Goal: Task Accomplishment & Management: Complete application form

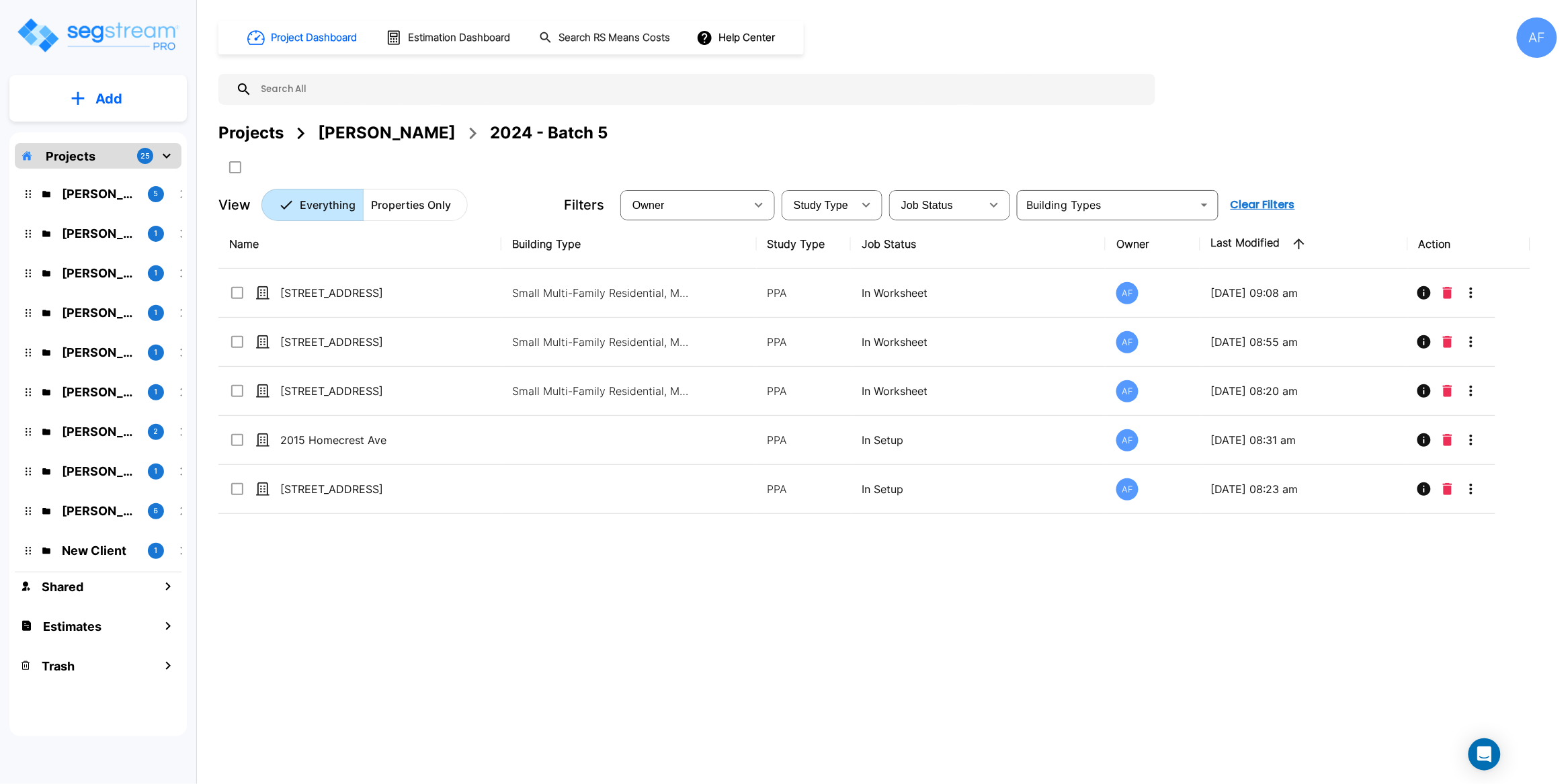
click at [304, 97] on input "text" at bounding box center [700, 89] width 896 height 31
click at [102, 620] on div "Estimates" at bounding box center [98, 626] width 166 height 29
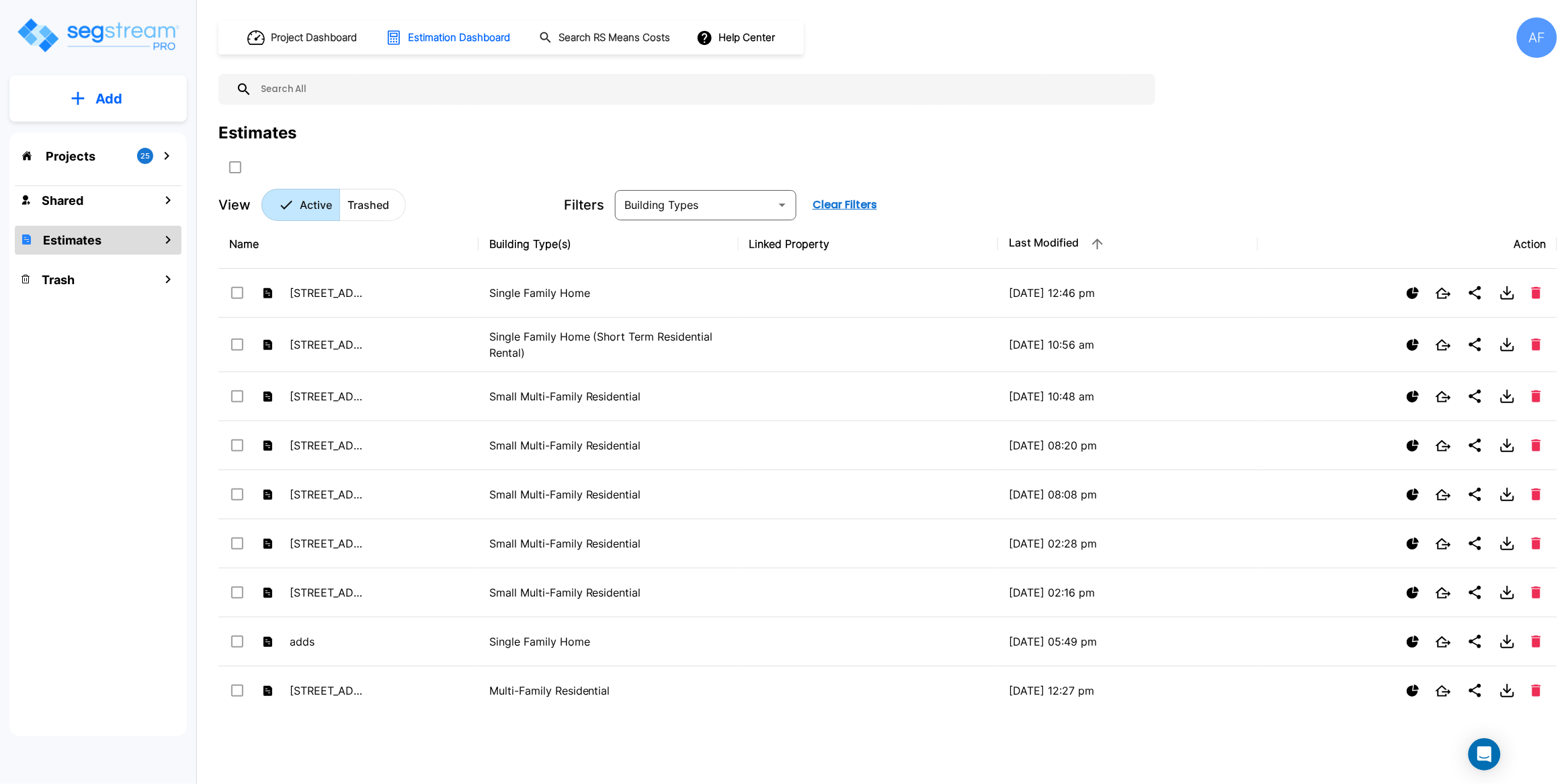
click at [369, 103] on input "text" at bounding box center [700, 89] width 896 height 31
click at [352, 74] on div at bounding box center [686, 89] width 937 height 31
click at [332, 96] on input "text" at bounding box center [700, 89] width 896 height 31
paste input "[STREET_ADDRESS][PERSON_NAME]"
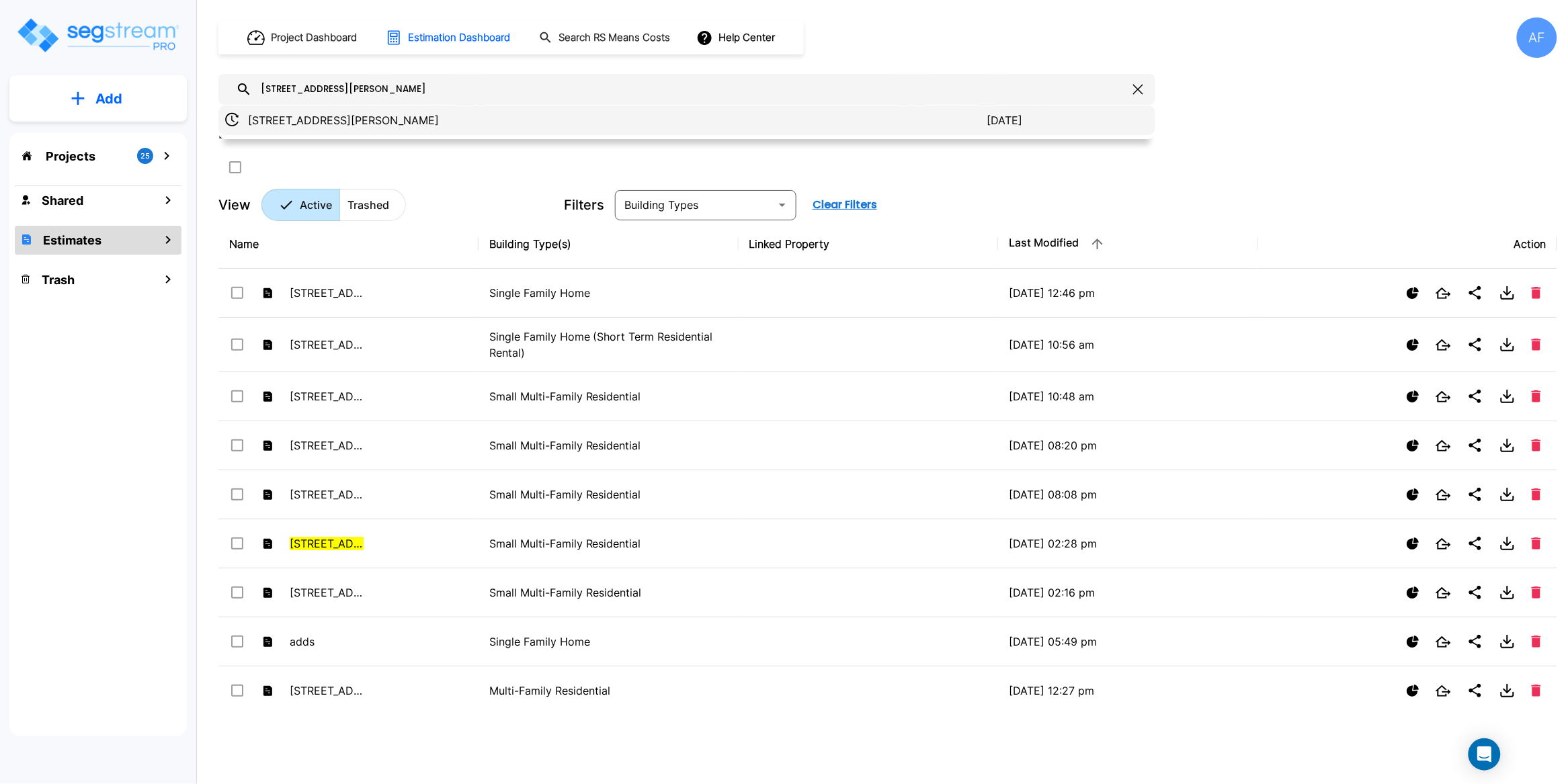
type input "[STREET_ADDRESS][PERSON_NAME]"
click at [315, 123] on p "[STREET_ADDRESS][PERSON_NAME]" at bounding box center [617, 120] width 739 height 16
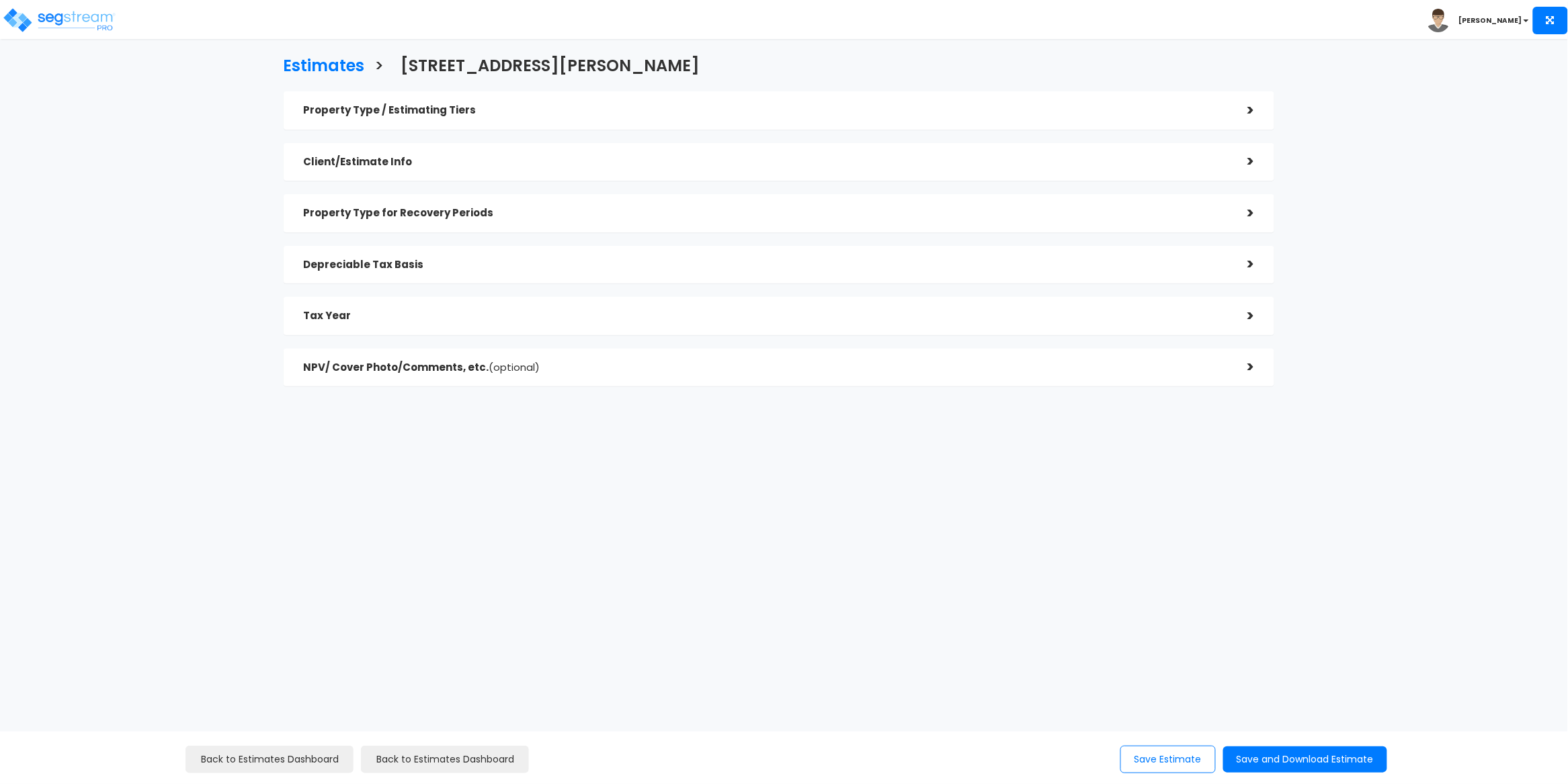
checkbox input "true"
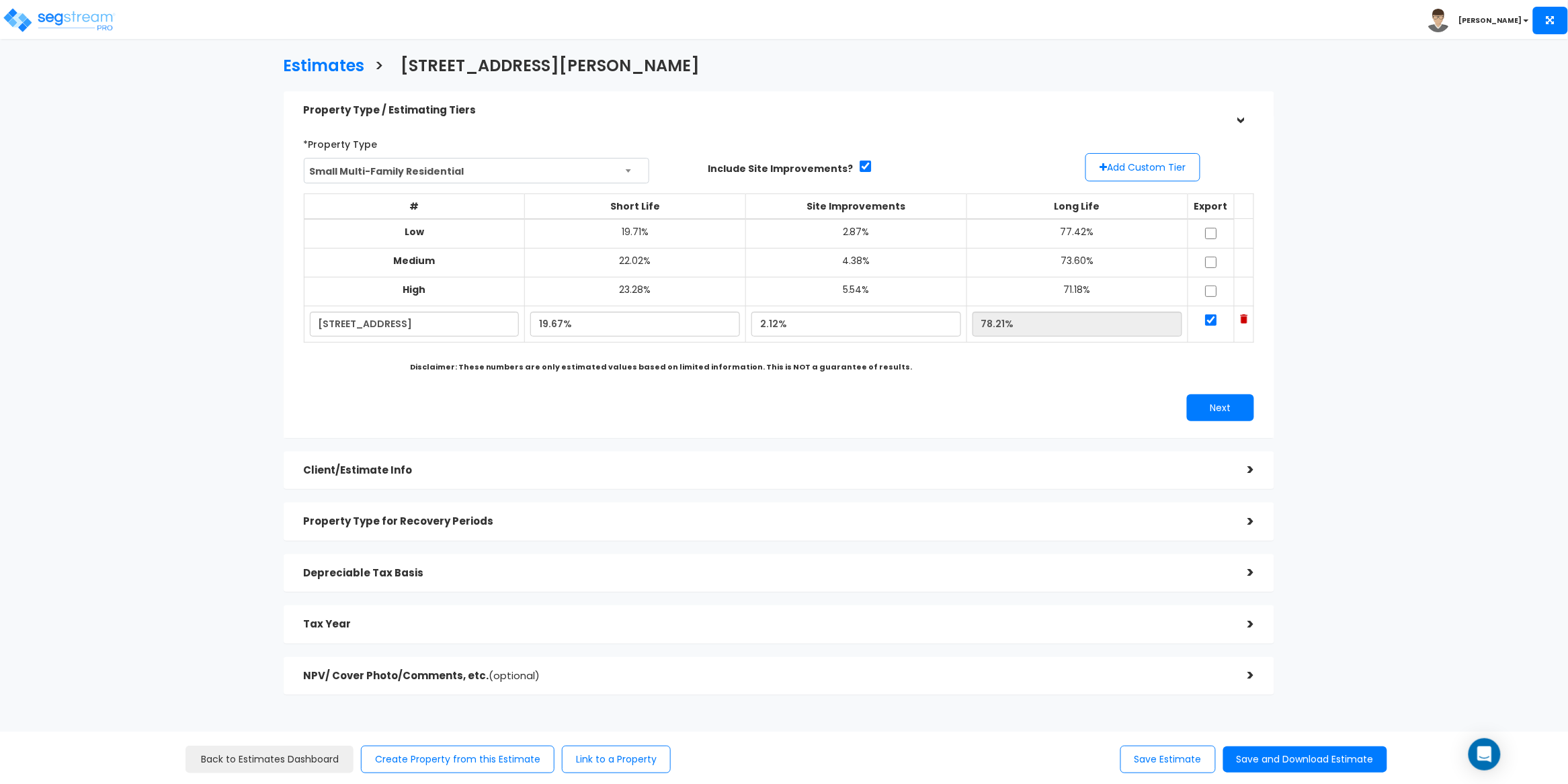
click at [174, 297] on div "Estimates > 71 N Munn Ave Property Type / Estimating Tiers > *Property Type Sma…" at bounding box center [779, 379] width 1290 height 949
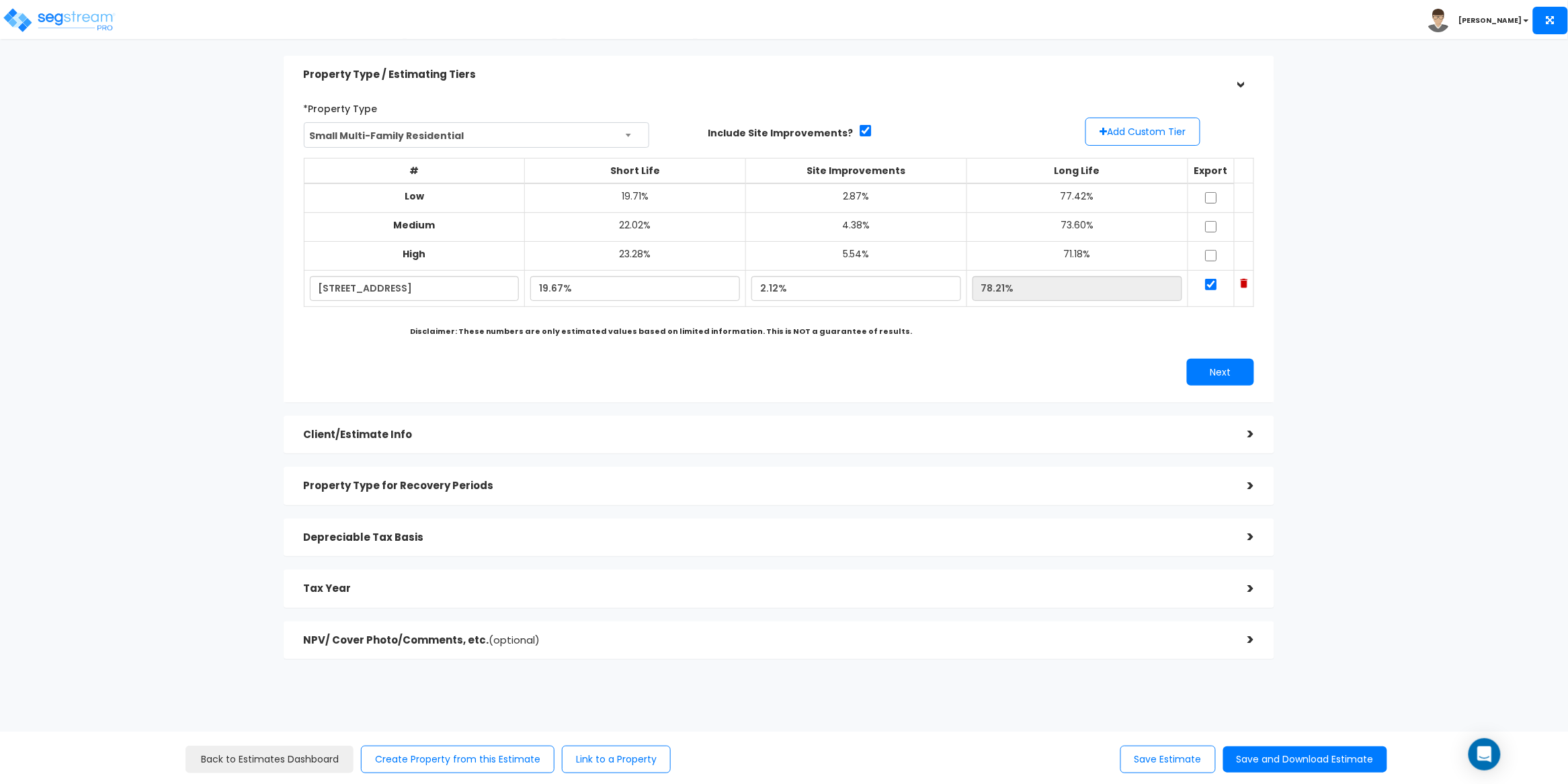
scroll to position [69, 0]
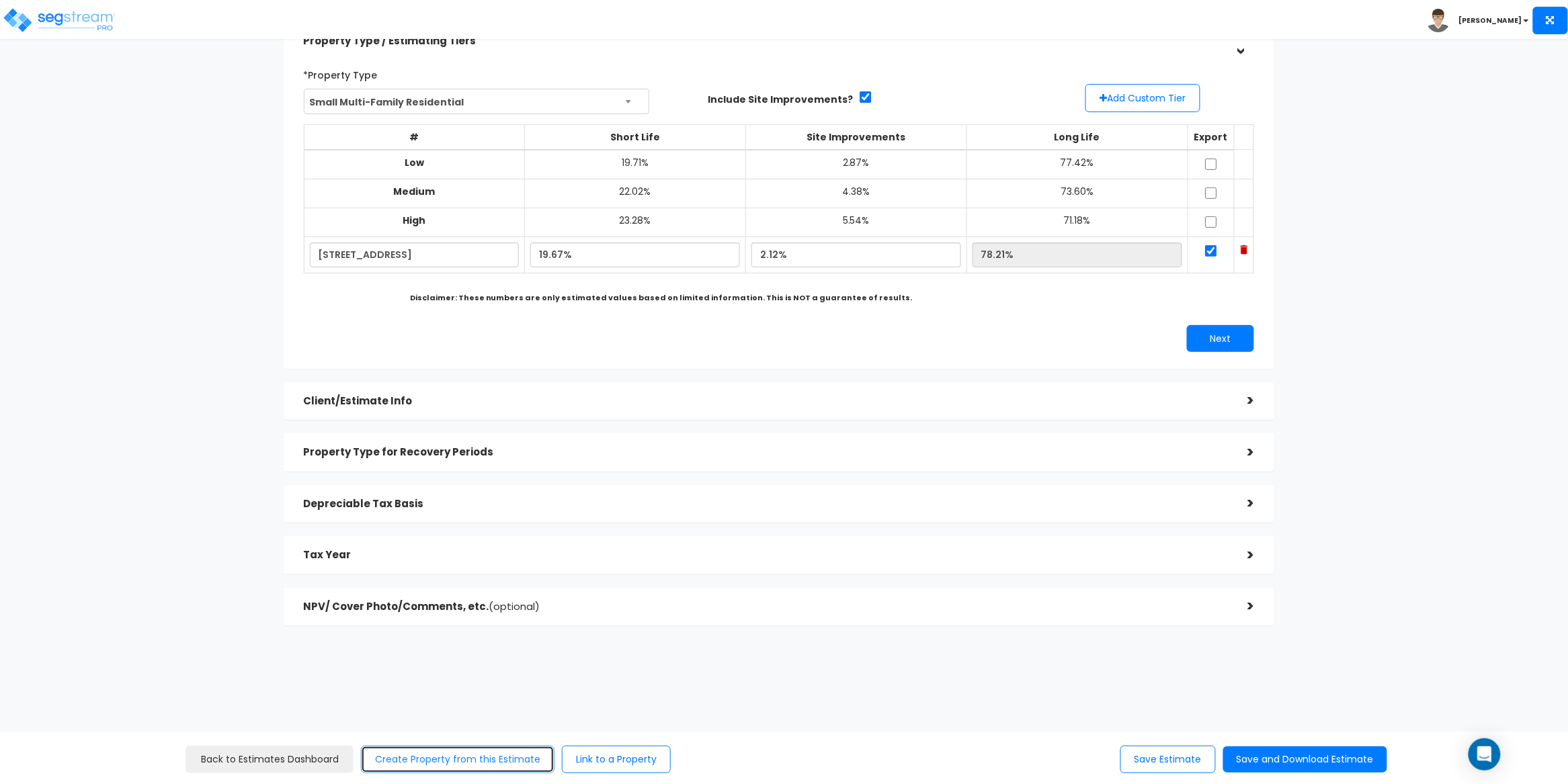
click at [489, 762] on button "Create Property from this Estimate" at bounding box center [457, 759] width 193 height 28
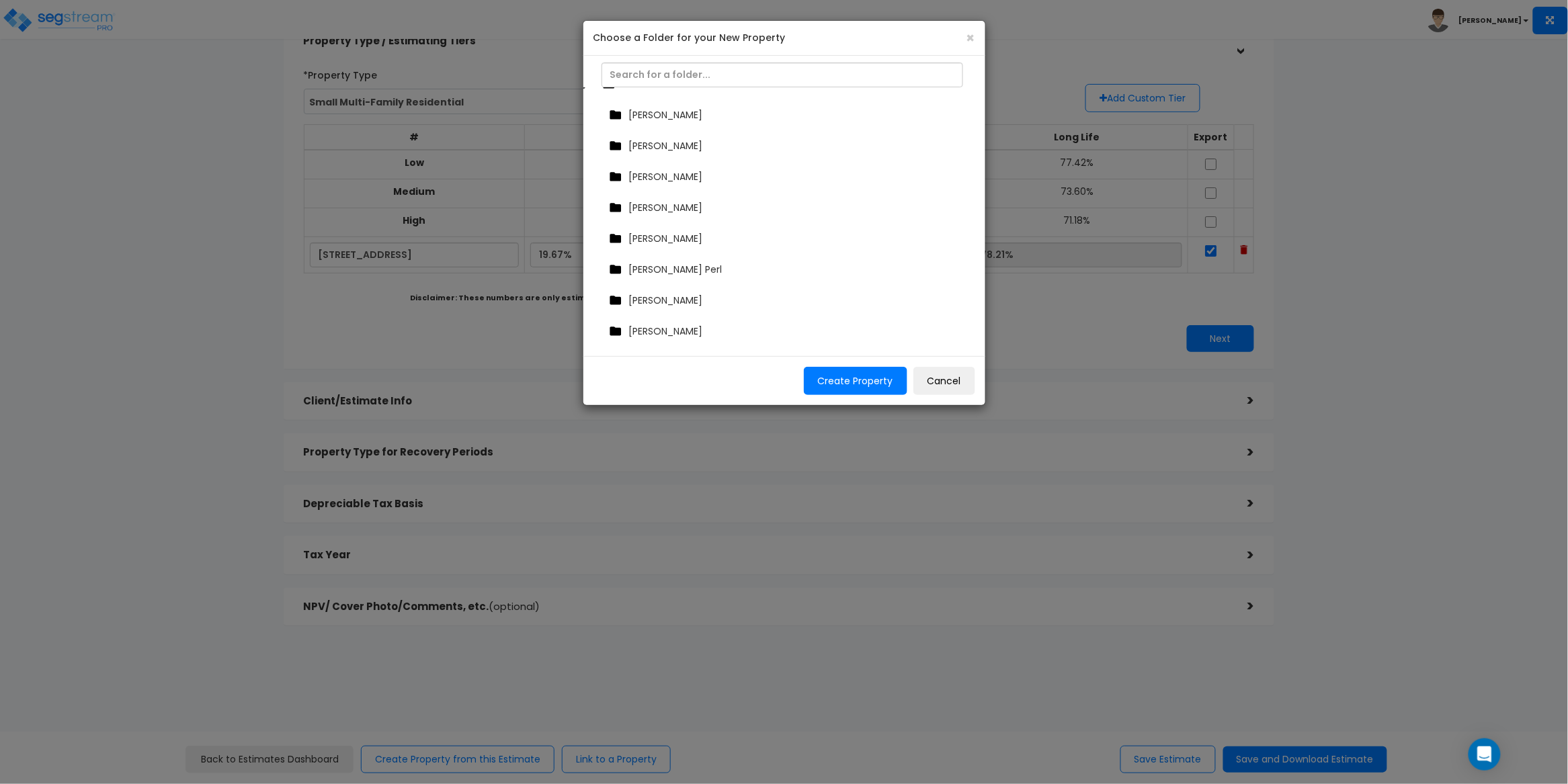
scroll to position [0, 0]
click at [656, 115] on span "Dashboard" at bounding box center [648, 113] width 51 height 13
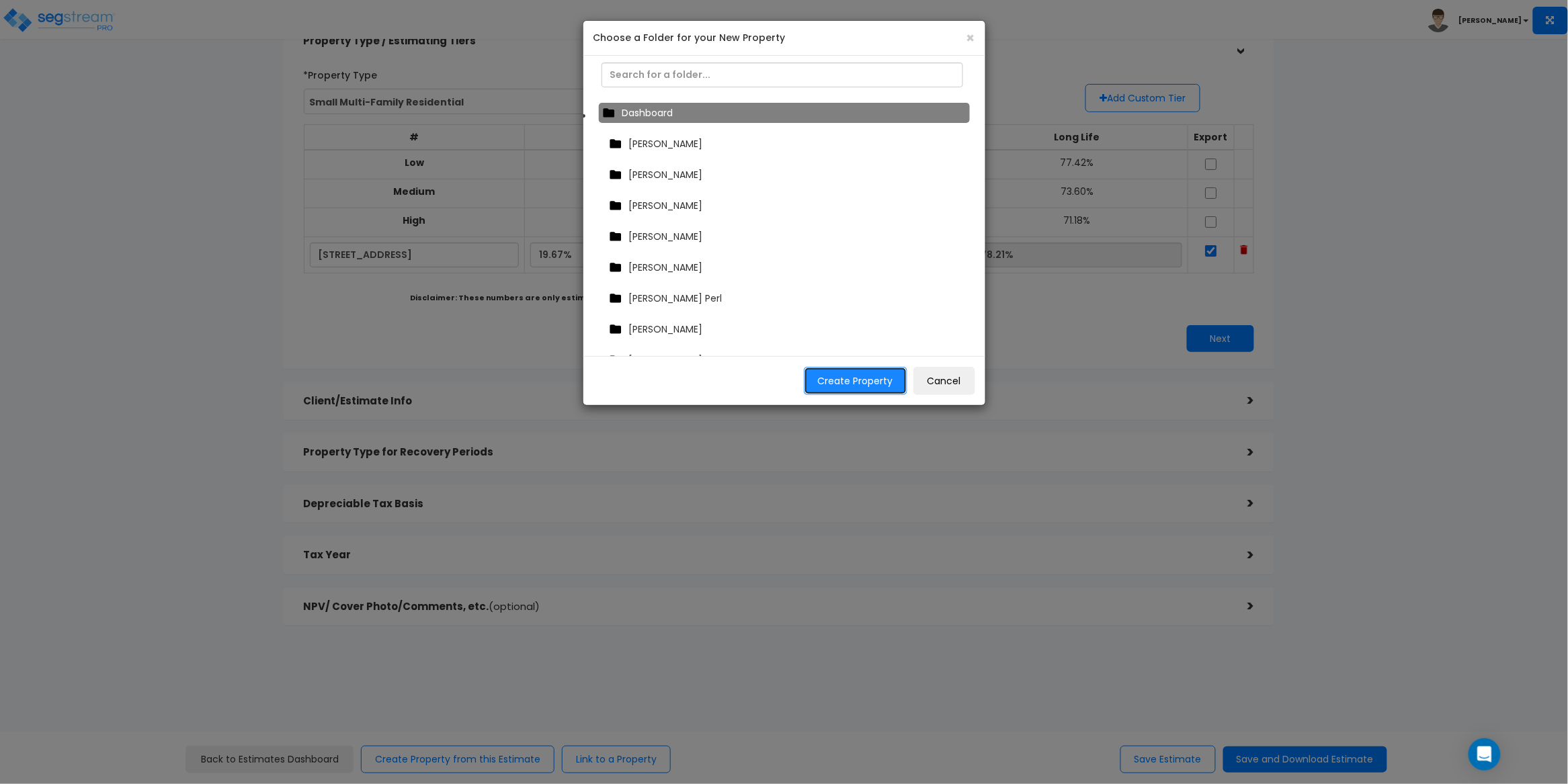
click at [874, 384] on button "Create Property" at bounding box center [856, 381] width 104 height 29
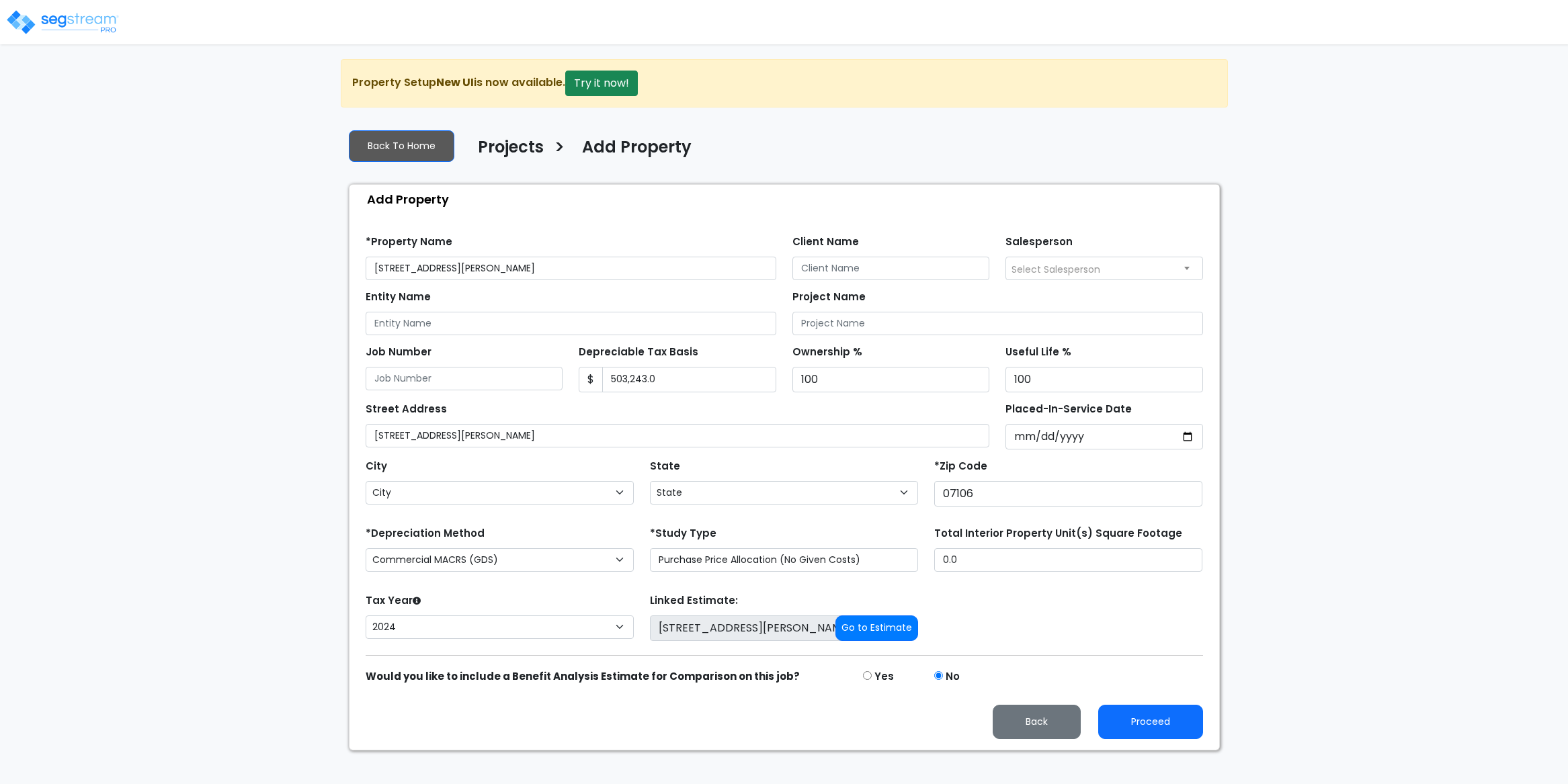
select select "2024"
select select "NJ"
click at [520, 144] on h4 "Projects" at bounding box center [511, 149] width 66 height 23
click at [516, 148] on h4 "Projects" at bounding box center [511, 149] width 66 height 23
click at [1043, 732] on button "Back" at bounding box center [1037, 721] width 88 height 34
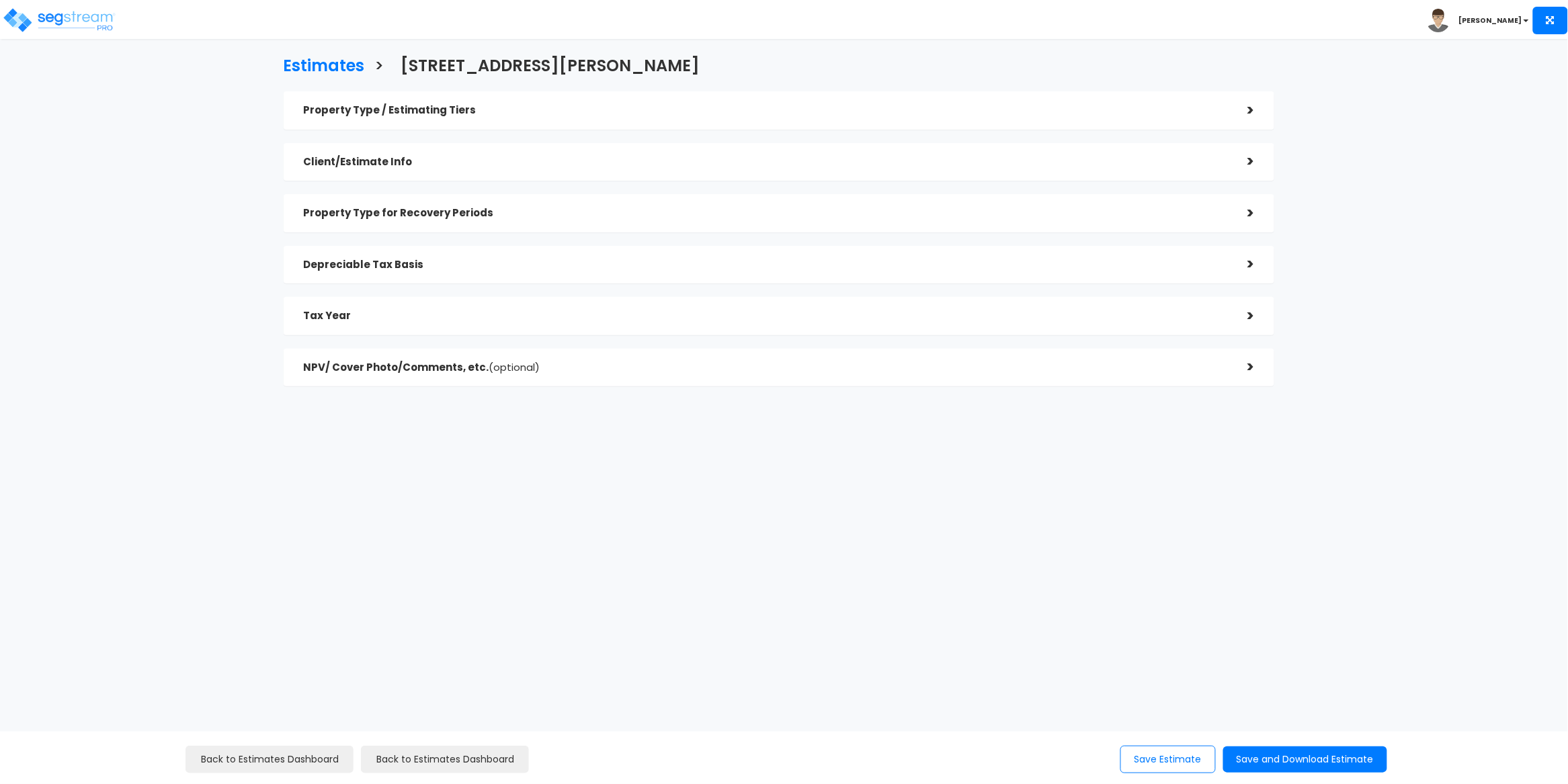
checkbox input "true"
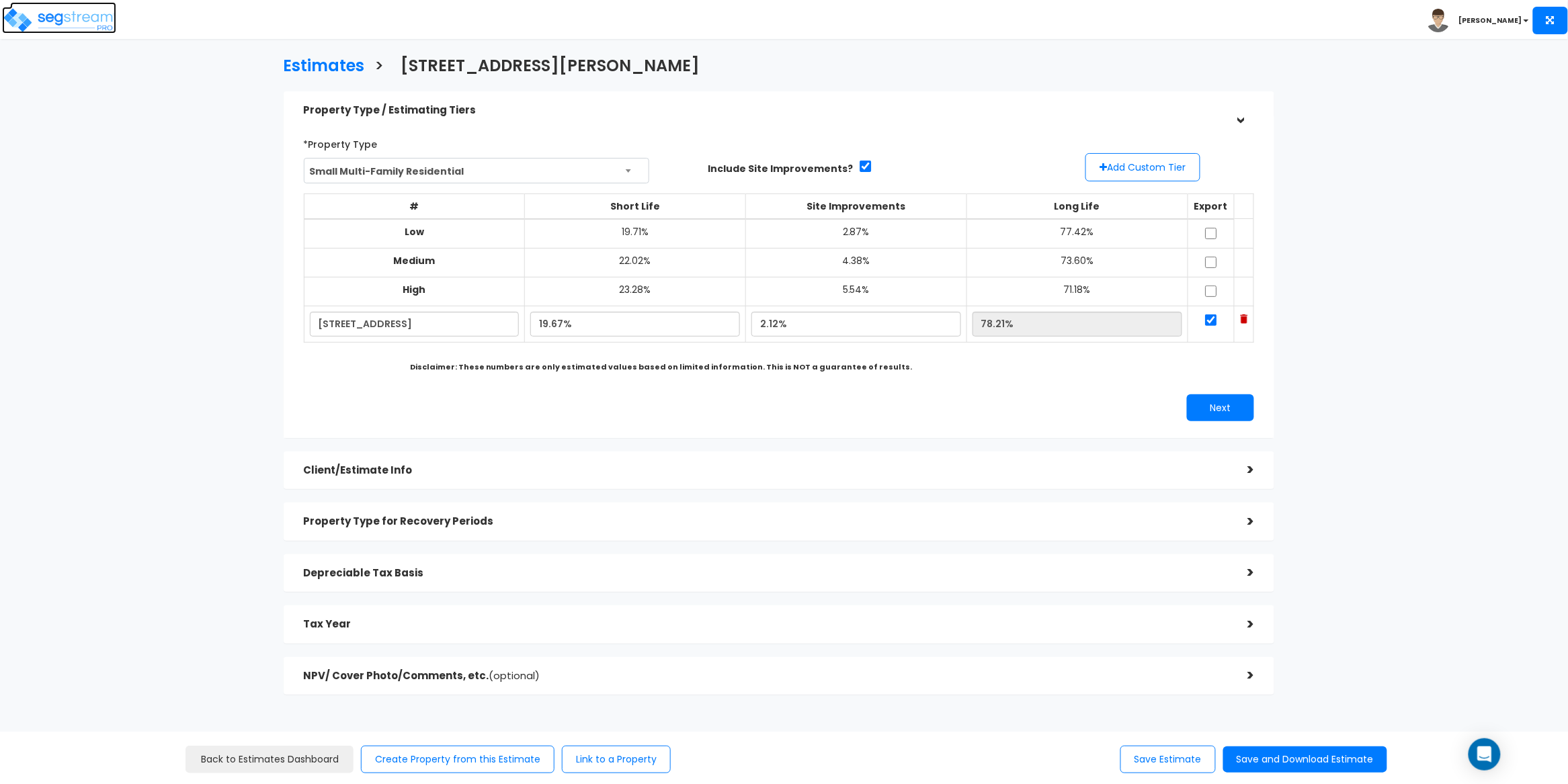
click at [78, 28] on img at bounding box center [59, 21] width 114 height 27
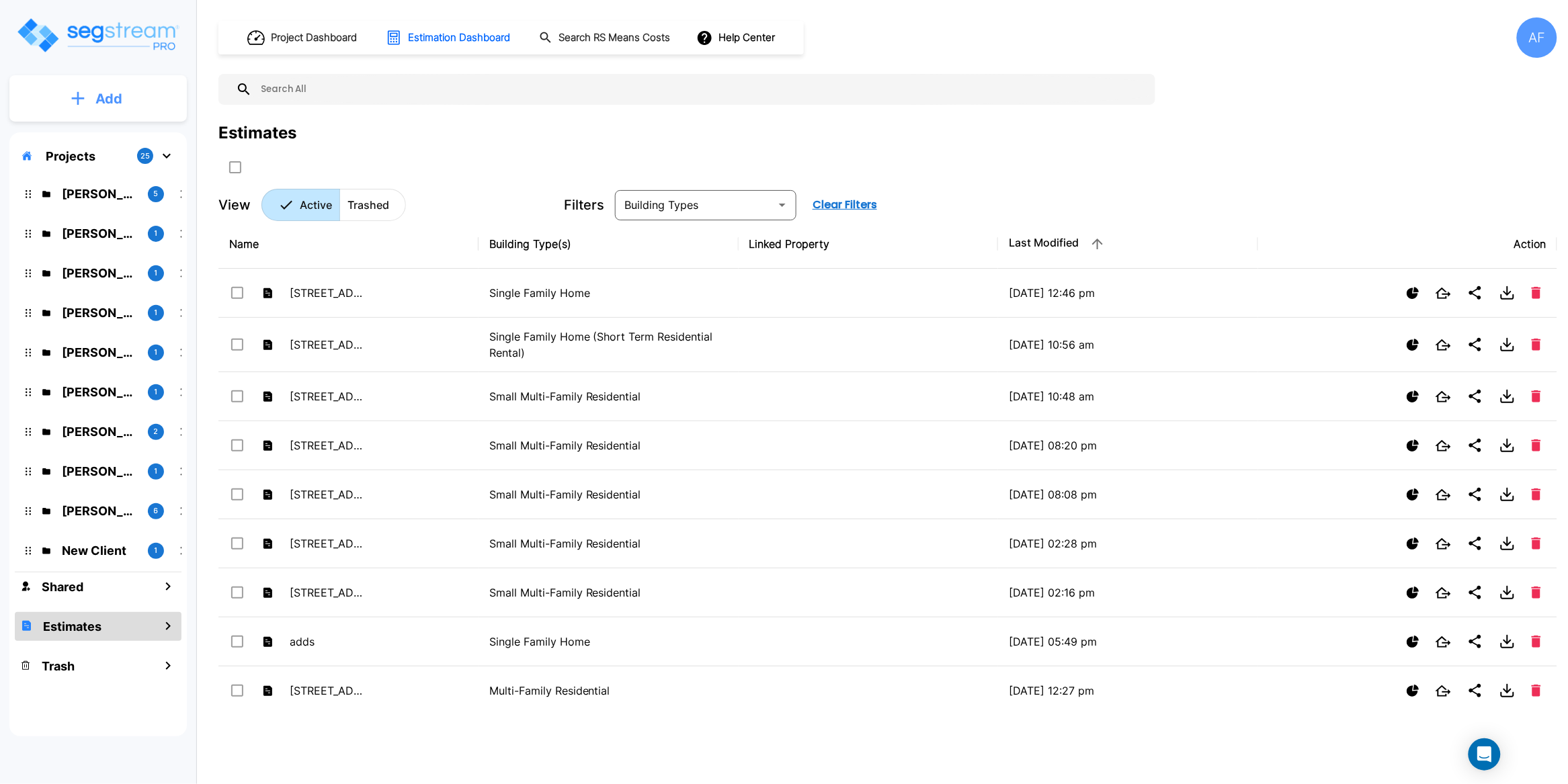
click at [117, 97] on p "Add" at bounding box center [109, 98] width 27 height 21
click at [106, 131] on p "Add Folder" at bounding box center [106, 136] width 55 height 16
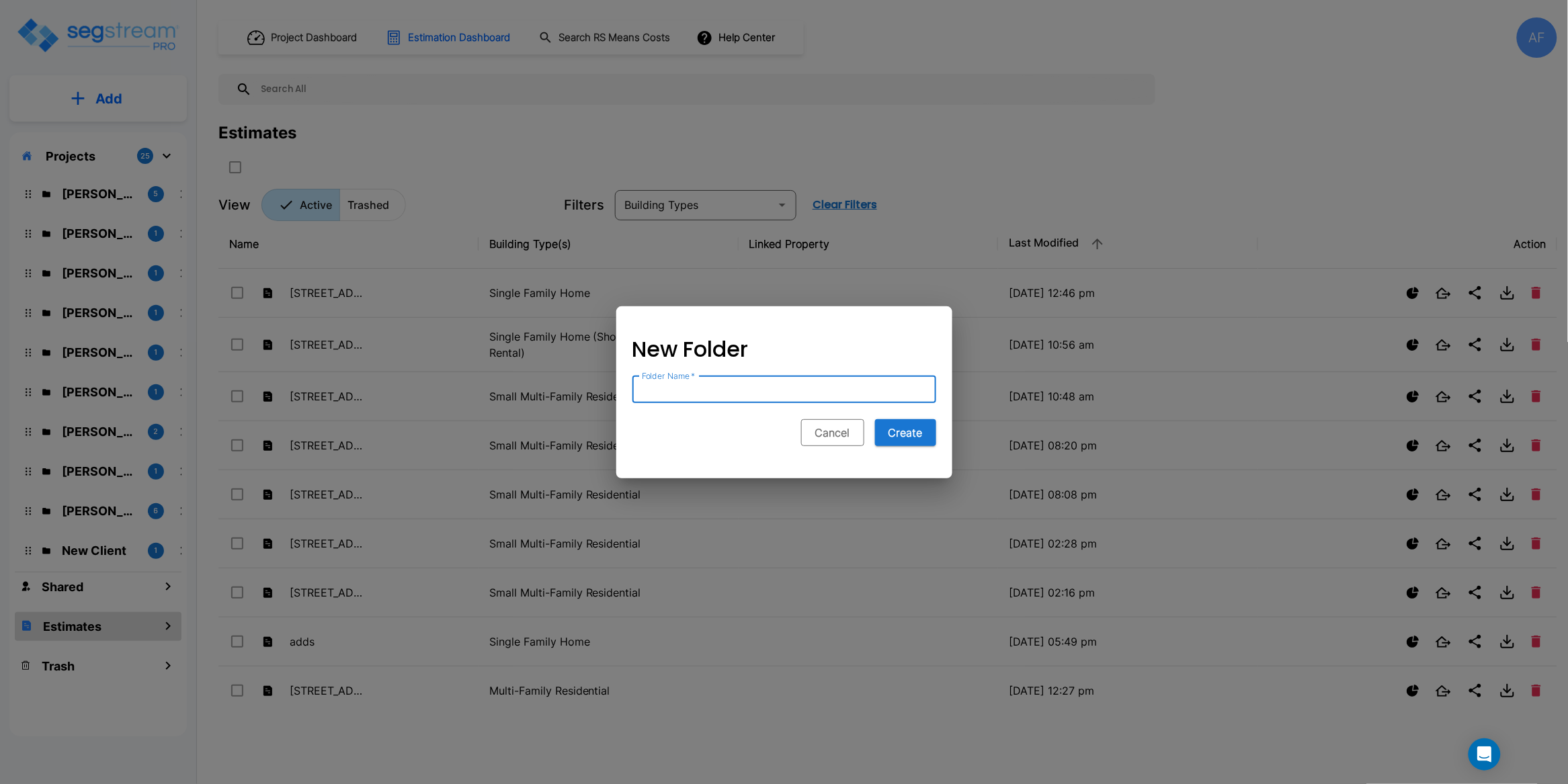
click at [844, 437] on button "Cancel" at bounding box center [833, 433] width 64 height 27
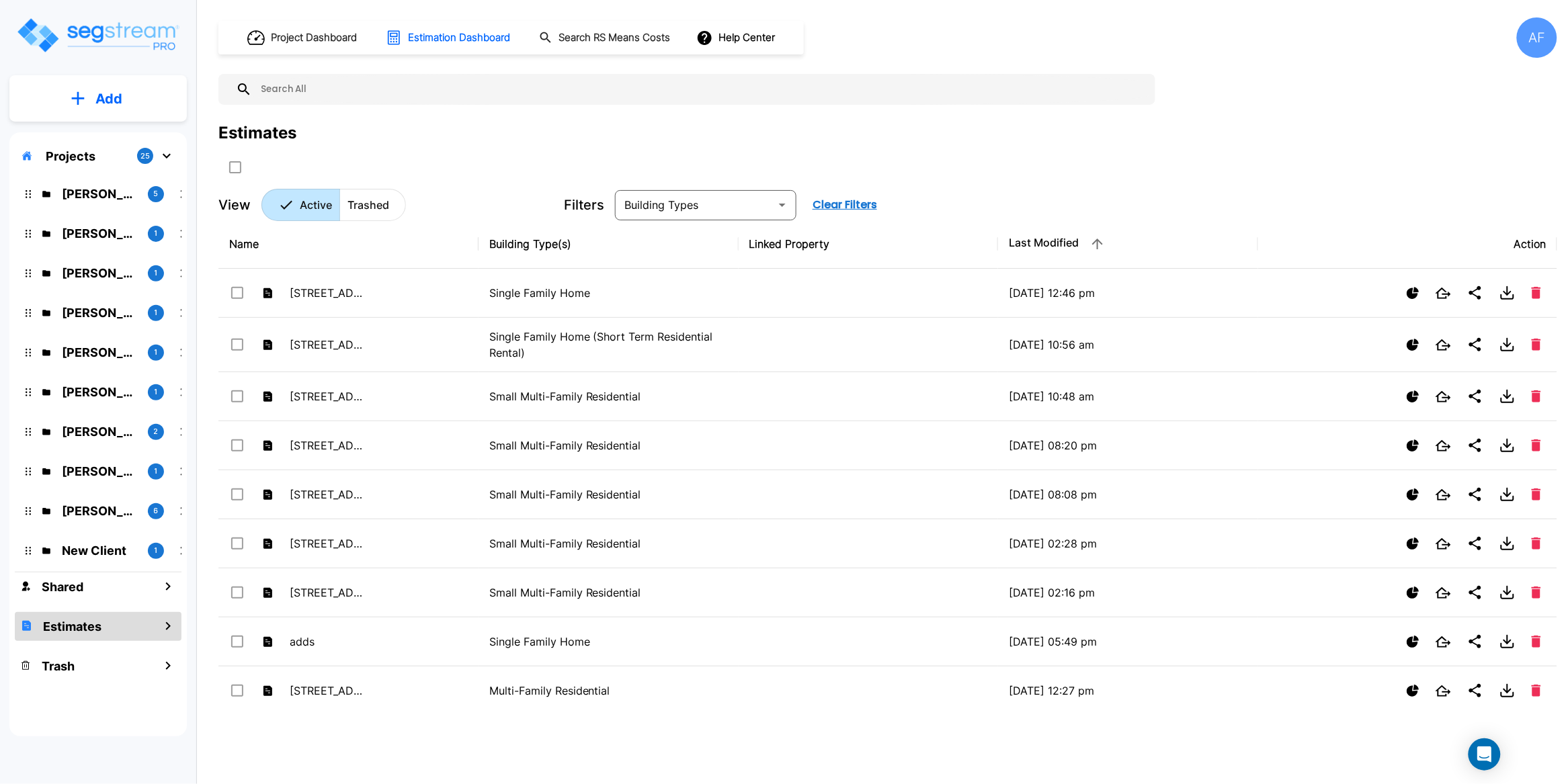
click at [79, 152] on p "Projects" at bounding box center [71, 156] width 50 height 18
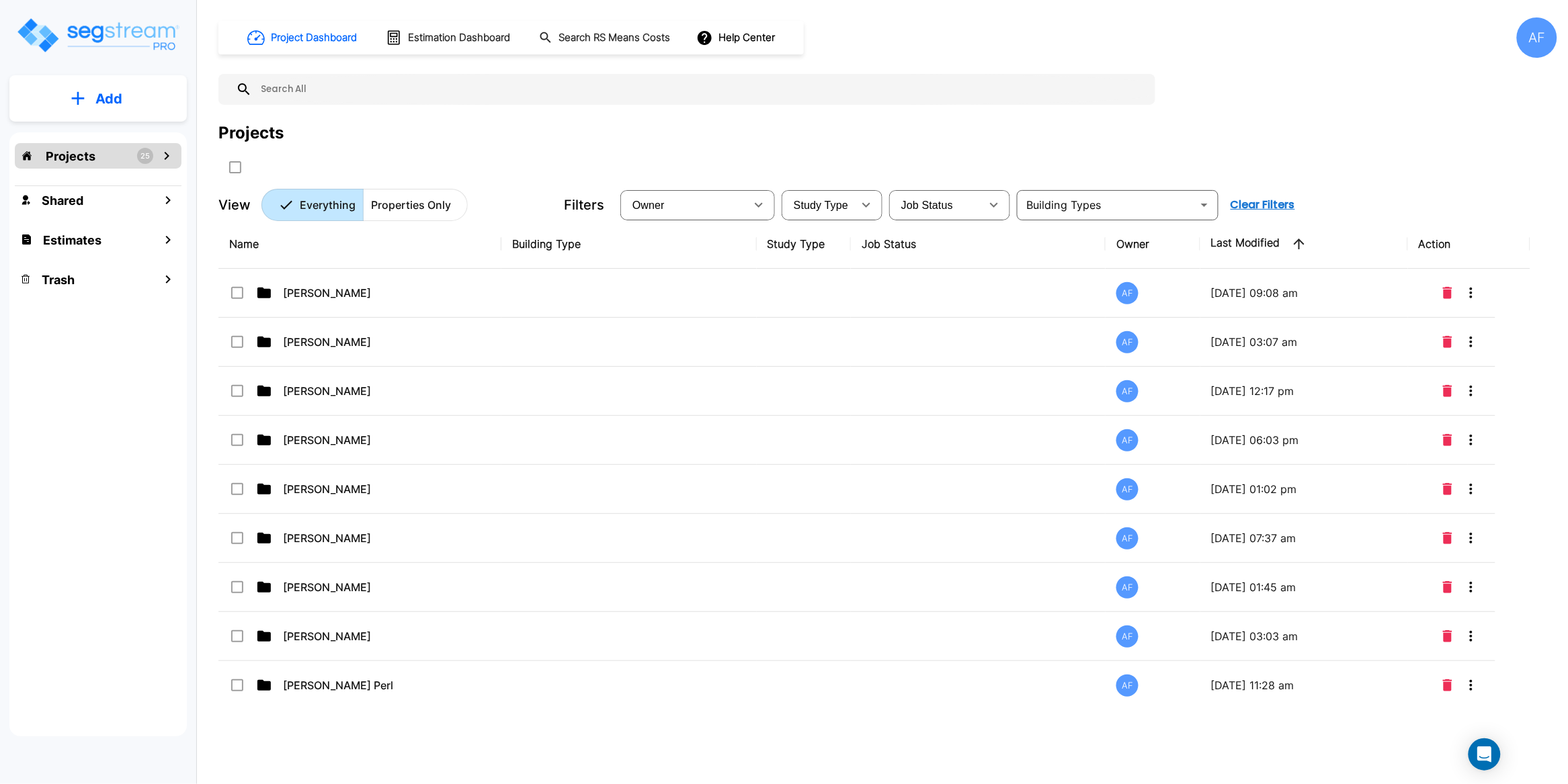
click at [101, 108] on p "Add" at bounding box center [109, 98] width 27 height 21
click at [109, 138] on p "Add Folder" at bounding box center [106, 136] width 55 height 16
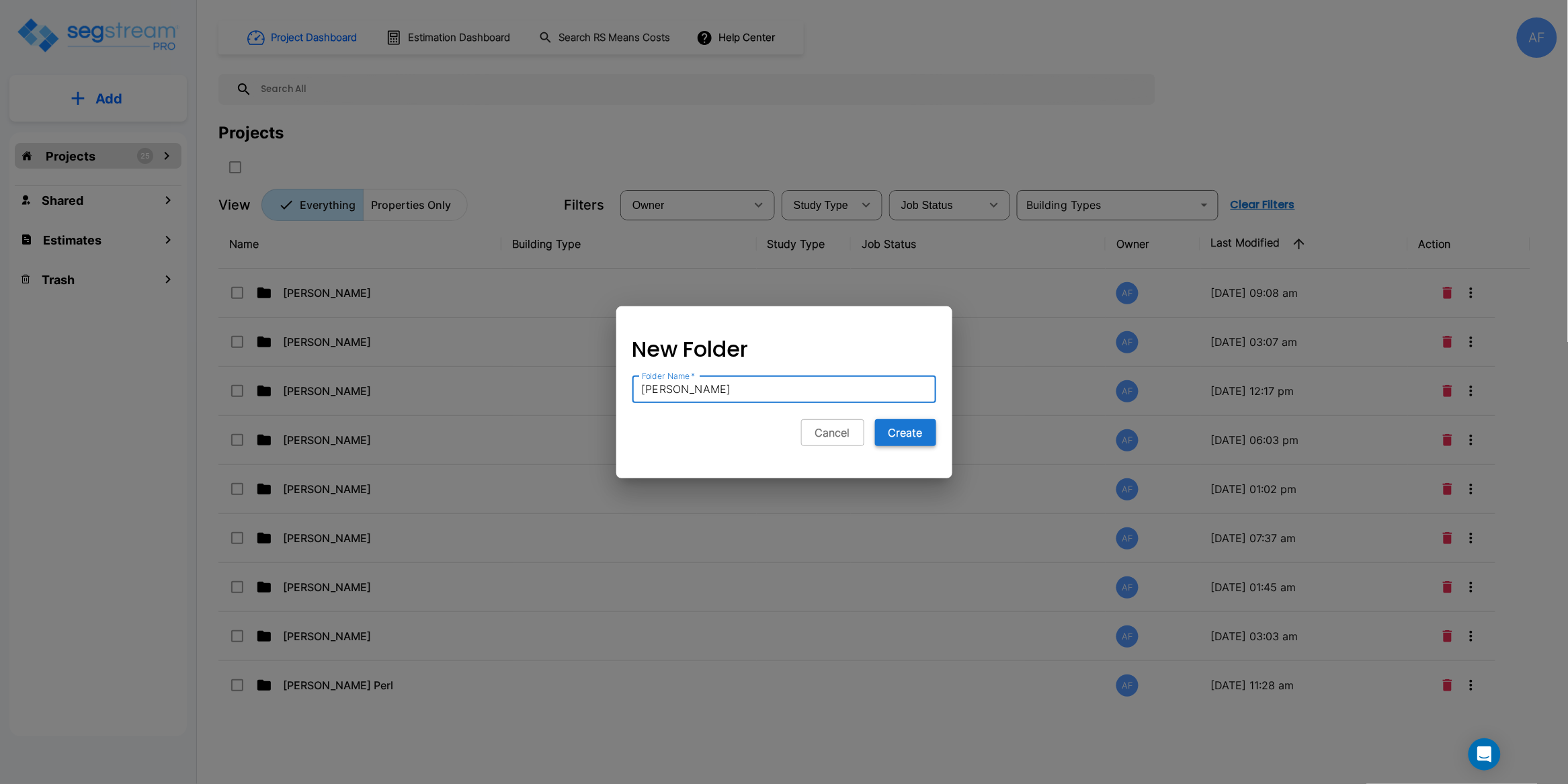
type input "Shea Reinhold"
click at [920, 432] on button "Create" at bounding box center [905, 433] width 61 height 27
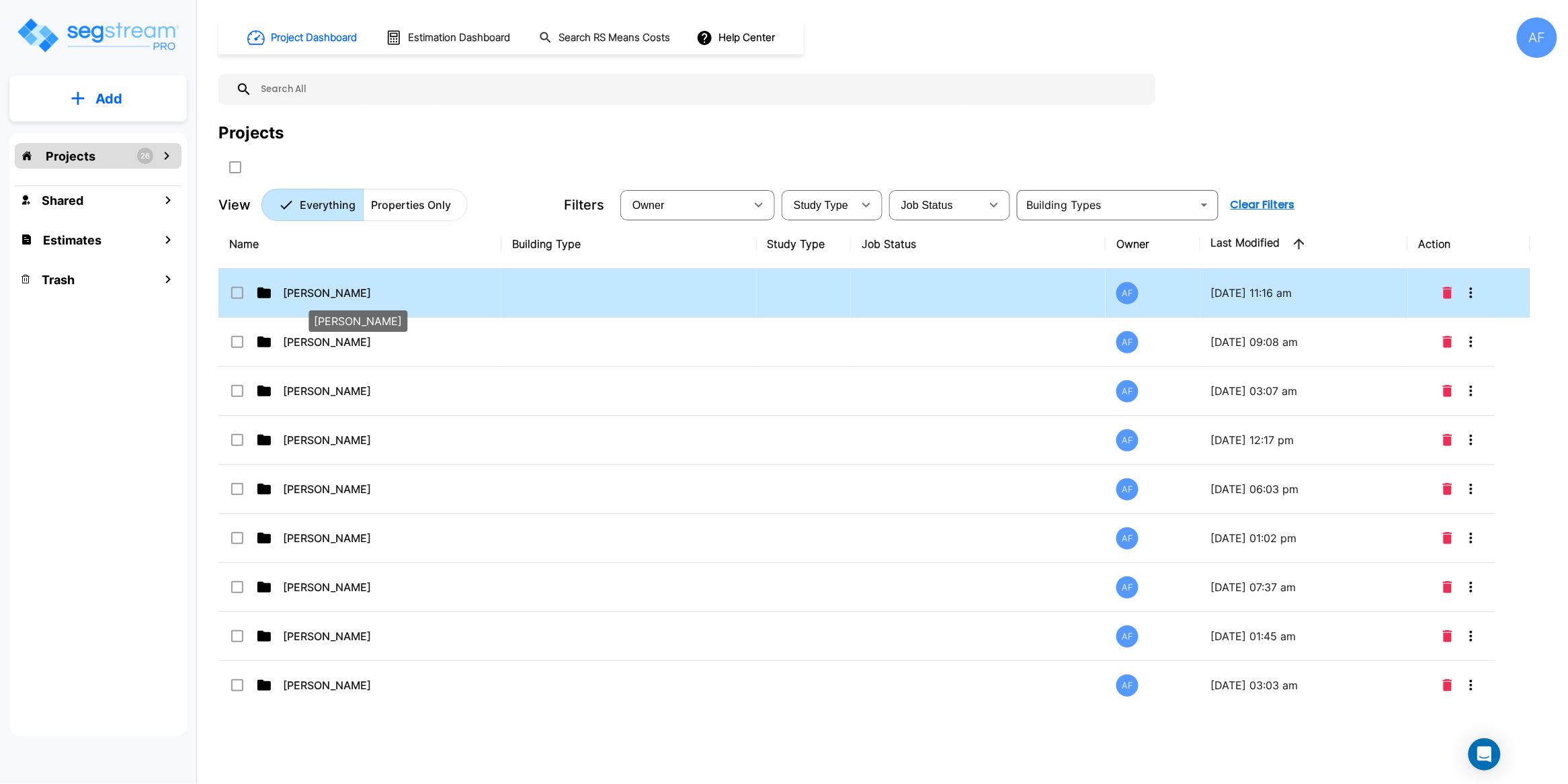
click at [372, 292] on p "Shea Reinhold" at bounding box center [350, 293] width 134 height 16
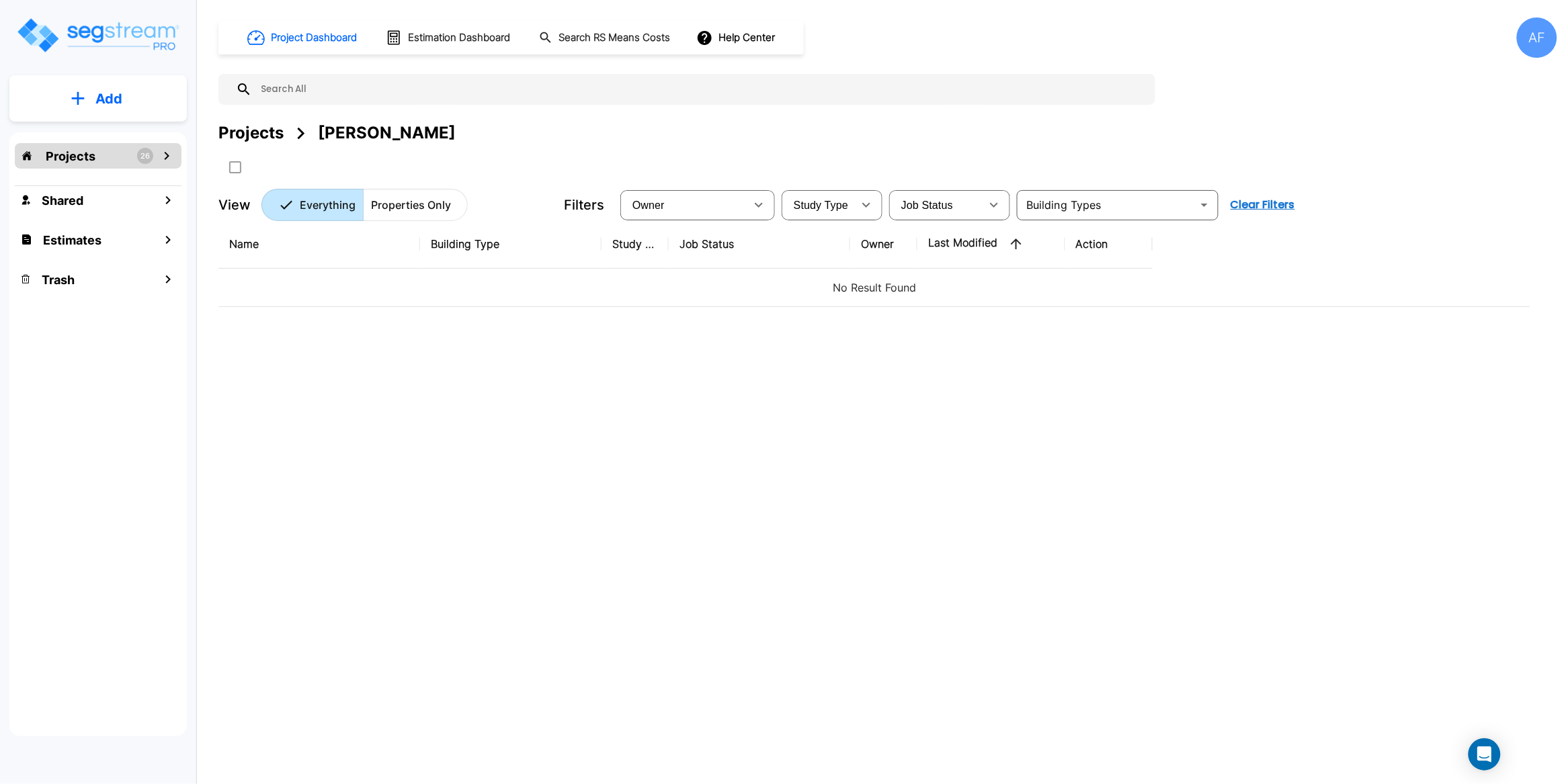
click at [109, 103] on p "Add" at bounding box center [109, 98] width 27 height 21
click at [98, 176] on p "Add Property" at bounding box center [106, 174] width 69 height 16
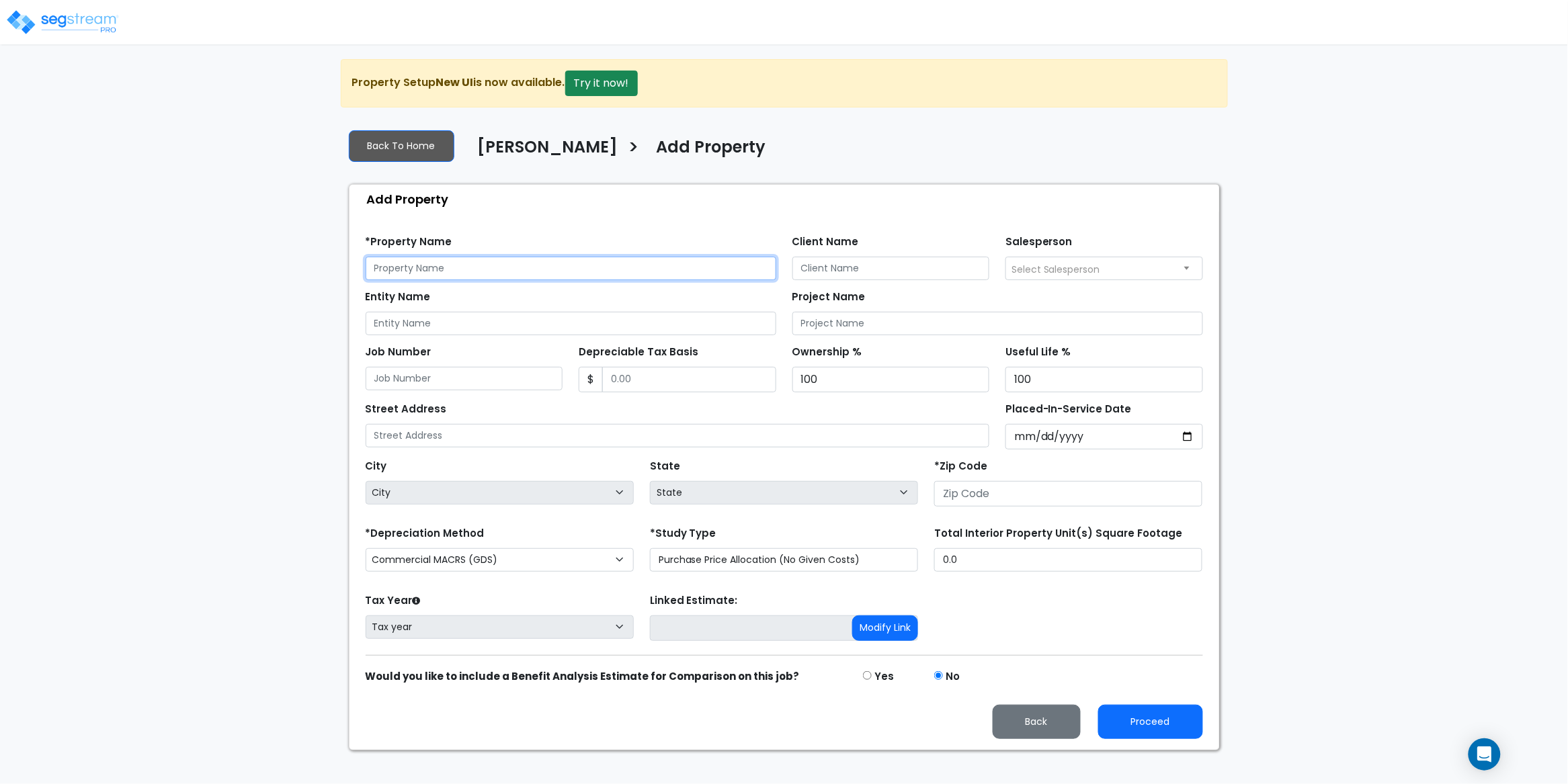
click at [418, 267] on input "text" at bounding box center [571, 268] width 411 height 23
paste input "[STREET_ADDRESS][PERSON_NAME]"
type input "[STREET_ADDRESS][PERSON_NAME]"
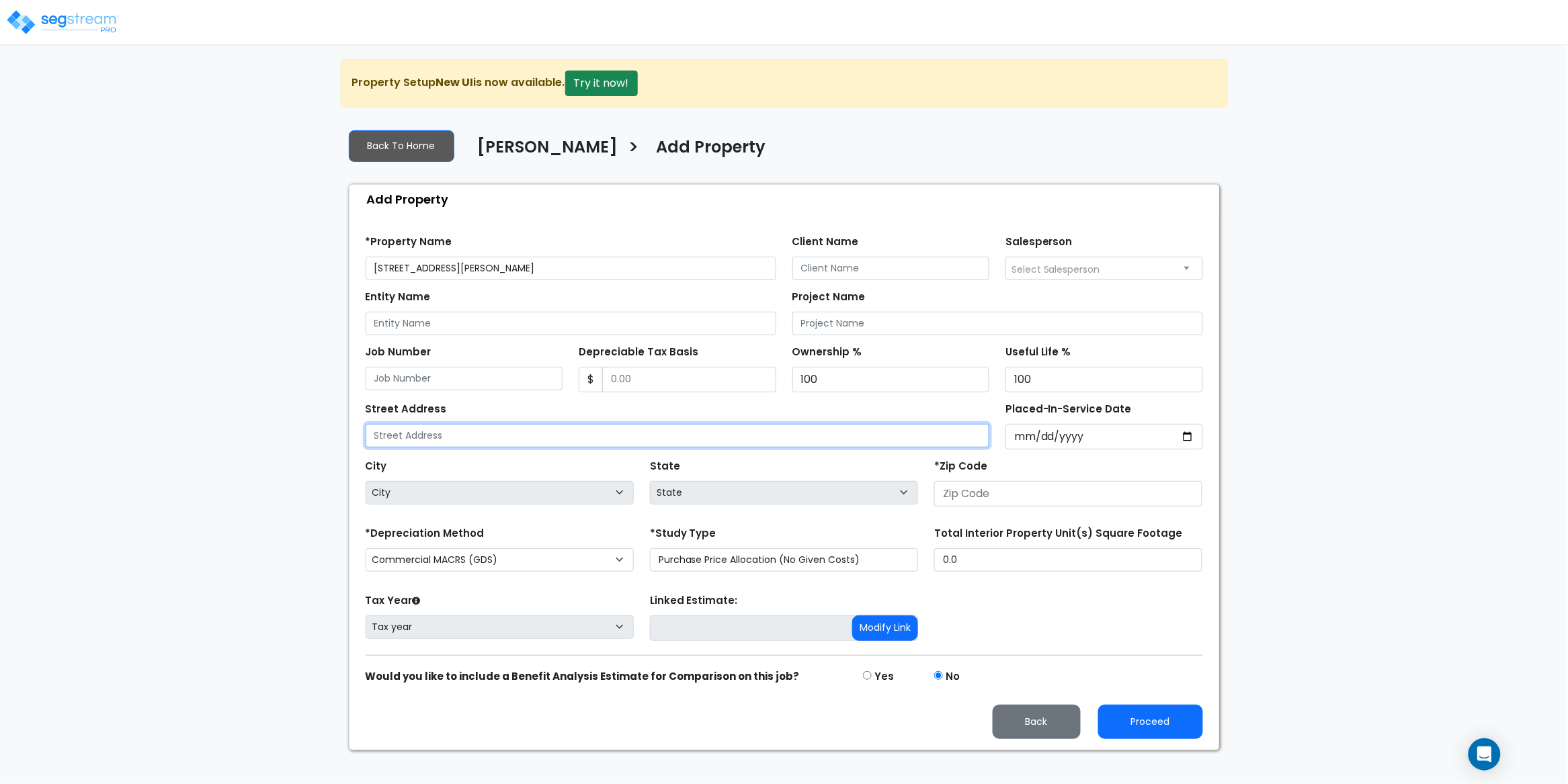
click at [463, 431] on input "text" at bounding box center [678, 435] width 624 height 23
paste input "[STREET_ADDRESS][PERSON_NAME]"
click at [502, 436] on input "[STREET_ADDRESS][PERSON_NAME]" at bounding box center [678, 435] width 624 height 23
click at [503, 436] on input "[STREET_ADDRESS][PERSON_NAME]" at bounding box center [678, 435] width 624 height 23
type input "[STREET_ADDRESS][PERSON_NAME]"
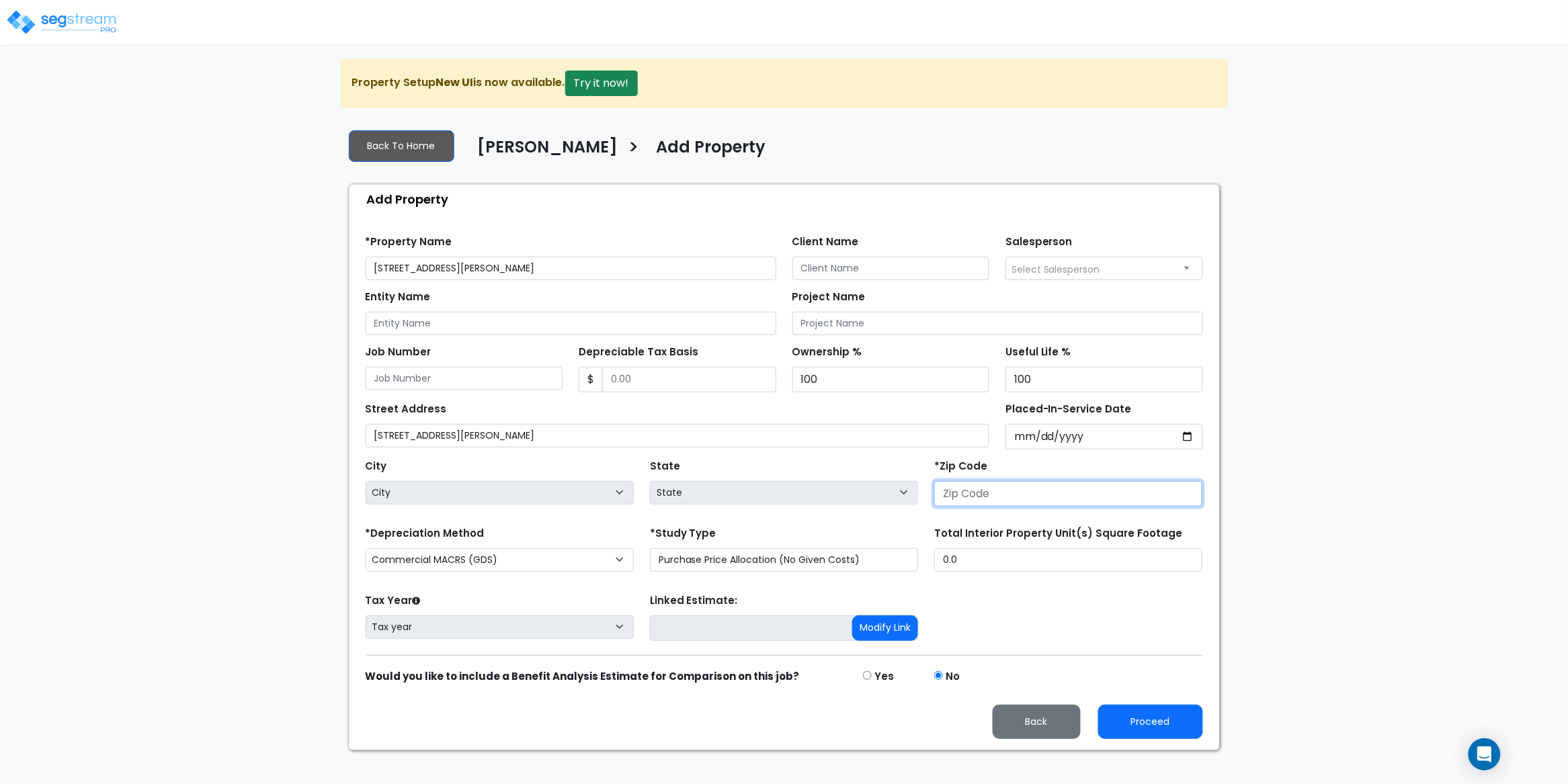
click at [998, 494] on input "number" at bounding box center [1068, 493] width 268 height 26
paste input "07112"
type input "07112"
select select "NJ"
type input "07112"
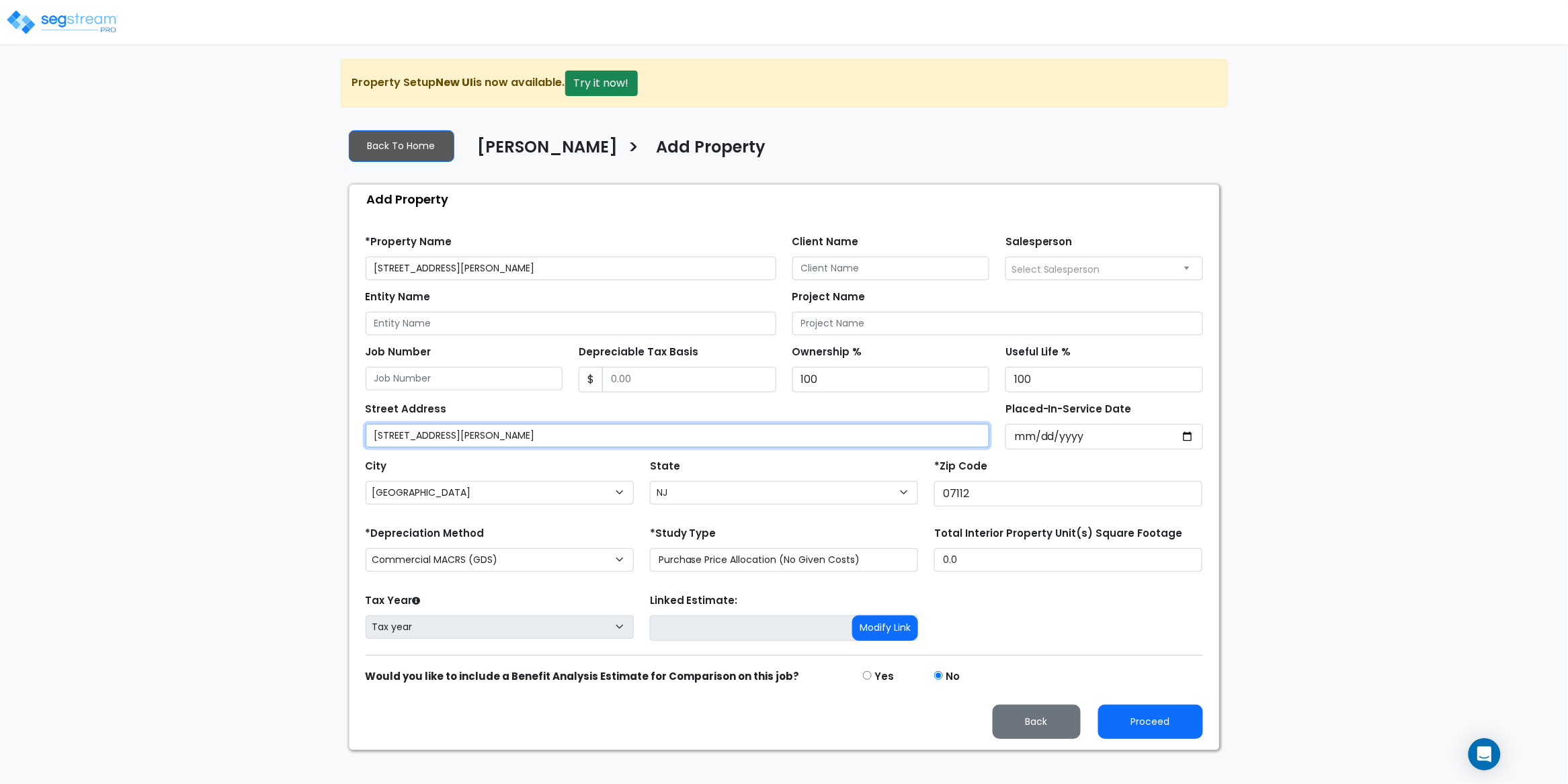
click at [505, 437] on input "[STREET_ADDRESS][PERSON_NAME]" at bounding box center [678, 435] width 624 height 23
type input "64 Shaw Ave"
click at [562, 271] on input "[STREET_ADDRESS][PERSON_NAME]" at bounding box center [571, 268] width 411 height 23
drag, startPoint x: 556, startPoint y: 272, endPoint x: 470, endPoint y: 274, distance: 86.0
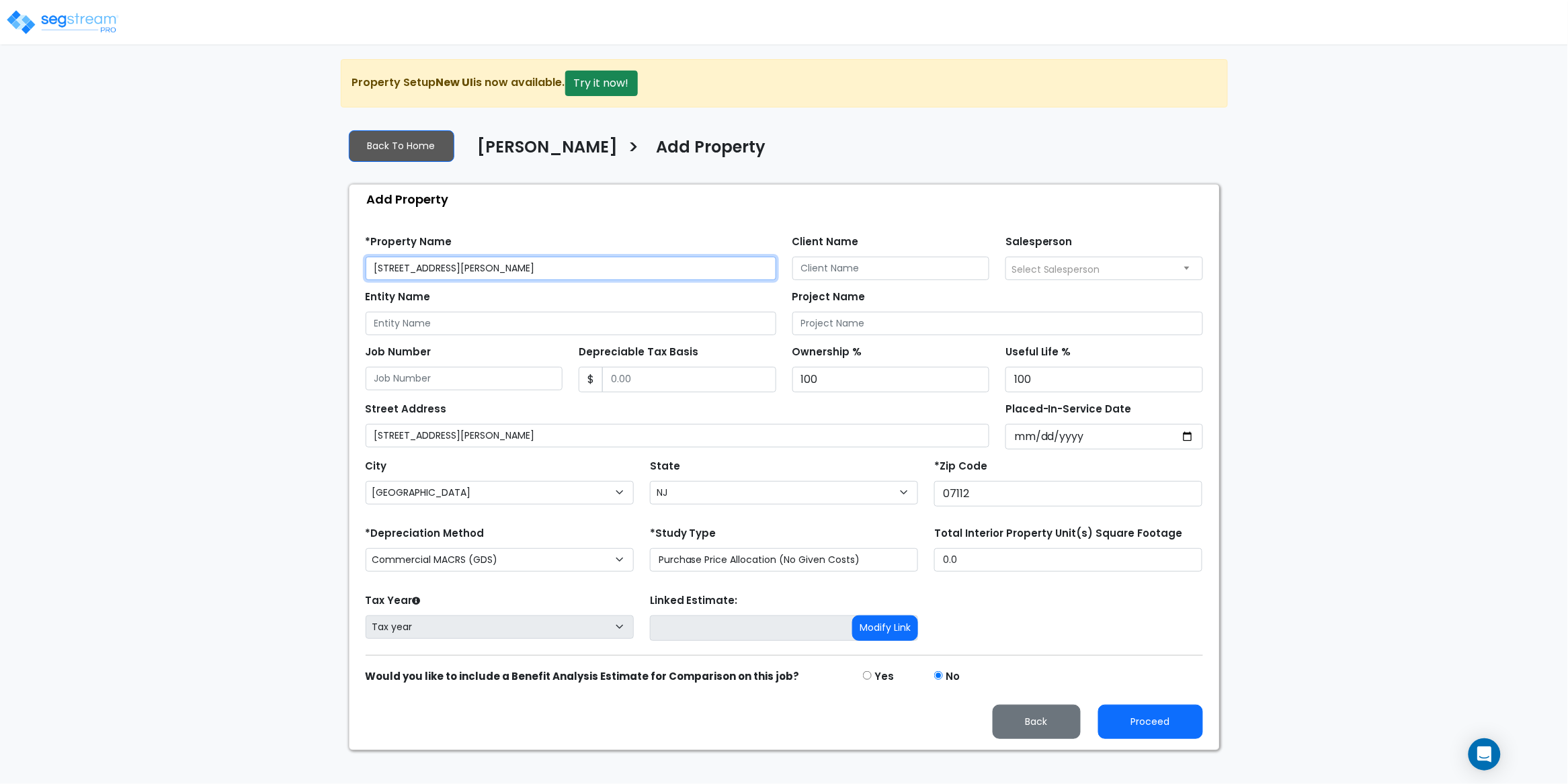
click at [470, 274] on input "[STREET_ADDRESS][PERSON_NAME]" at bounding box center [571, 268] width 411 height 23
type input "[STREET_ADDRESS][PERSON_NAME]"
click at [835, 269] on input "Client Name" at bounding box center [891, 268] width 198 height 23
paste input "Shea Reinhold"
type input "Shea Reinhold"
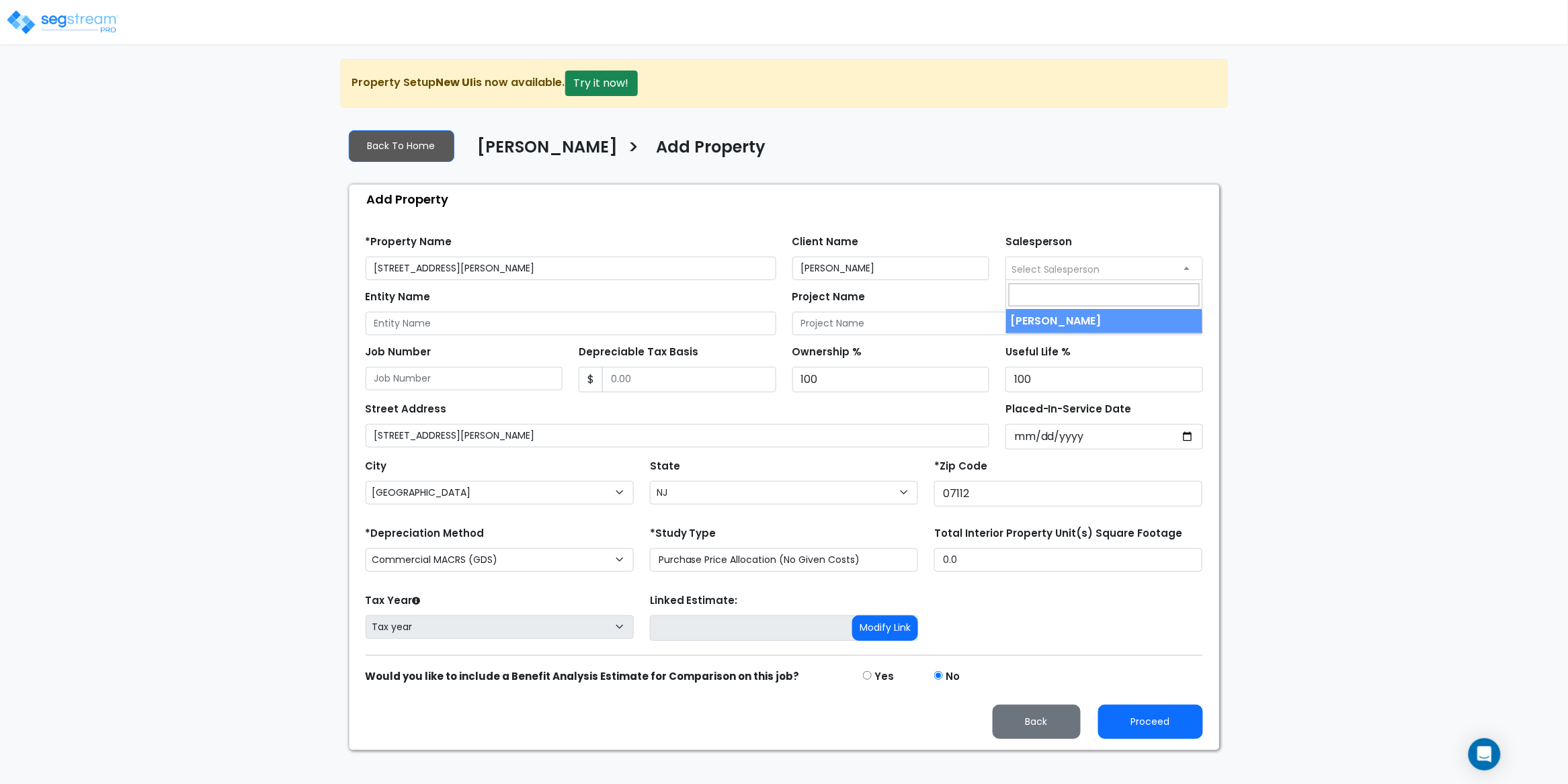
click at [1083, 274] on span "Select Salesperson" at bounding box center [1055, 269] width 89 height 13
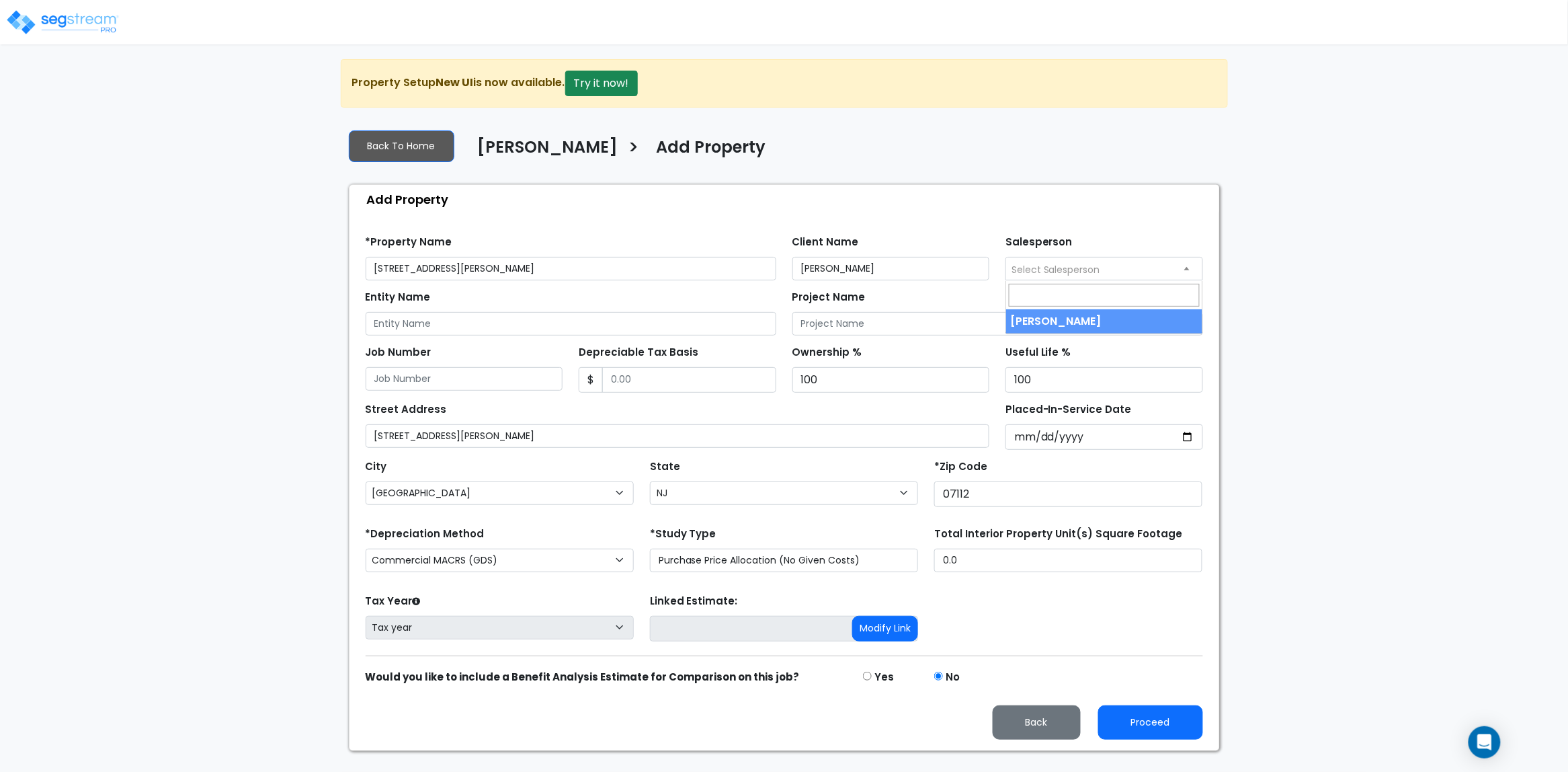
select select "157"
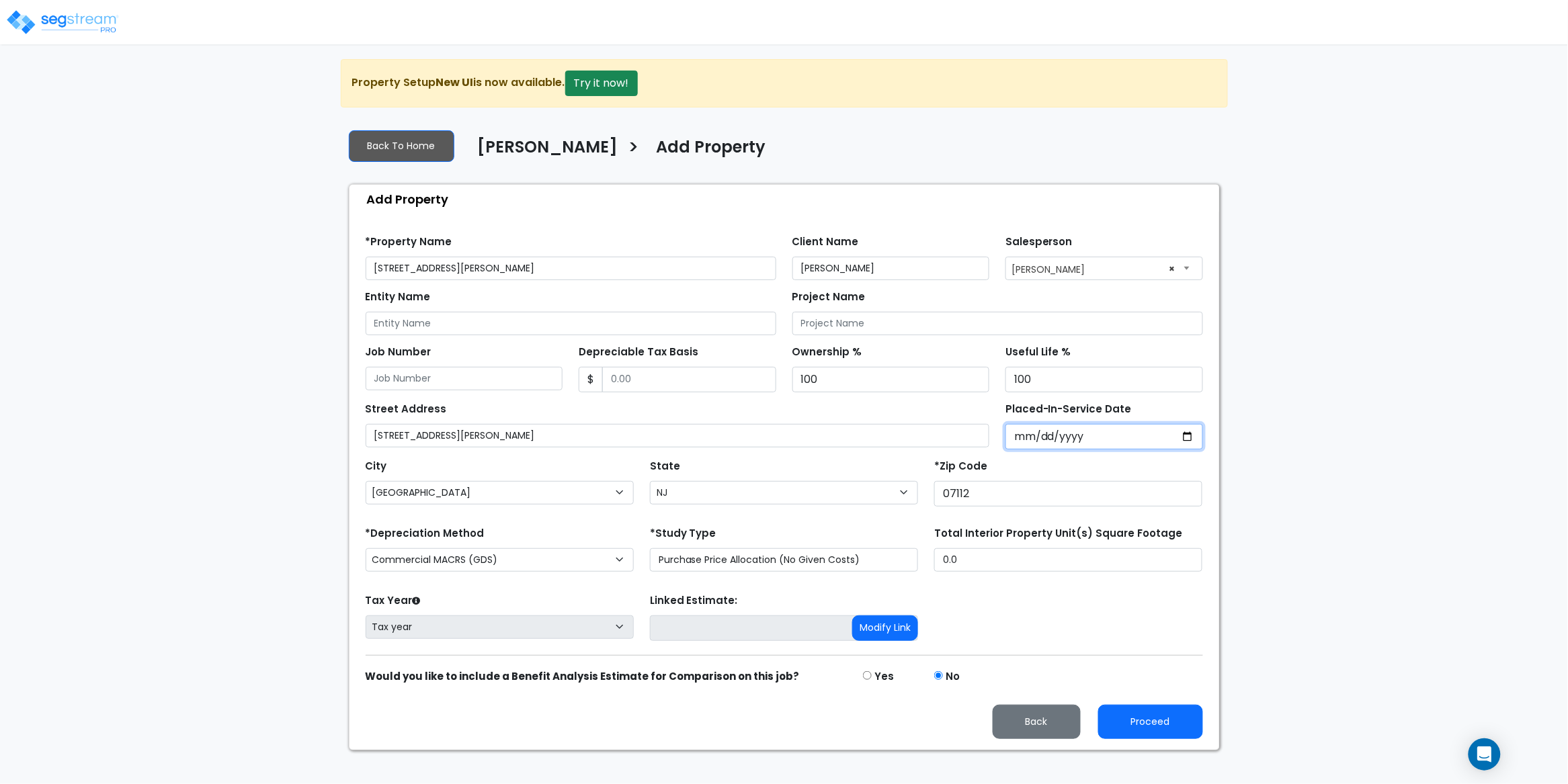
click at [1028, 446] on input "Placed-In-Service Date" at bounding box center [1104, 436] width 198 height 26
type input "0002-06-25"
select select "2"
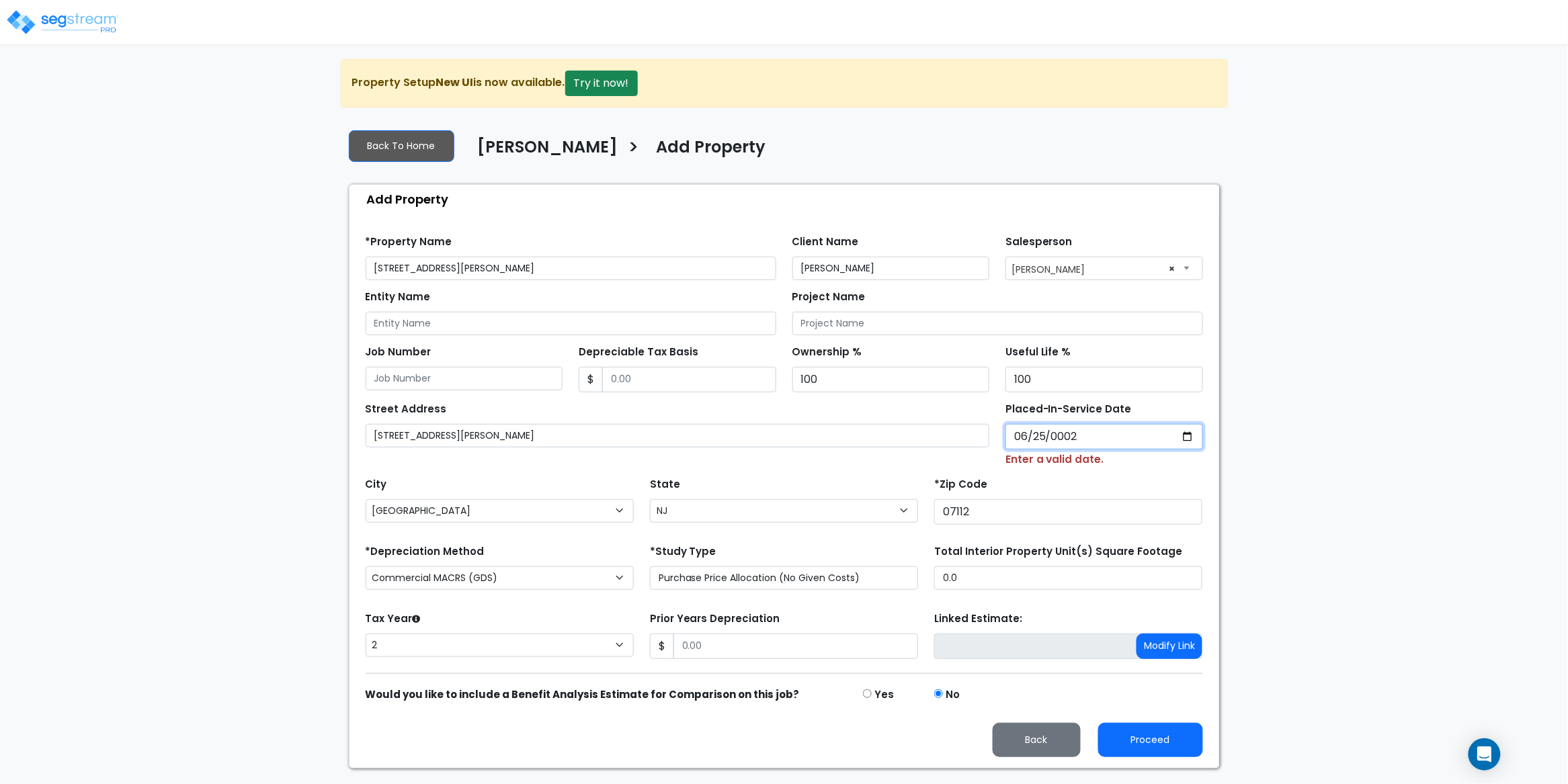
type input "0020-06-25"
select select "20"
type input "0202-06-25"
select select "202"
type input "2024-06-25"
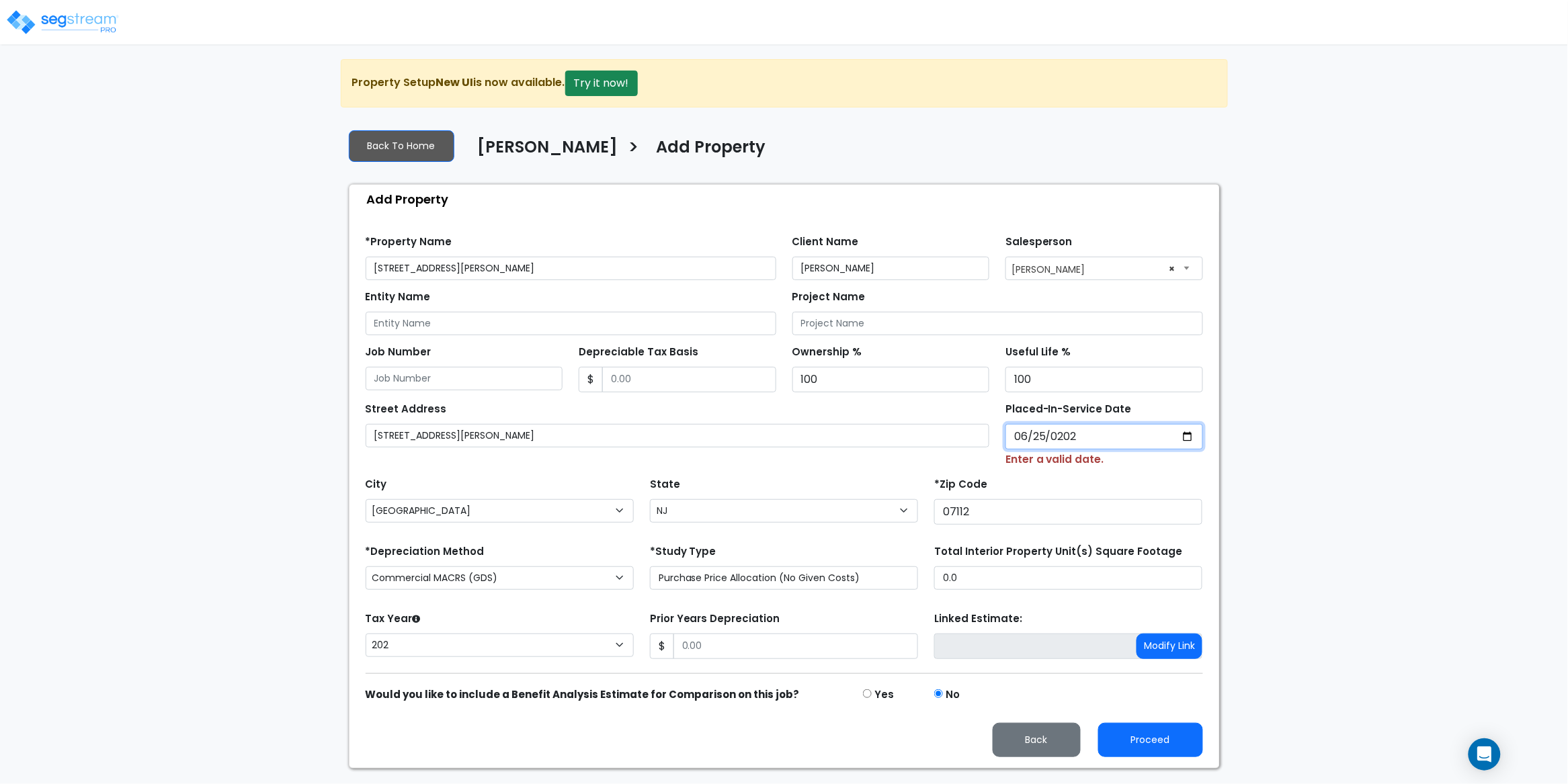
select select "2024"
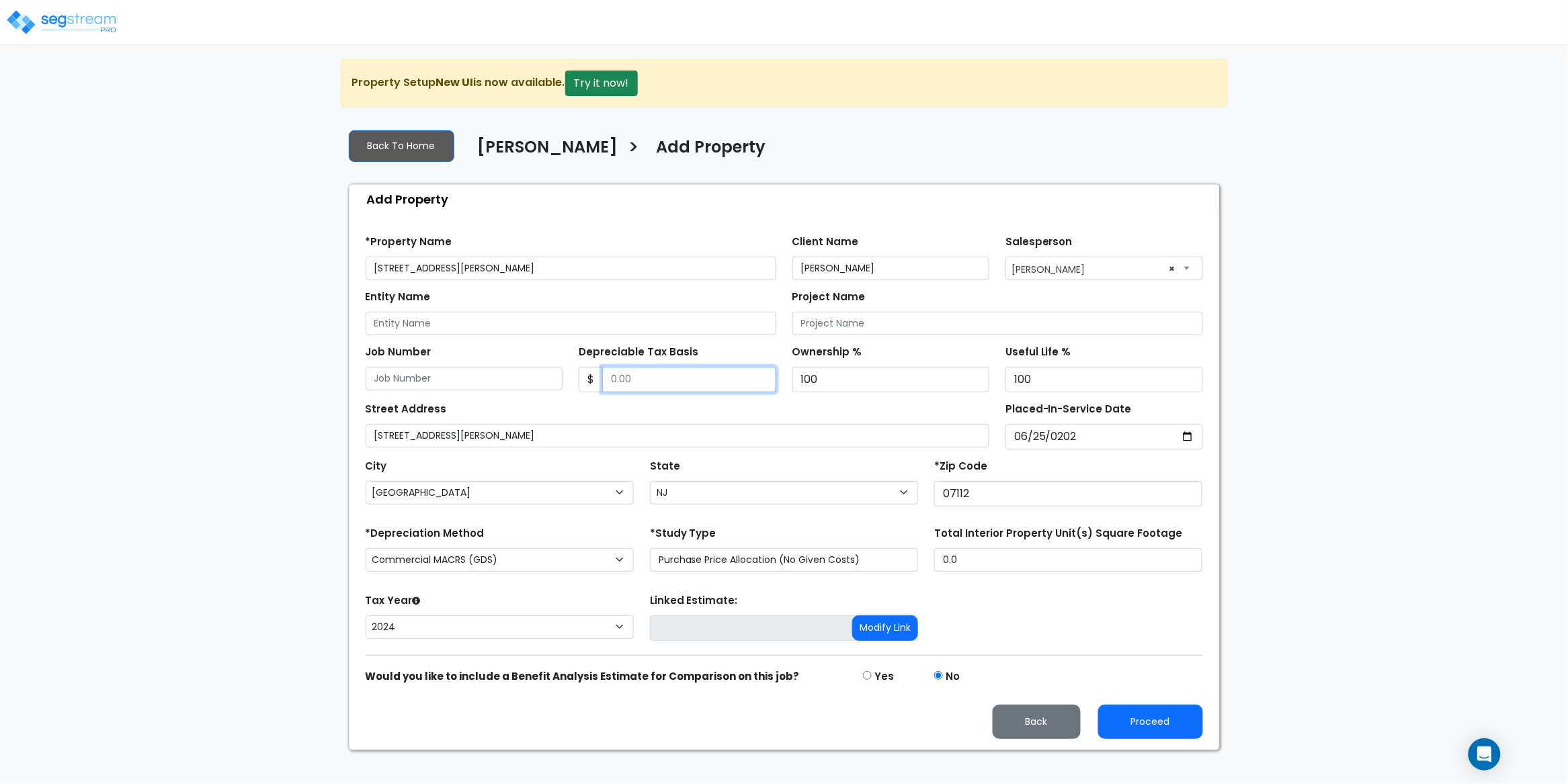
click at [650, 377] on input "Depreciable Tax Basis" at bounding box center [689, 379] width 174 height 26
paste input "text"
click at [631, 383] on input "Depreciable Tax Basis" at bounding box center [689, 379] width 174 height 26
paste input "text"
click at [646, 383] on input "Depreciable Tax Basis" at bounding box center [689, 379] width 174 height 26
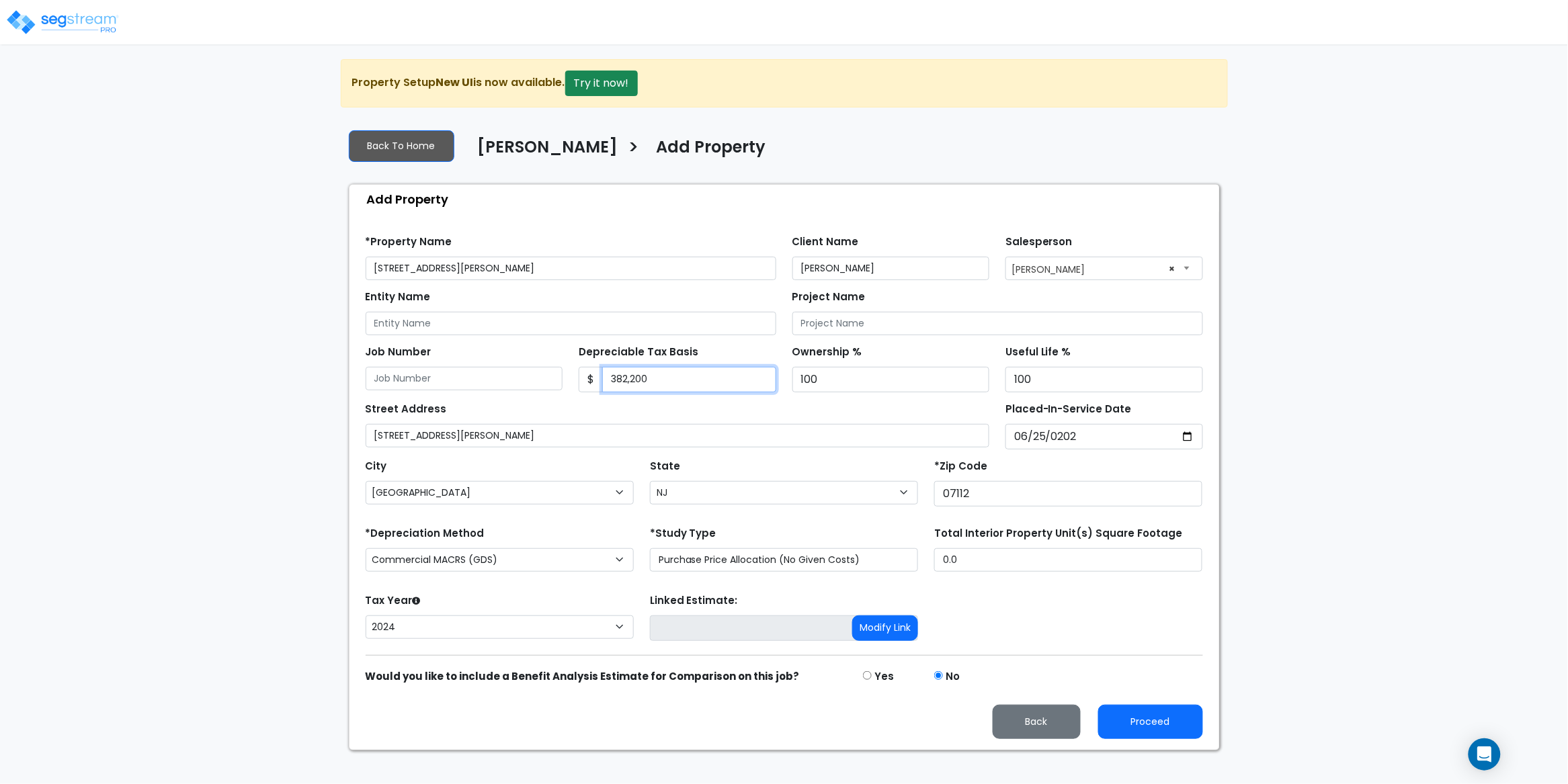
type input "382,200"
click at [684, 399] on div "Street Address 64 Shaw Ave Placed-In-Service Date 2024-06-25 *Purchase Date" at bounding box center [784, 421] width 853 height 57
click at [572, 554] on select "Commercial MACRS (GDS) Residential Rental MACRS (GDS) Commercial MACRS (GDS) QIP" at bounding box center [500, 560] width 268 height 23
select select "RRM(_29"
click at [582, 520] on form "*Property Name 64 Shaw Ave Newark Client Name Shea Reinhold Salesperson Select …" at bounding box center [784, 482] width 837 height 514
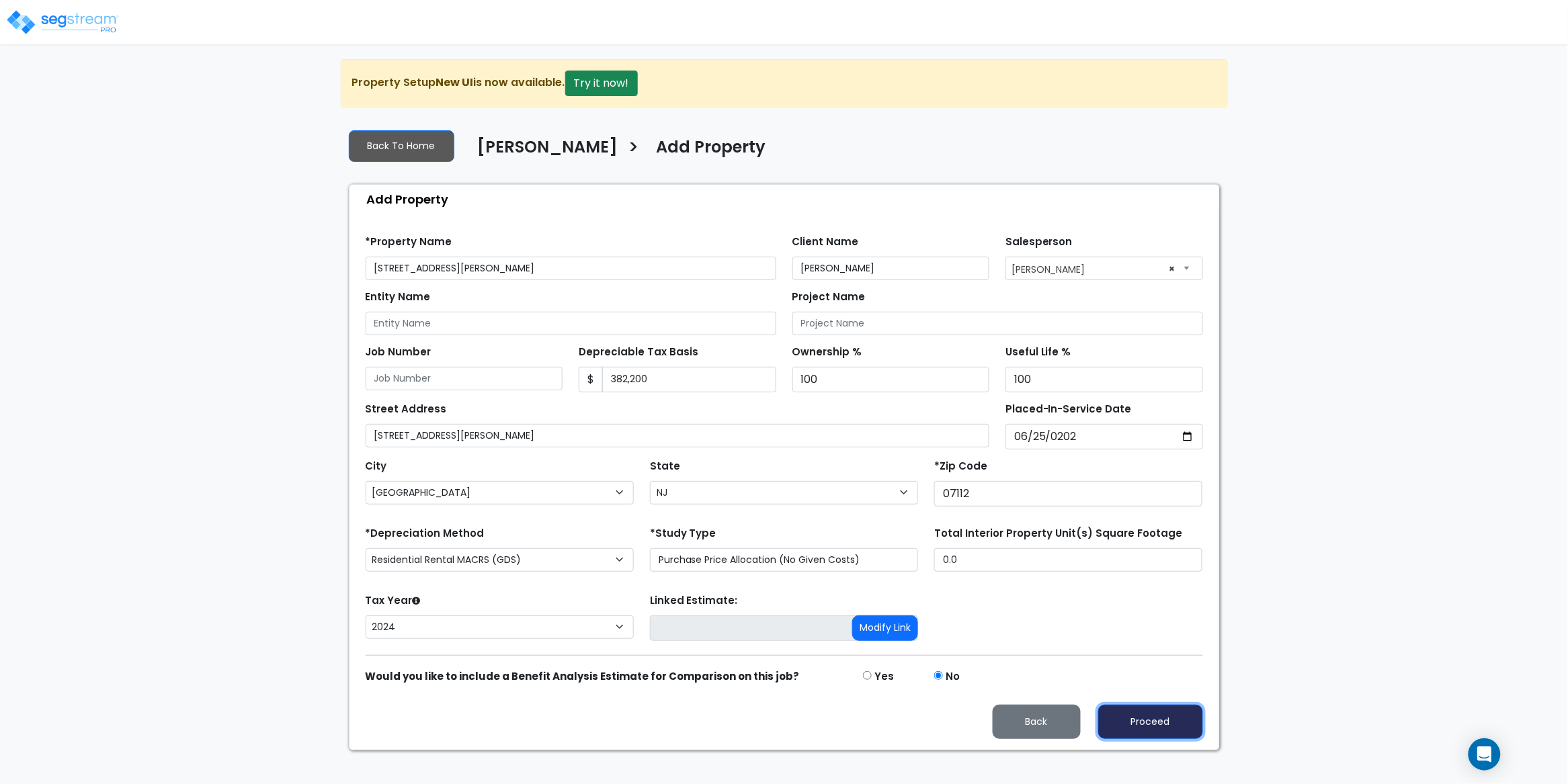
click at [1162, 735] on button "Proceed" at bounding box center [1150, 721] width 105 height 34
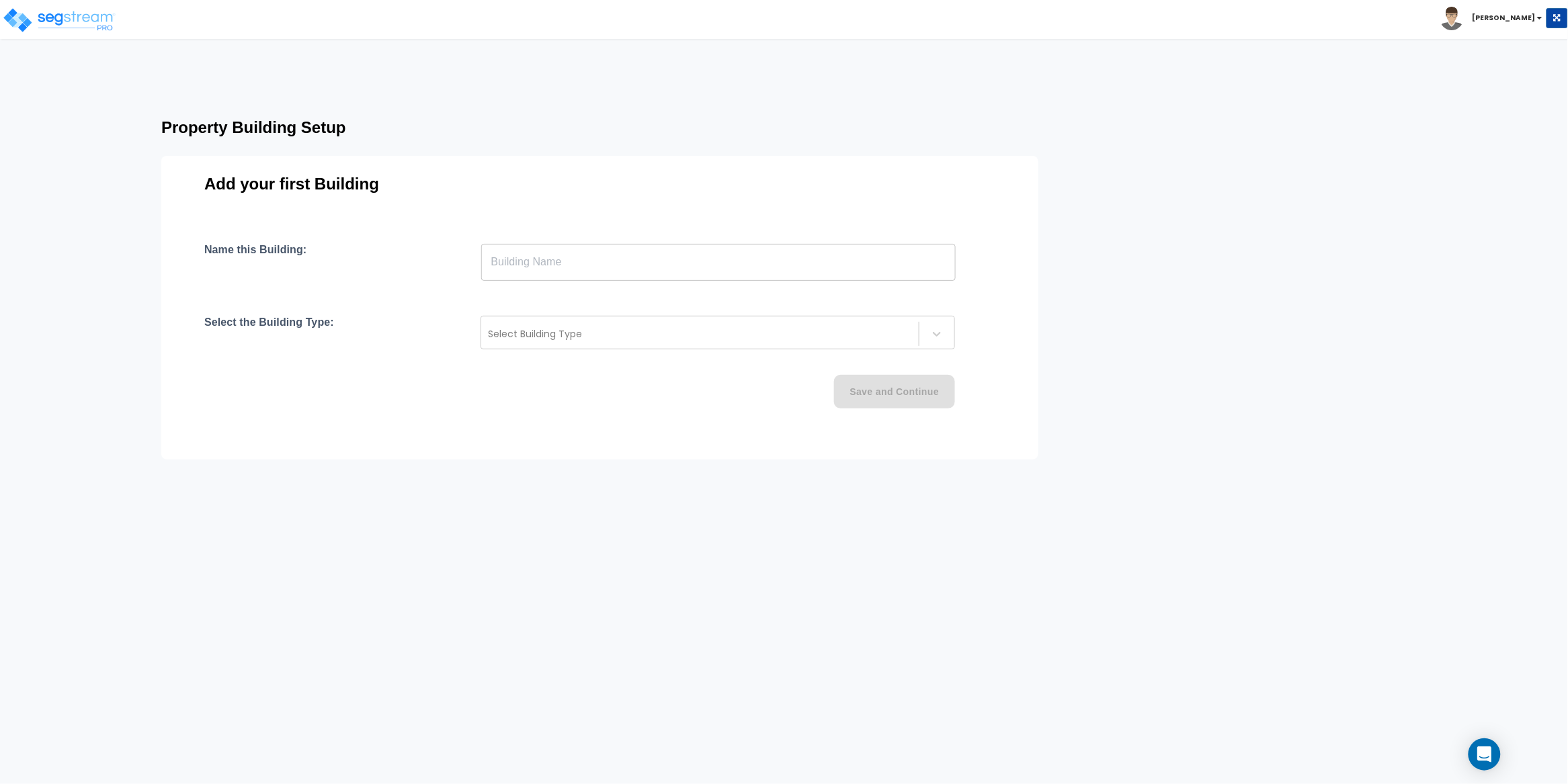
click at [526, 258] on input "text" at bounding box center [718, 262] width 474 height 38
paste input "text"
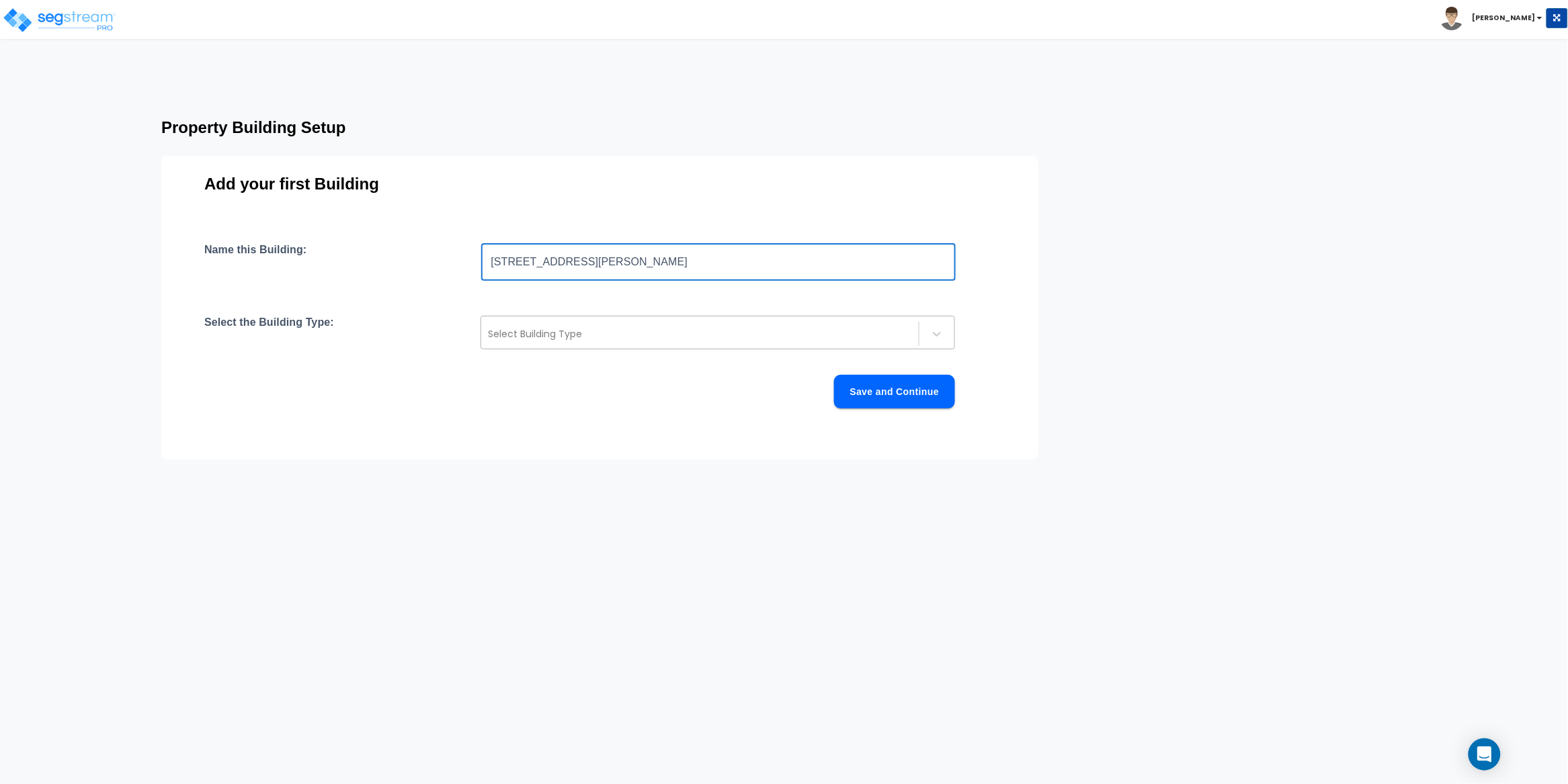
type input "[STREET_ADDRESS][PERSON_NAME]"
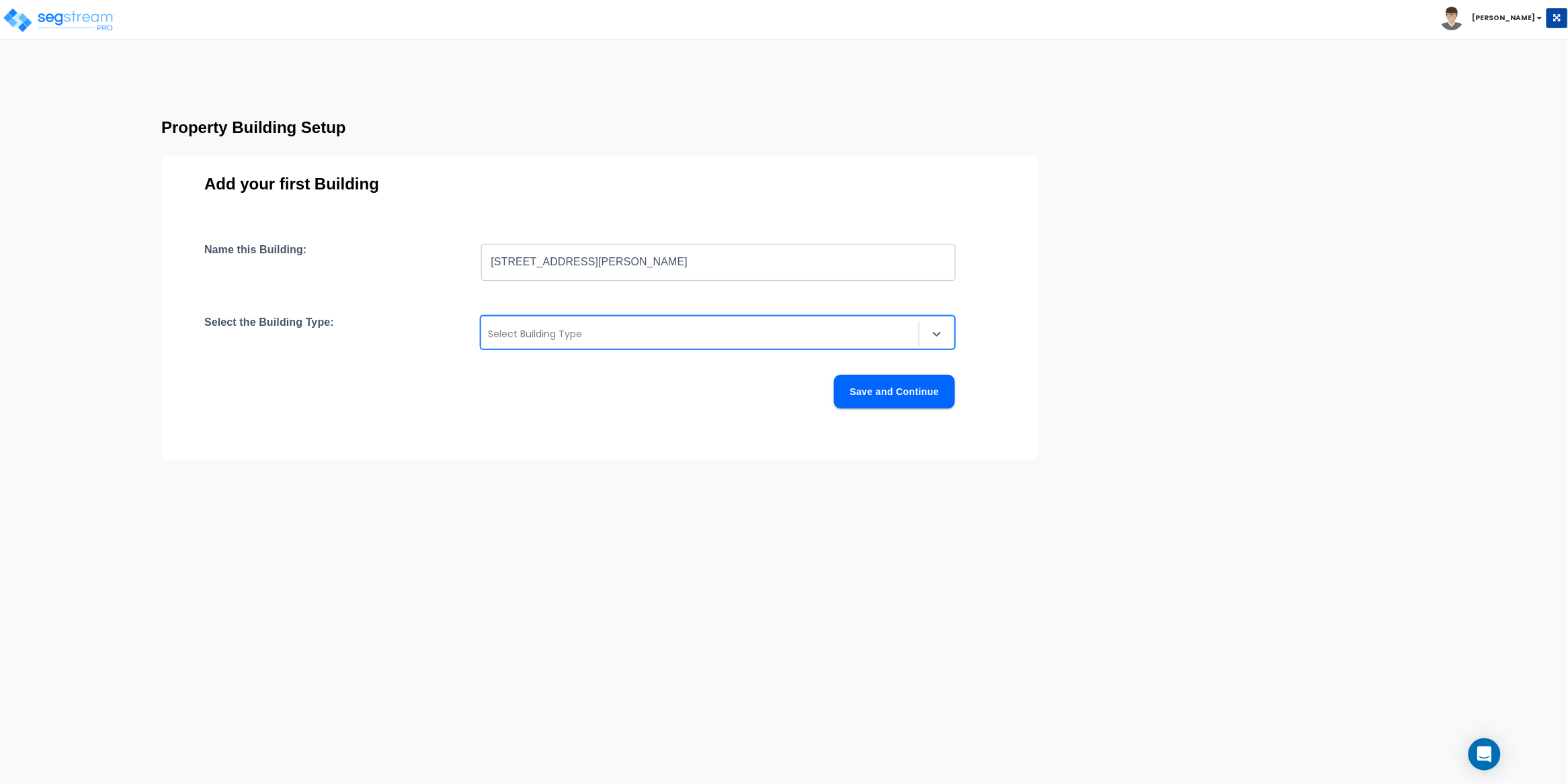
click at [558, 333] on div at bounding box center [699, 333] width 424 height 16
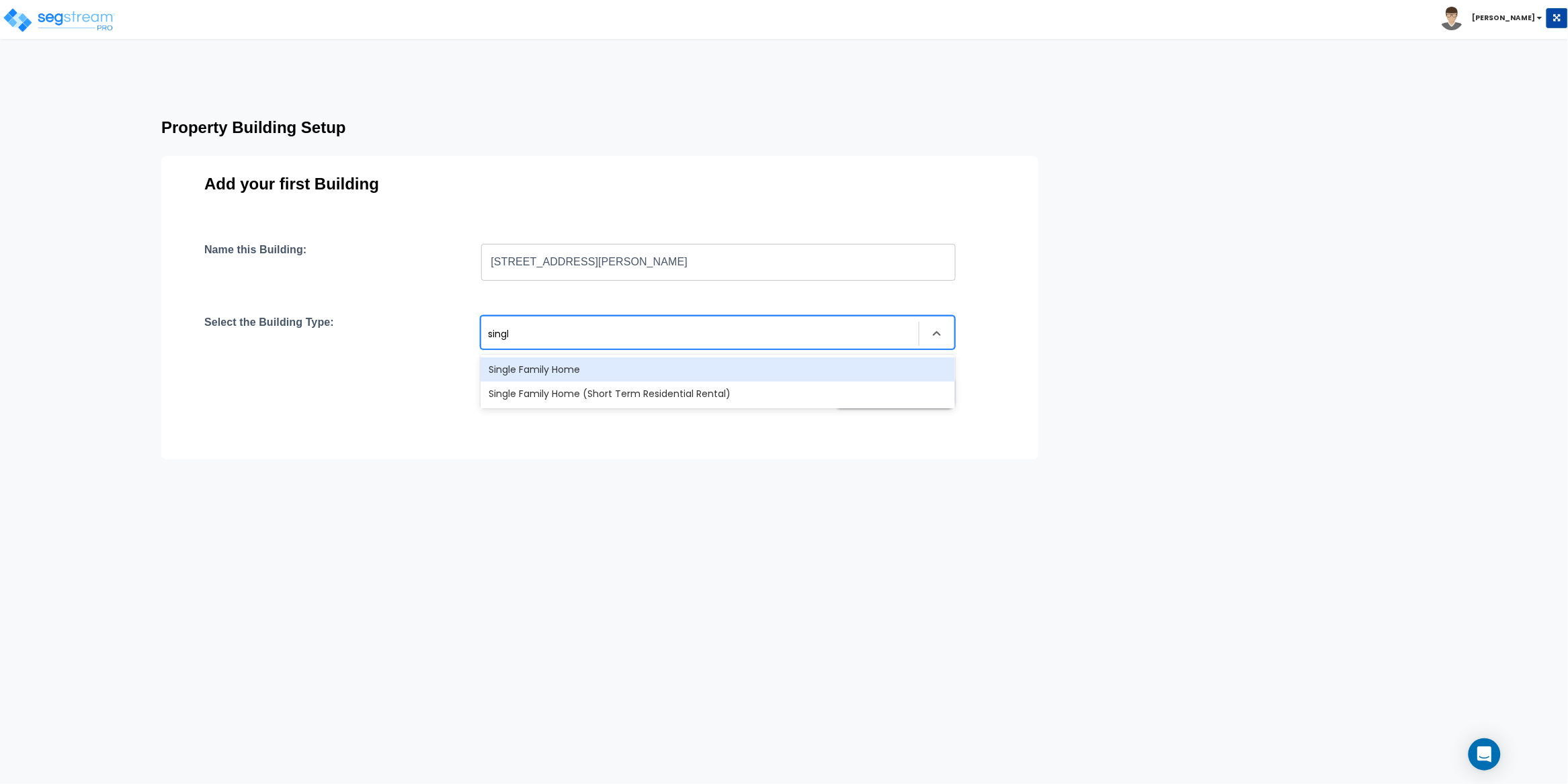
type input "single"
click at [591, 374] on div "Single Family Home" at bounding box center [717, 369] width 474 height 24
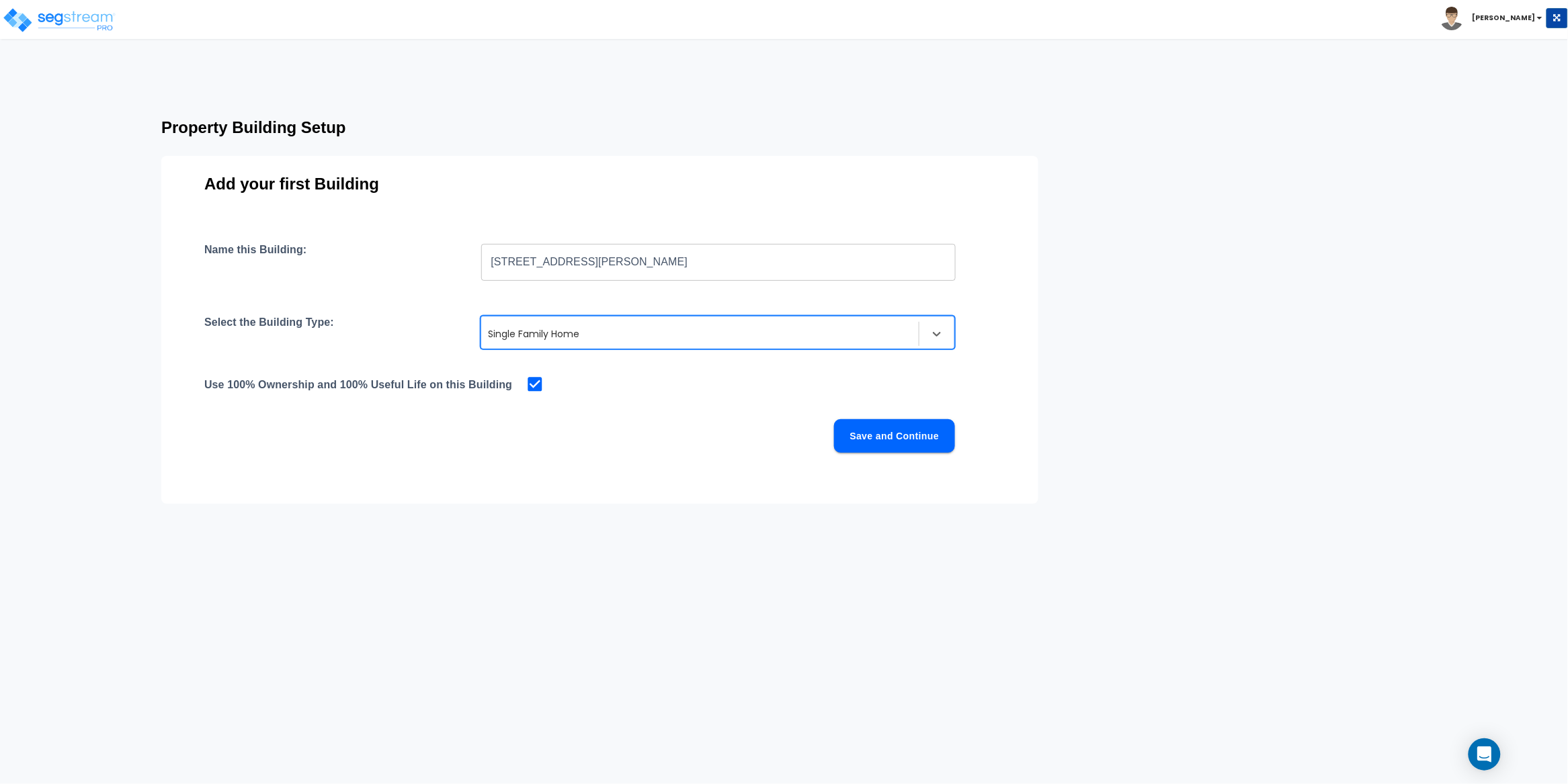
click at [895, 439] on button "Save and Continue" at bounding box center [894, 436] width 121 height 34
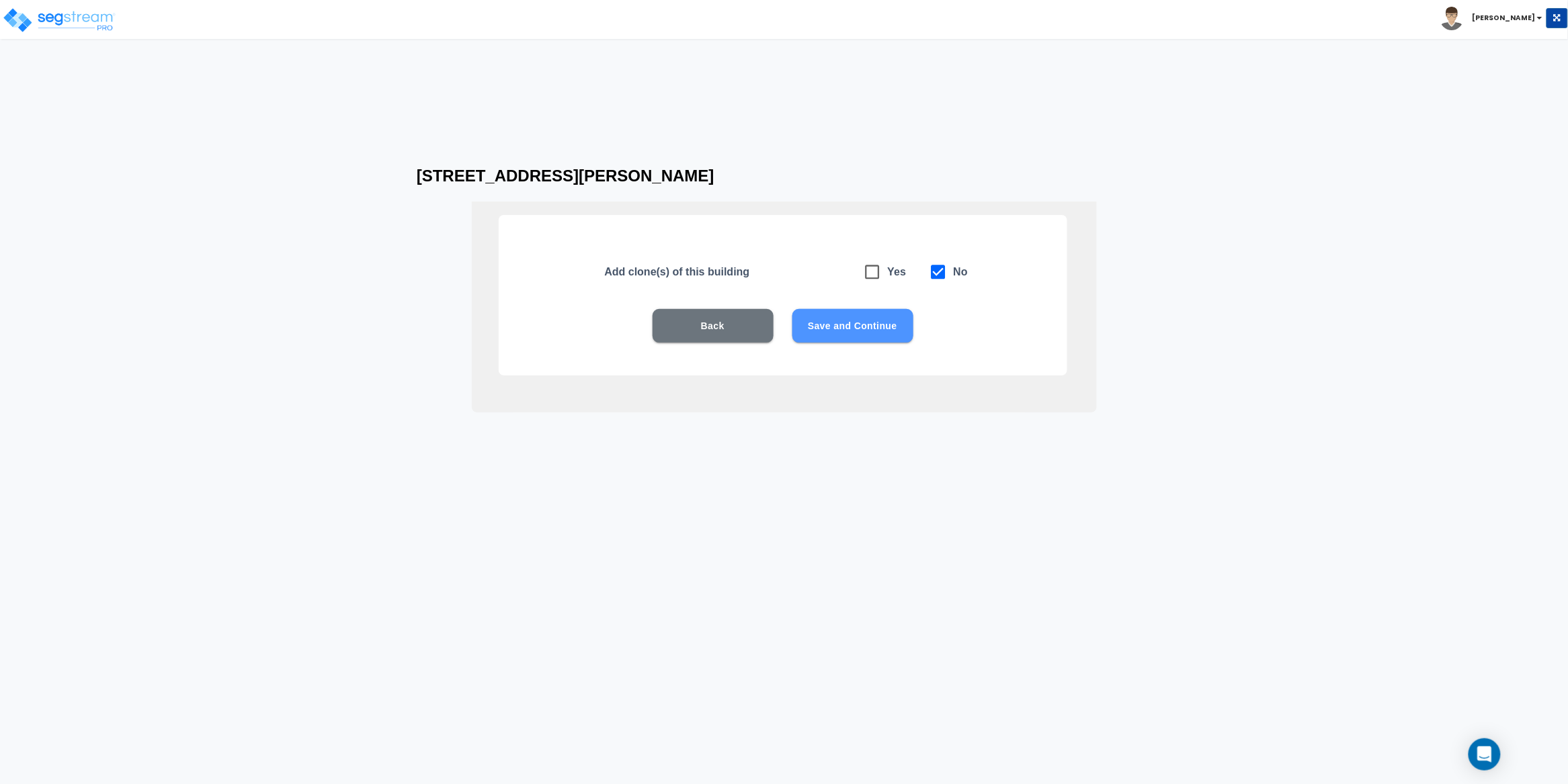
click at [882, 333] on button "Save and Continue" at bounding box center [852, 326] width 121 height 34
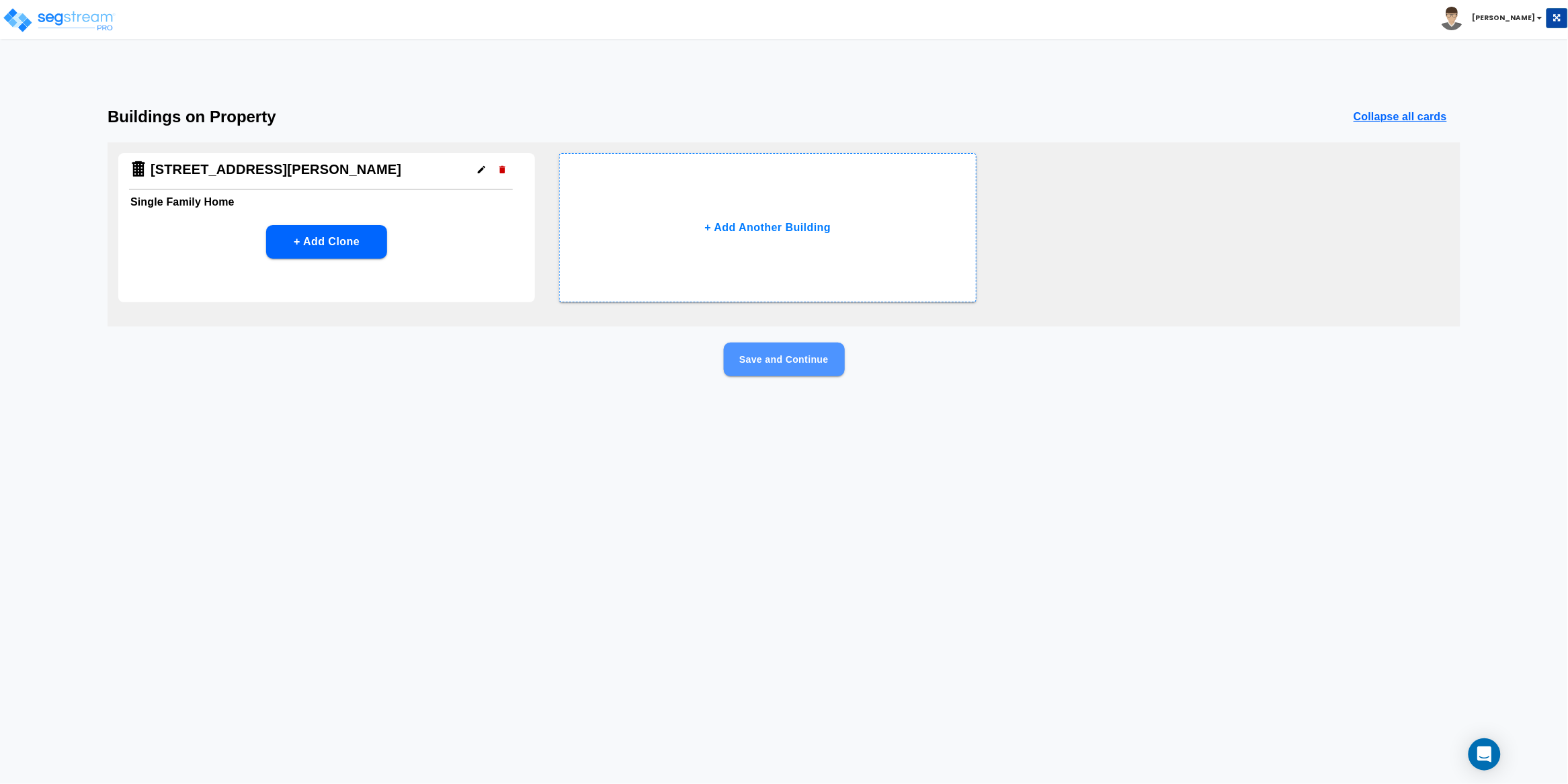
click at [828, 358] on button "Save and Continue" at bounding box center [784, 359] width 121 height 34
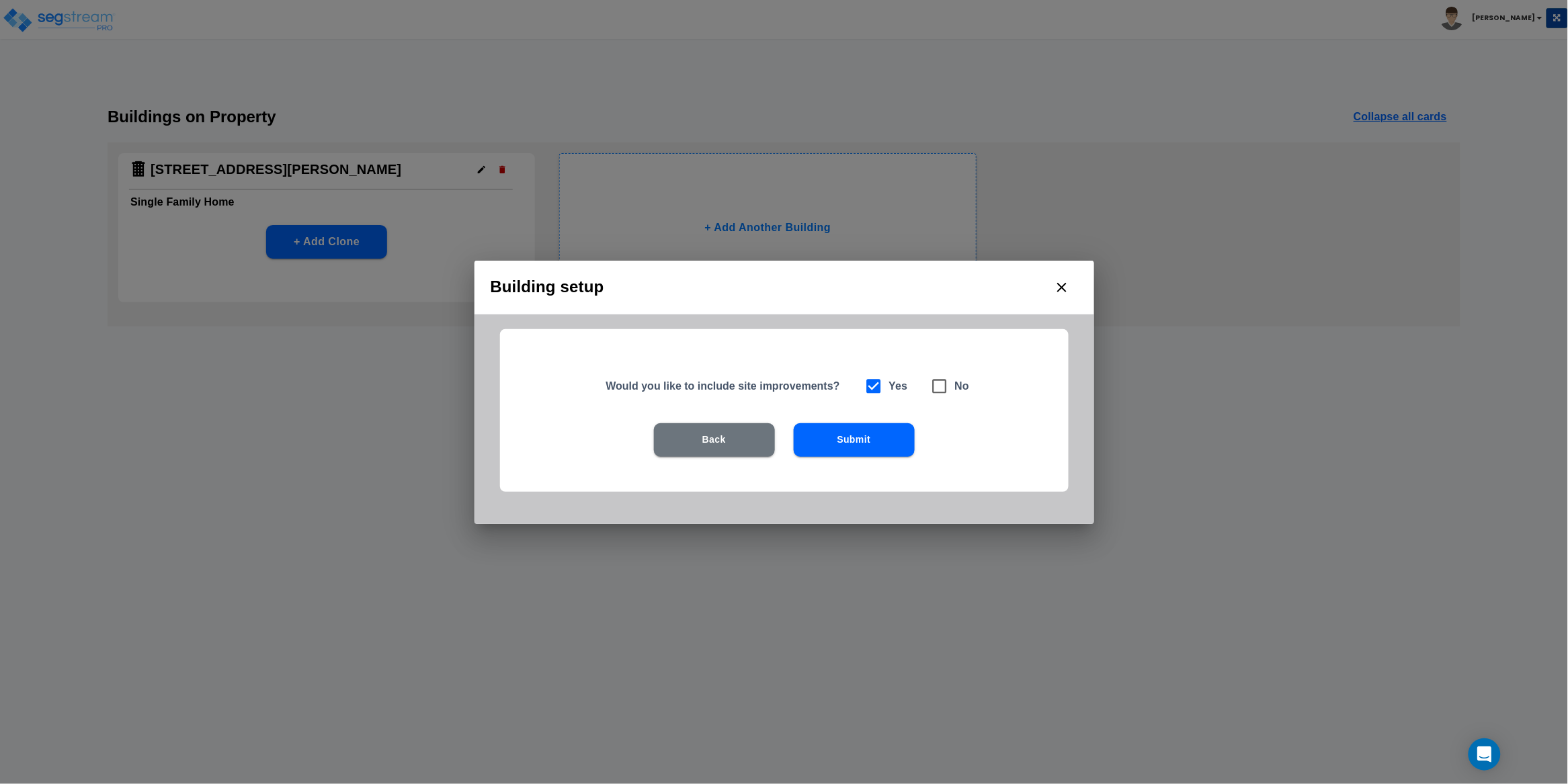
click at [852, 438] on button "Submit" at bounding box center [853, 440] width 121 height 34
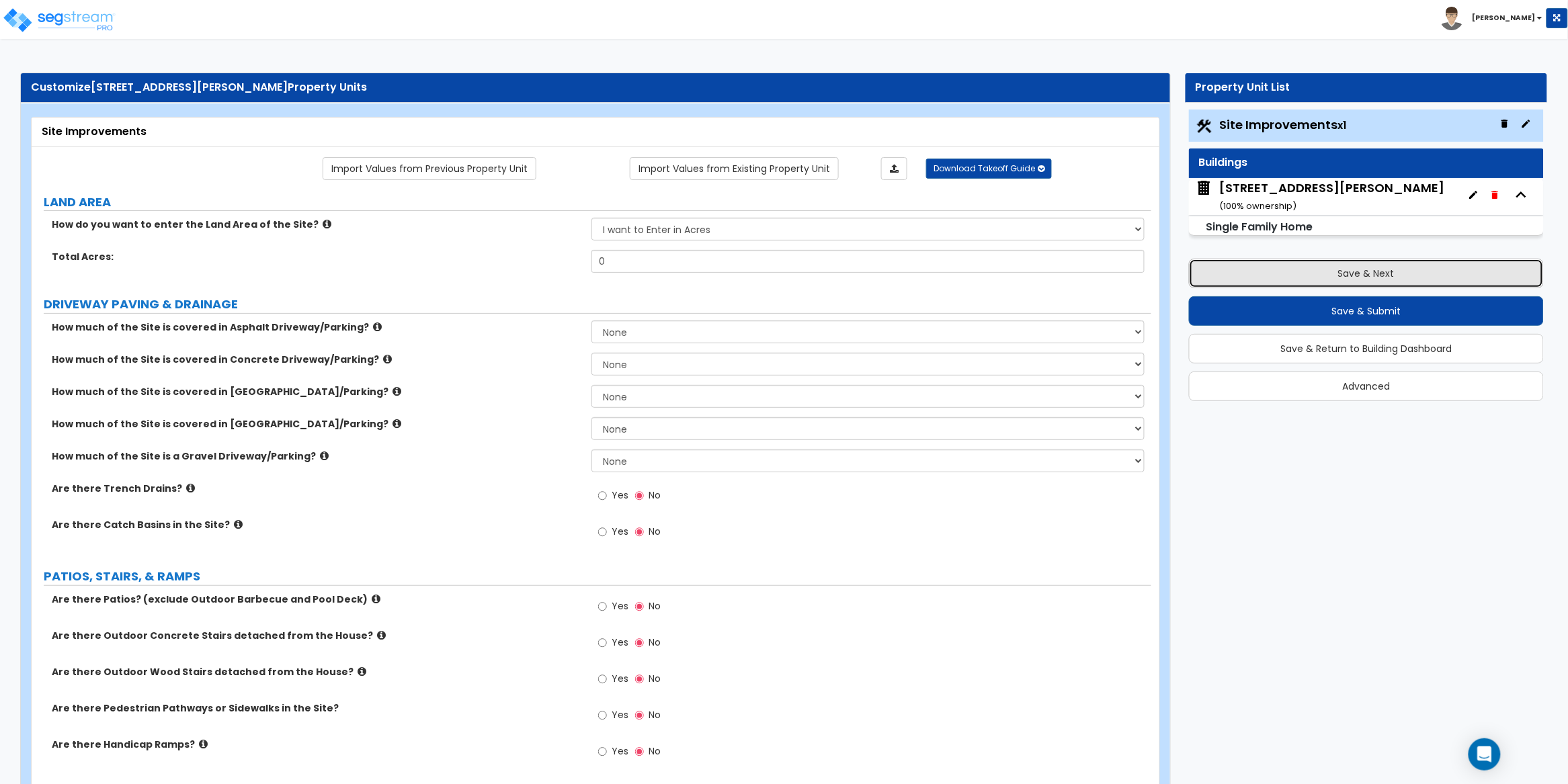
click at [1370, 273] on button "Save & Next" at bounding box center [1366, 273] width 355 height 30
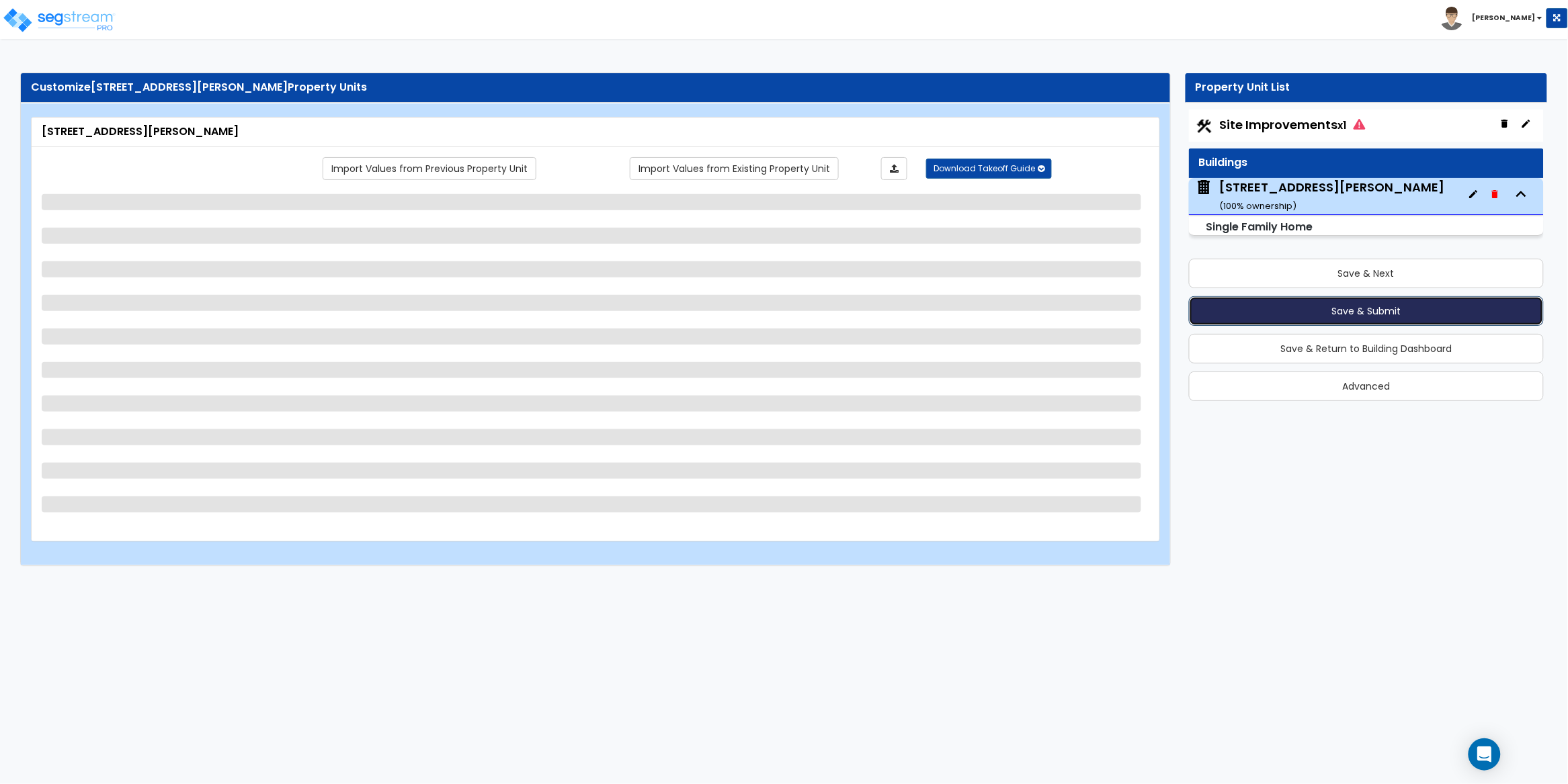
click at [1382, 307] on button "Save & Submit" at bounding box center [1366, 310] width 355 height 30
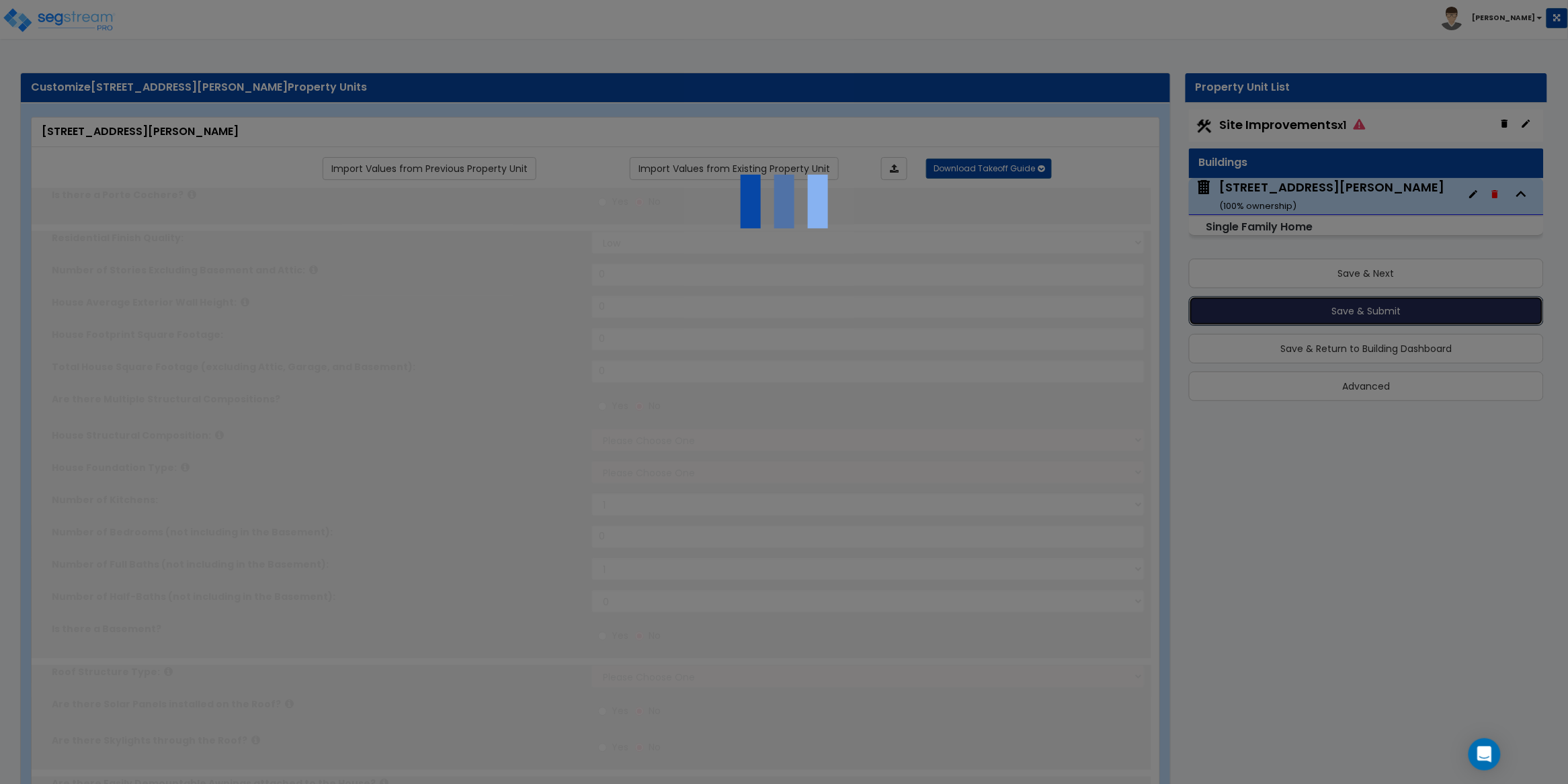
type input "1"
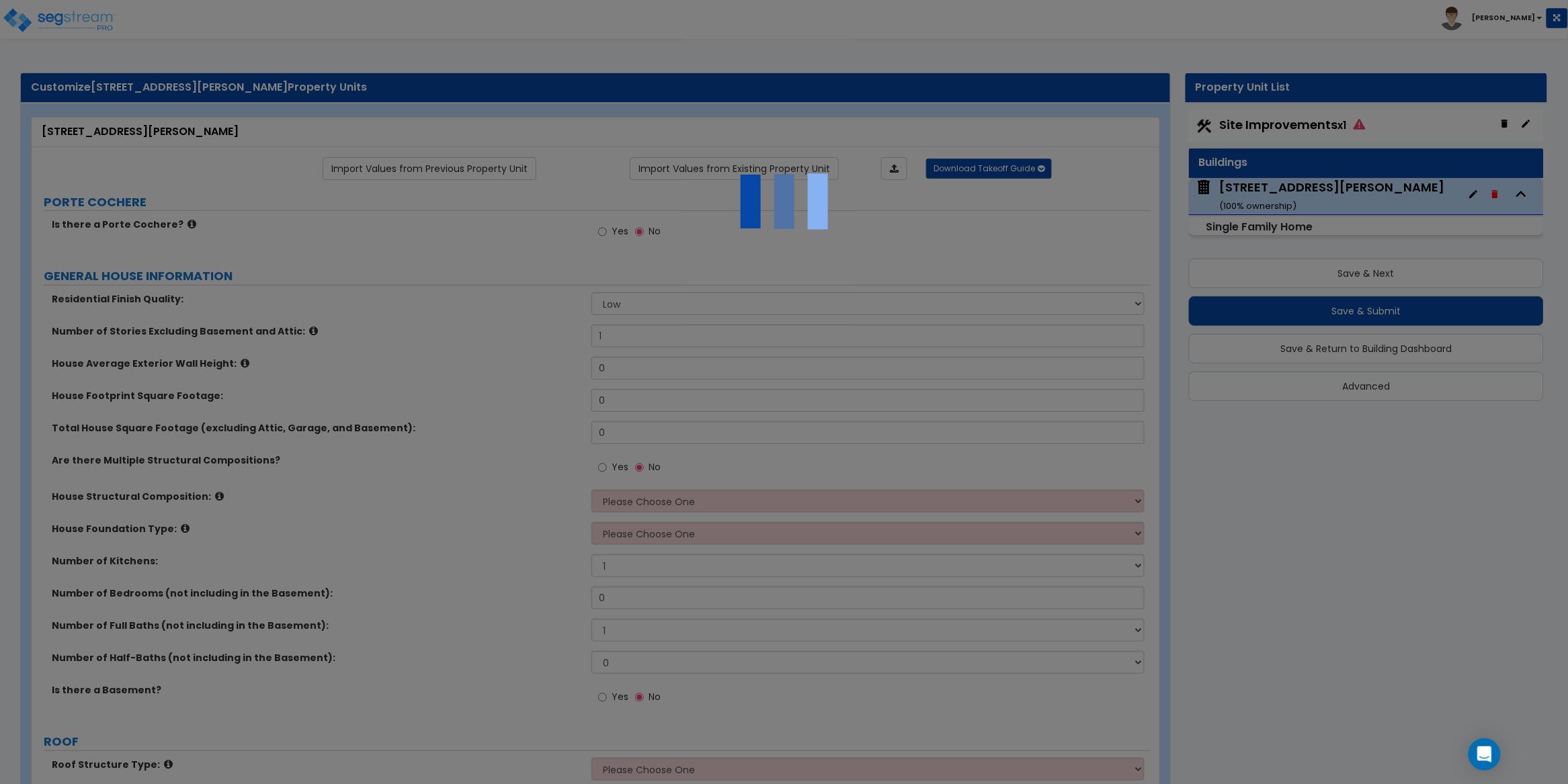
click at [81, 20] on div at bounding box center [784, 392] width 1568 height 784
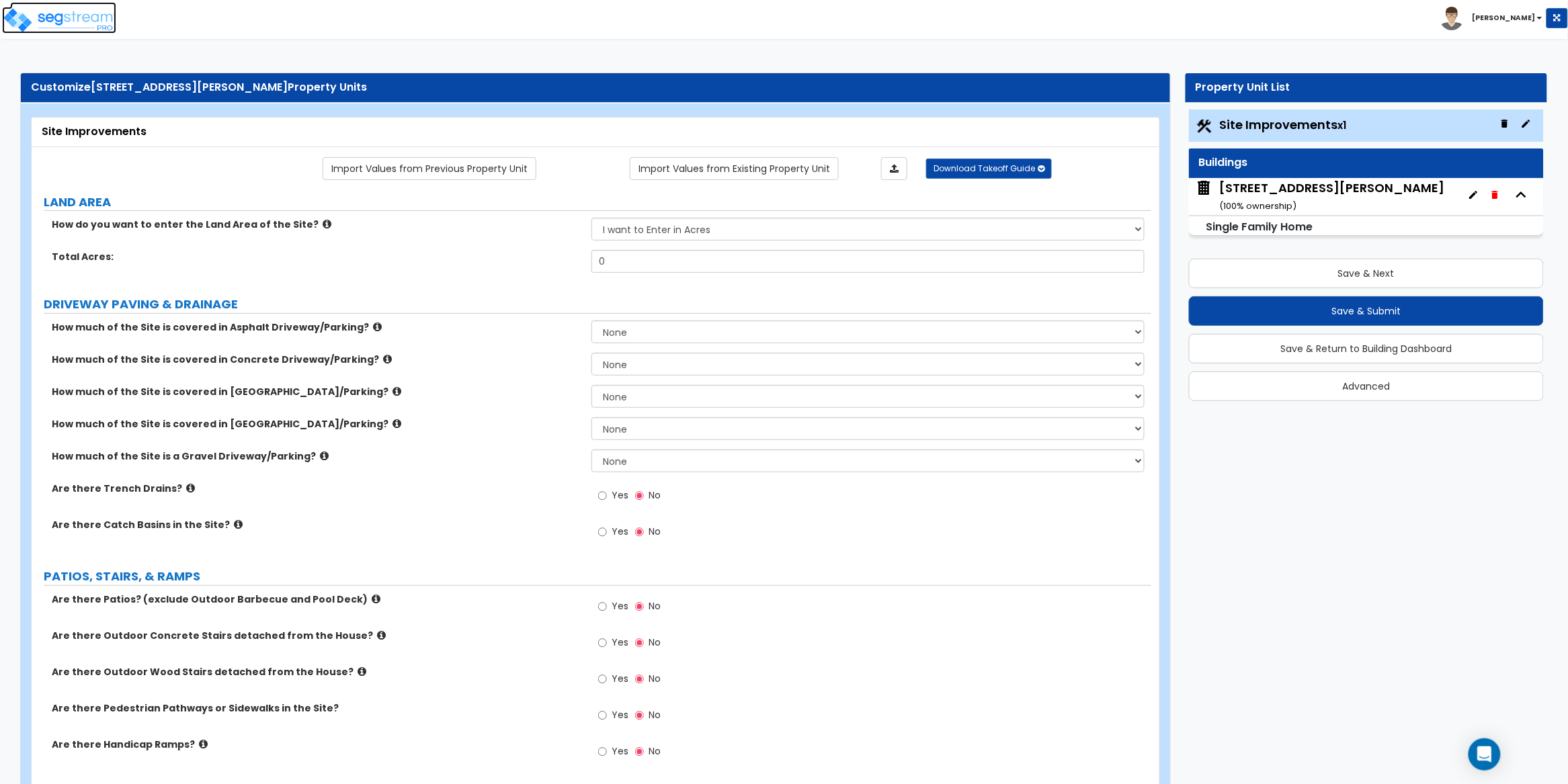
click at [82, 20] on img at bounding box center [59, 21] width 114 height 27
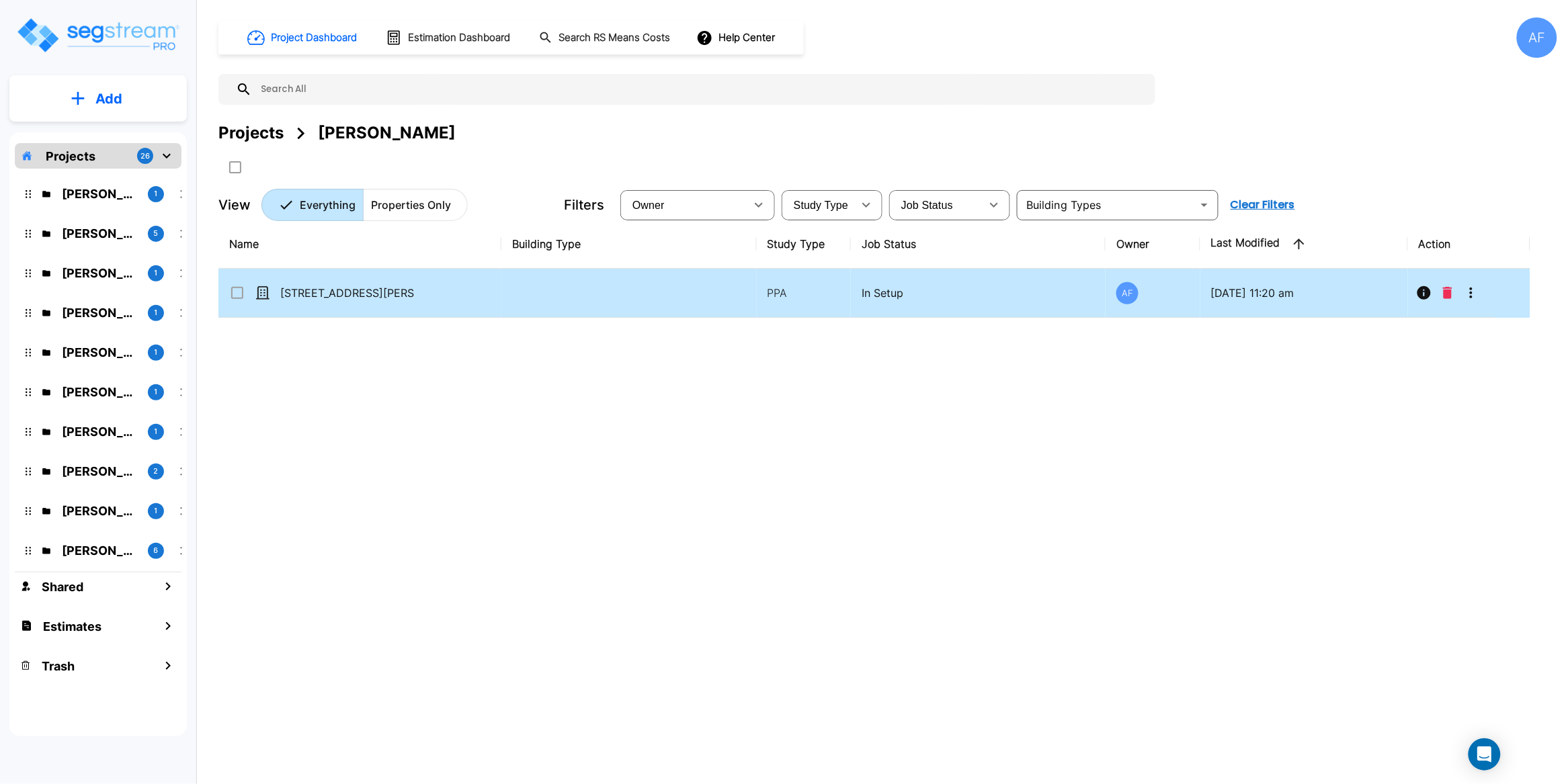
click at [458, 294] on td "[STREET_ADDRESS][PERSON_NAME]" at bounding box center [360, 293] width 283 height 49
checkbox input "true"
click at [1471, 292] on icon "More-Options" at bounding box center [1471, 293] width 3 height 11
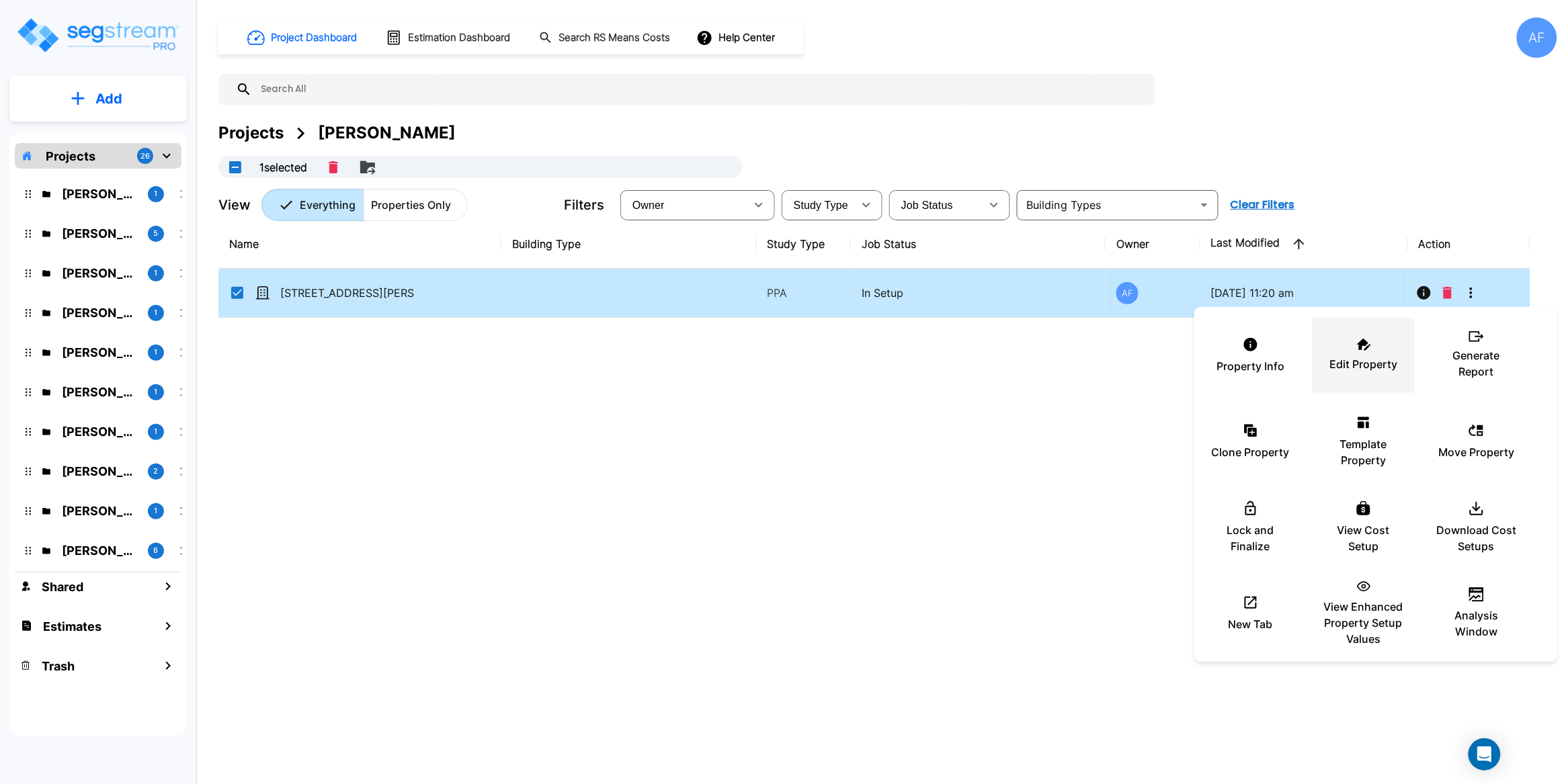
click at [1366, 360] on p "Edit Property" at bounding box center [1364, 364] width 68 height 16
drag, startPoint x: 493, startPoint y: 436, endPoint x: 512, endPoint y: 487, distance: 54.4
click at [493, 436] on div at bounding box center [784, 392] width 1568 height 784
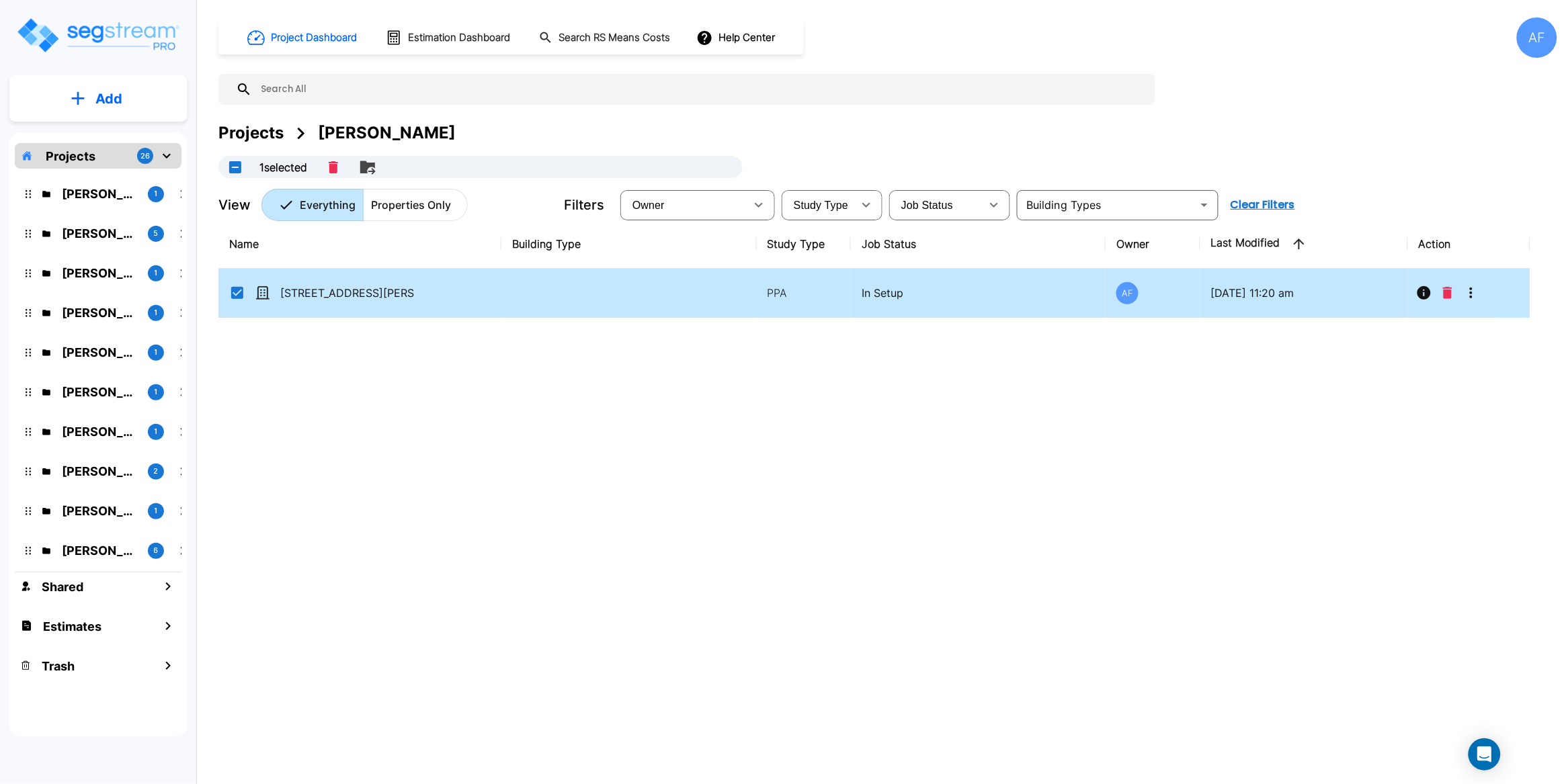
click at [506, 493] on div "Name Building Type Study Type Job Status Owner Last Modified Action 64 Shaw Ave…" at bounding box center [874, 463] width 1312 height 486
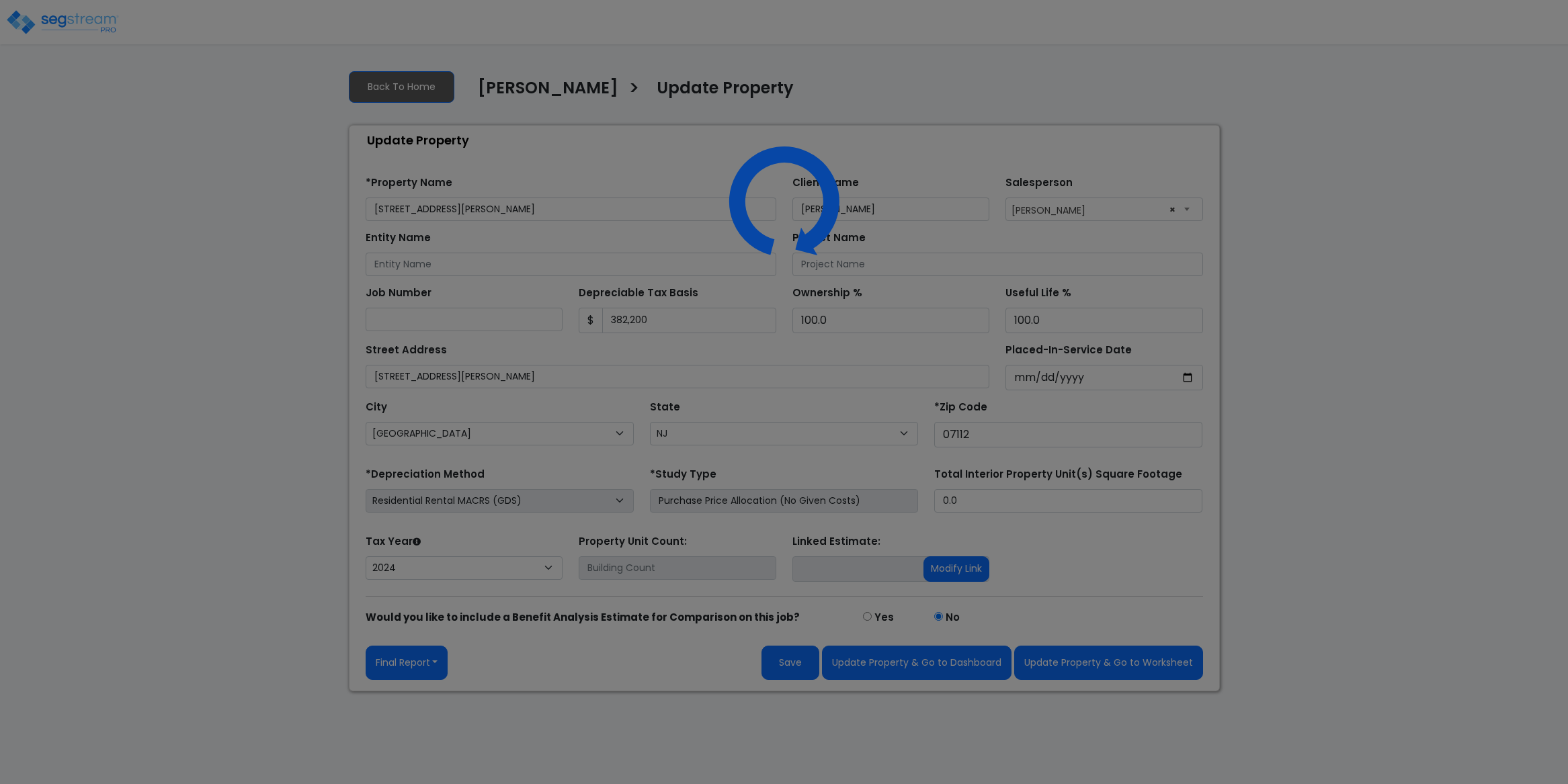
select select "NJ"
select select "2024"
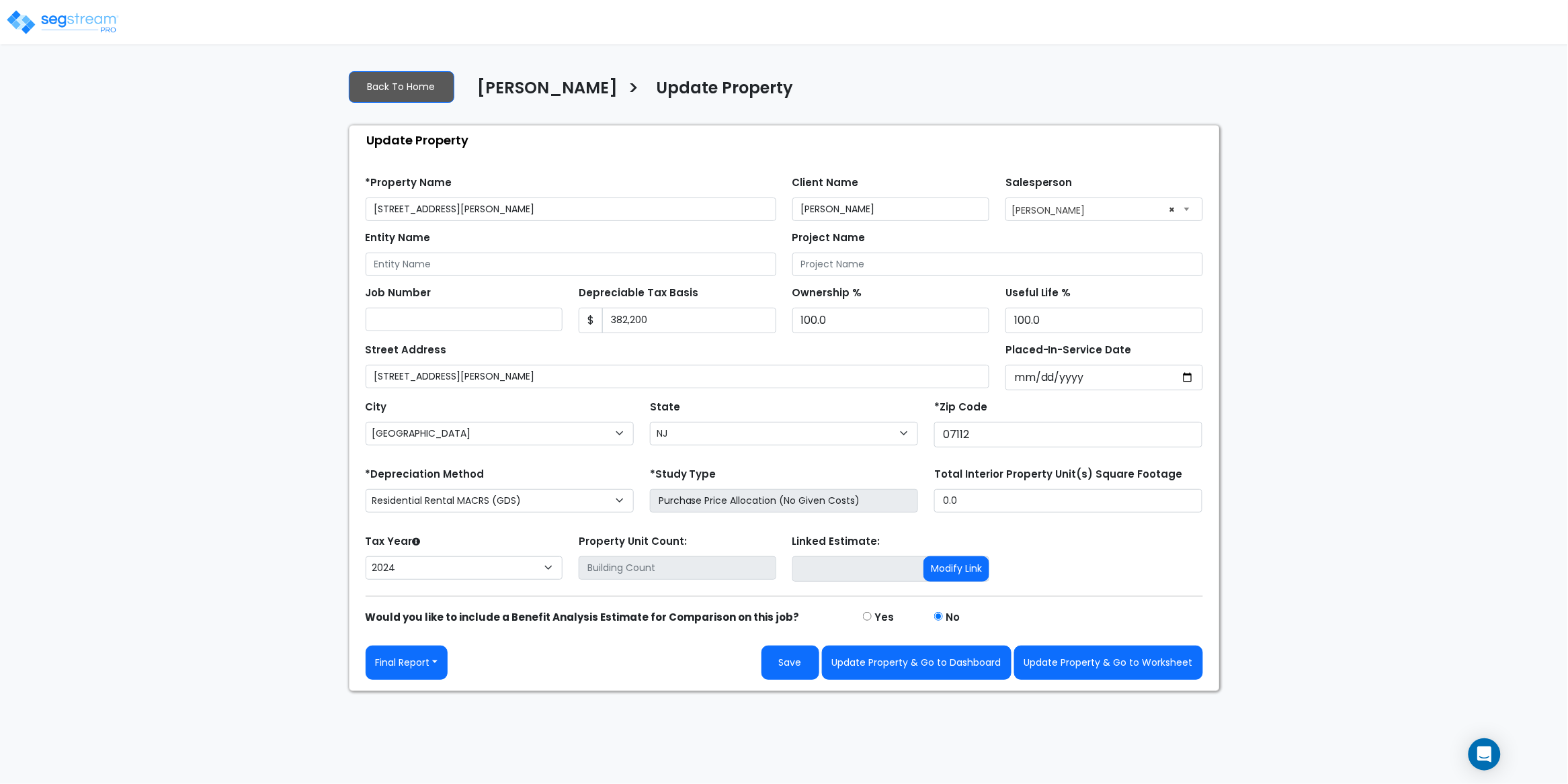
click at [172, 148] on div "We are Building your Property. So please grab a coffee and let us do the heavy …" at bounding box center [784, 375] width 1568 height 632
click at [912, 98] on div "Back To Home [PERSON_NAME] > Update Property" at bounding box center [784, 90] width 871 height 37
click at [93, 30] on img at bounding box center [63, 22] width 114 height 27
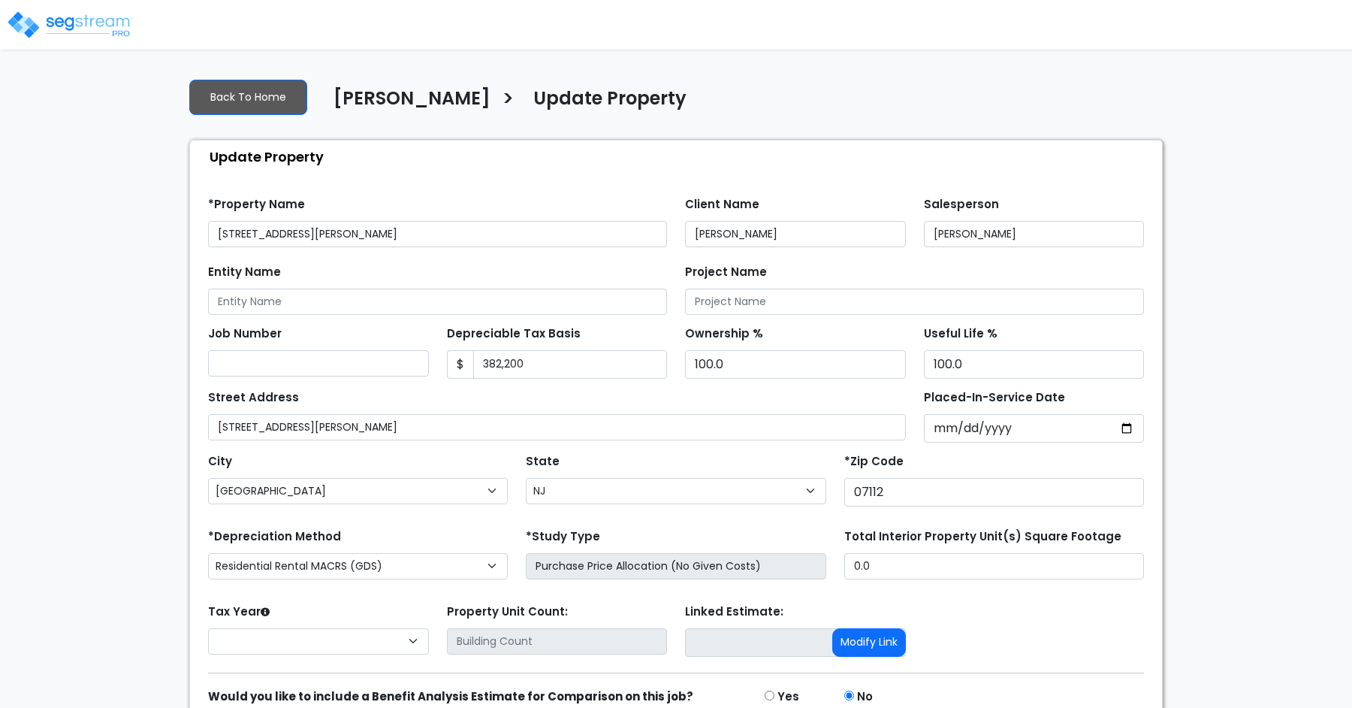
select select "NJ"
select select "2024"
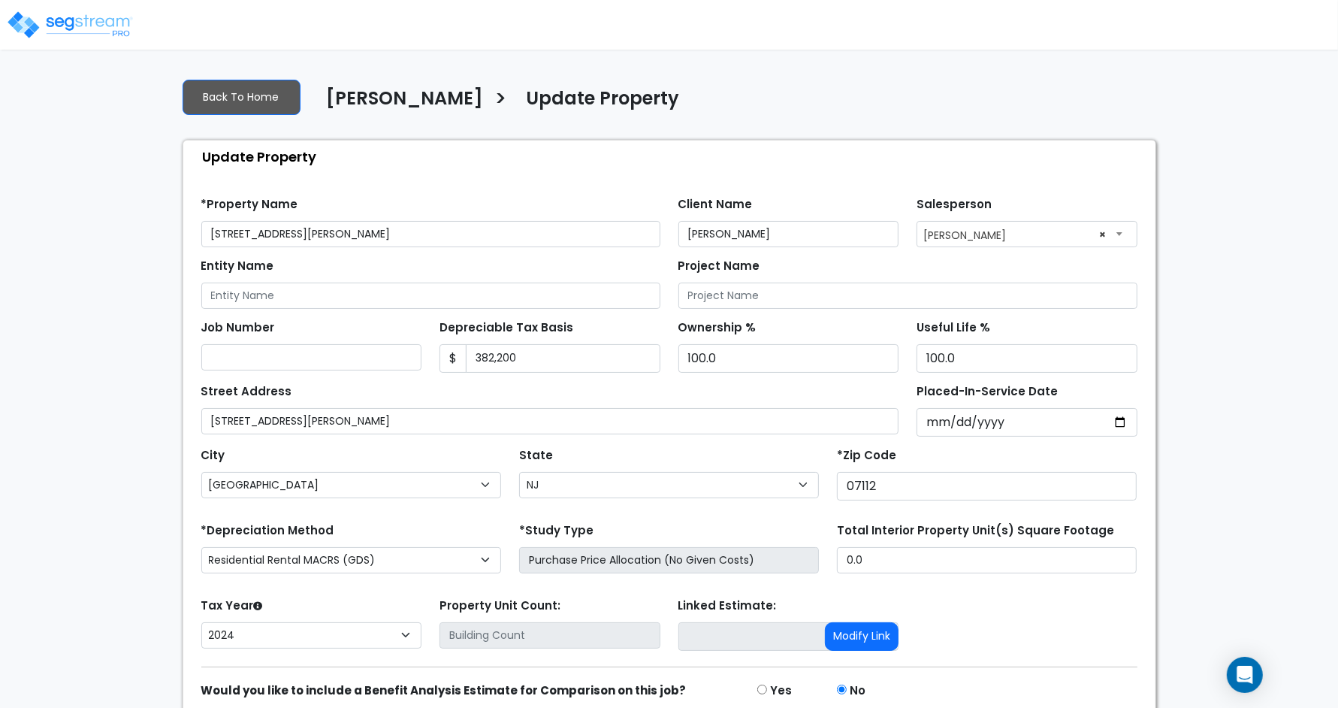
click at [887, 99] on div "Back To Home [PERSON_NAME] > Update Property" at bounding box center [670, 101] width 974 height 41
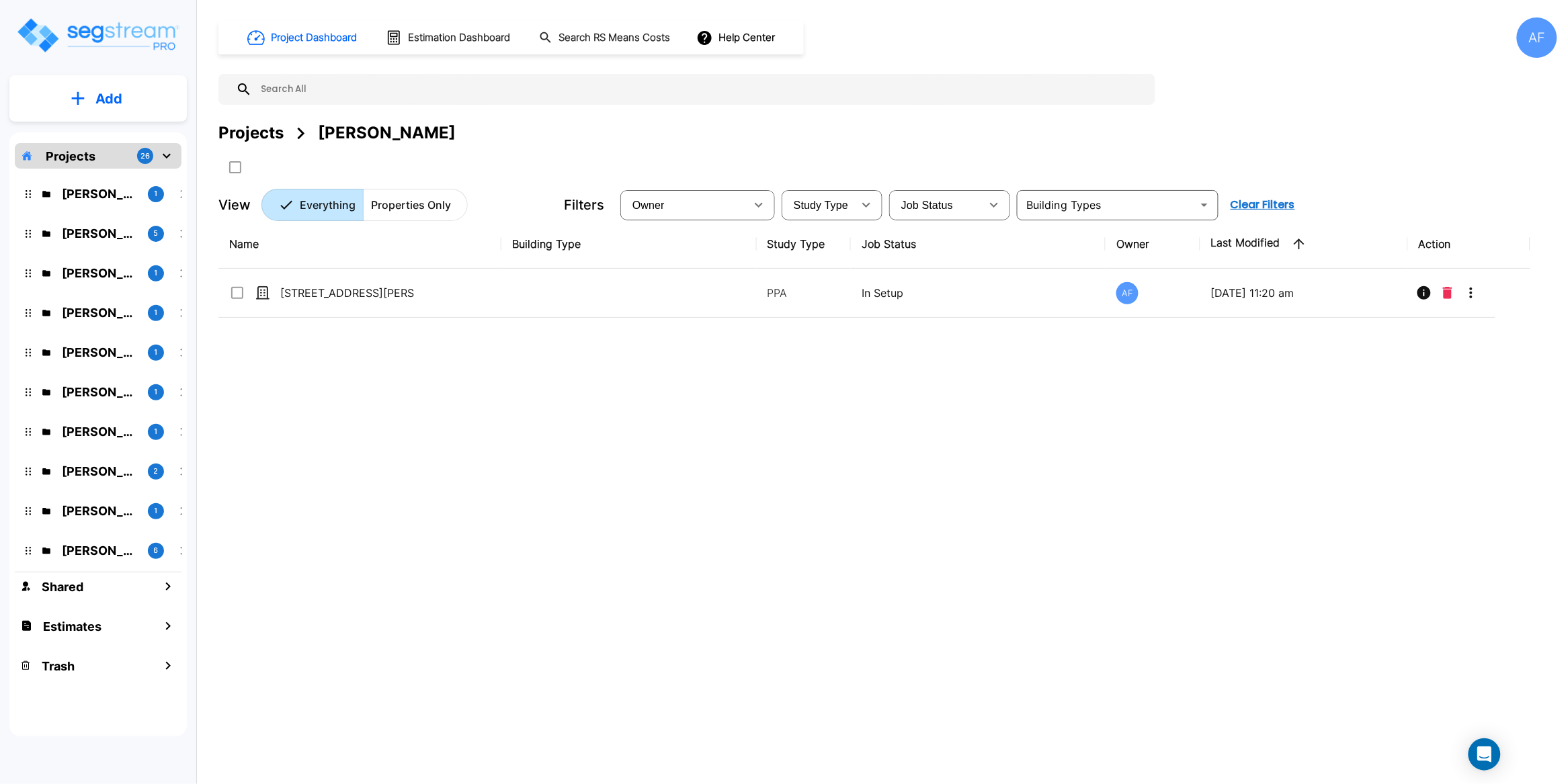
click at [420, 411] on div "Name Building Type Study Type Job Status Owner Last Modified Action [STREET_ADD…" at bounding box center [874, 463] width 1312 height 486
click at [375, 375] on div "Name Building Type Study Type Job Status Owner Last Modified Action 64 Shaw Ave…" at bounding box center [874, 463] width 1312 height 486
click at [106, 99] on p "Add" at bounding box center [109, 98] width 27 height 21
click at [110, 173] on p "Add Property" at bounding box center [106, 174] width 69 height 16
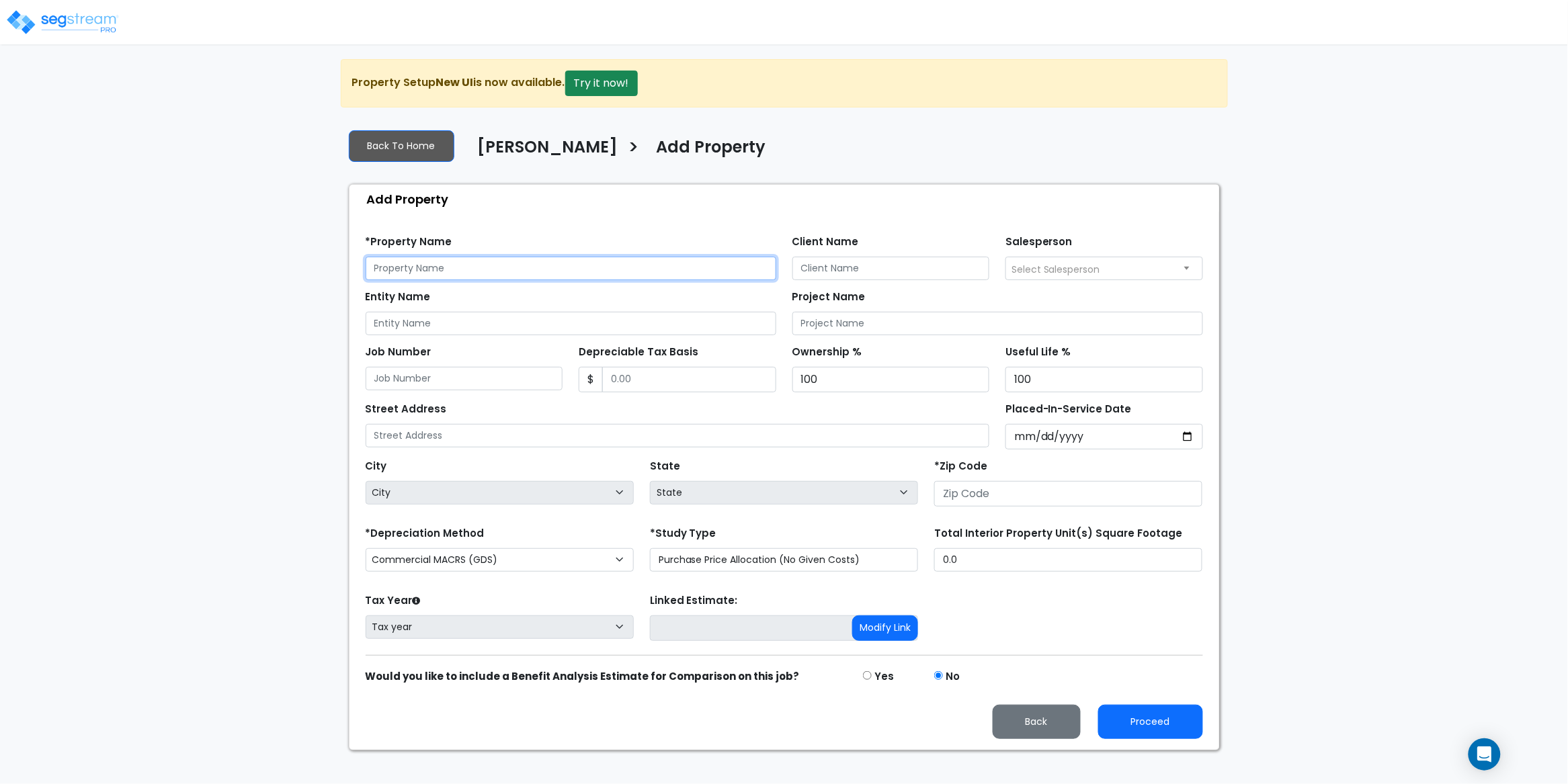
click at [416, 269] on input "text" at bounding box center [571, 268] width 411 height 23
paste input "[STREET_ADDRESS][PERSON_NAME]"
click at [515, 270] on input "[STREET_ADDRESS][PERSON_NAME]" at bounding box center [571, 268] width 411 height 23
type input "[STREET_ADDRESS][PERSON_NAME]"
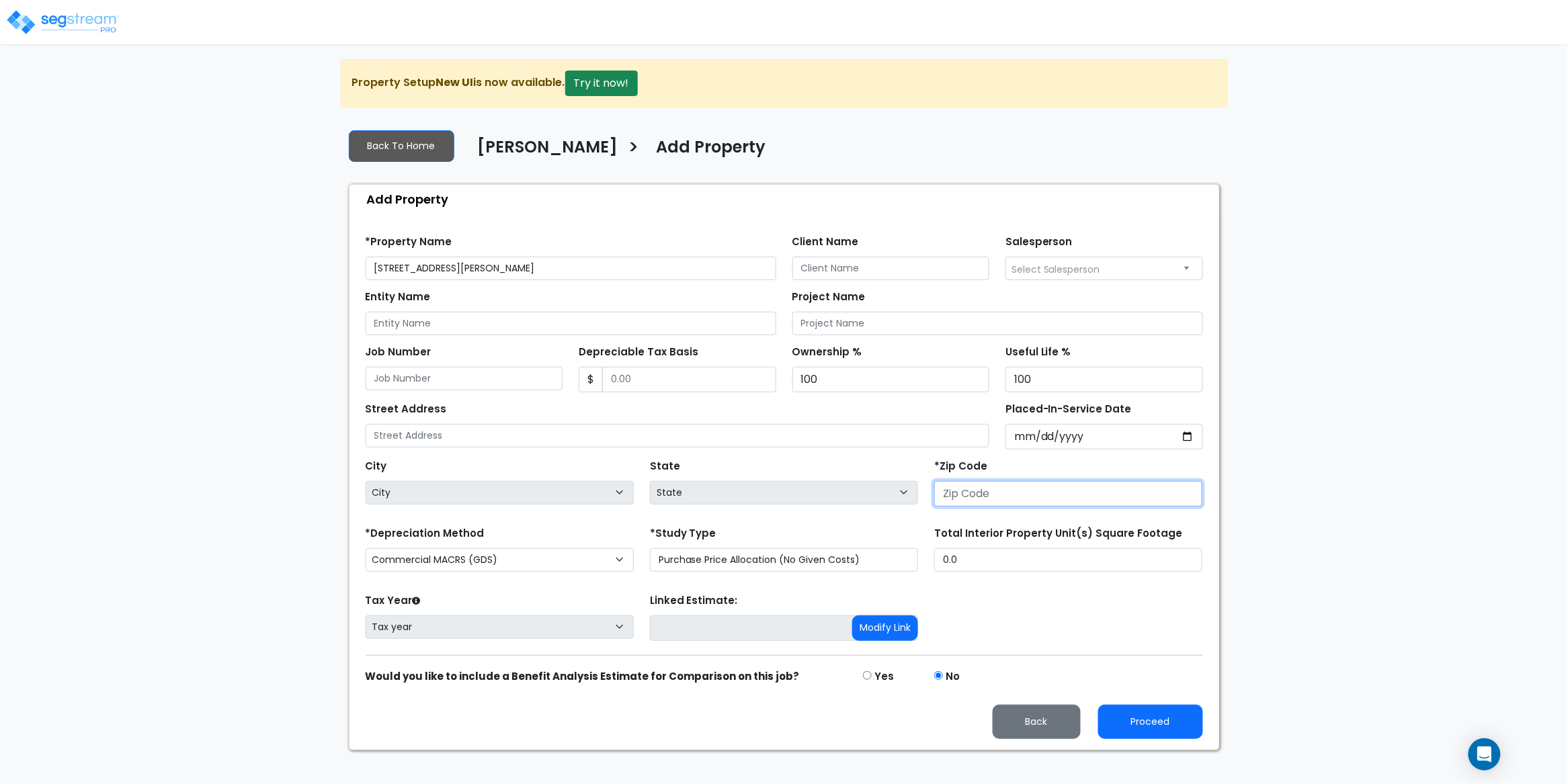
click at [1004, 502] on input "number" at bounding box center [1068, 493] width 268 height 26
paste input "07106"
type input "07106"
select select "NJ"
type input "07106"
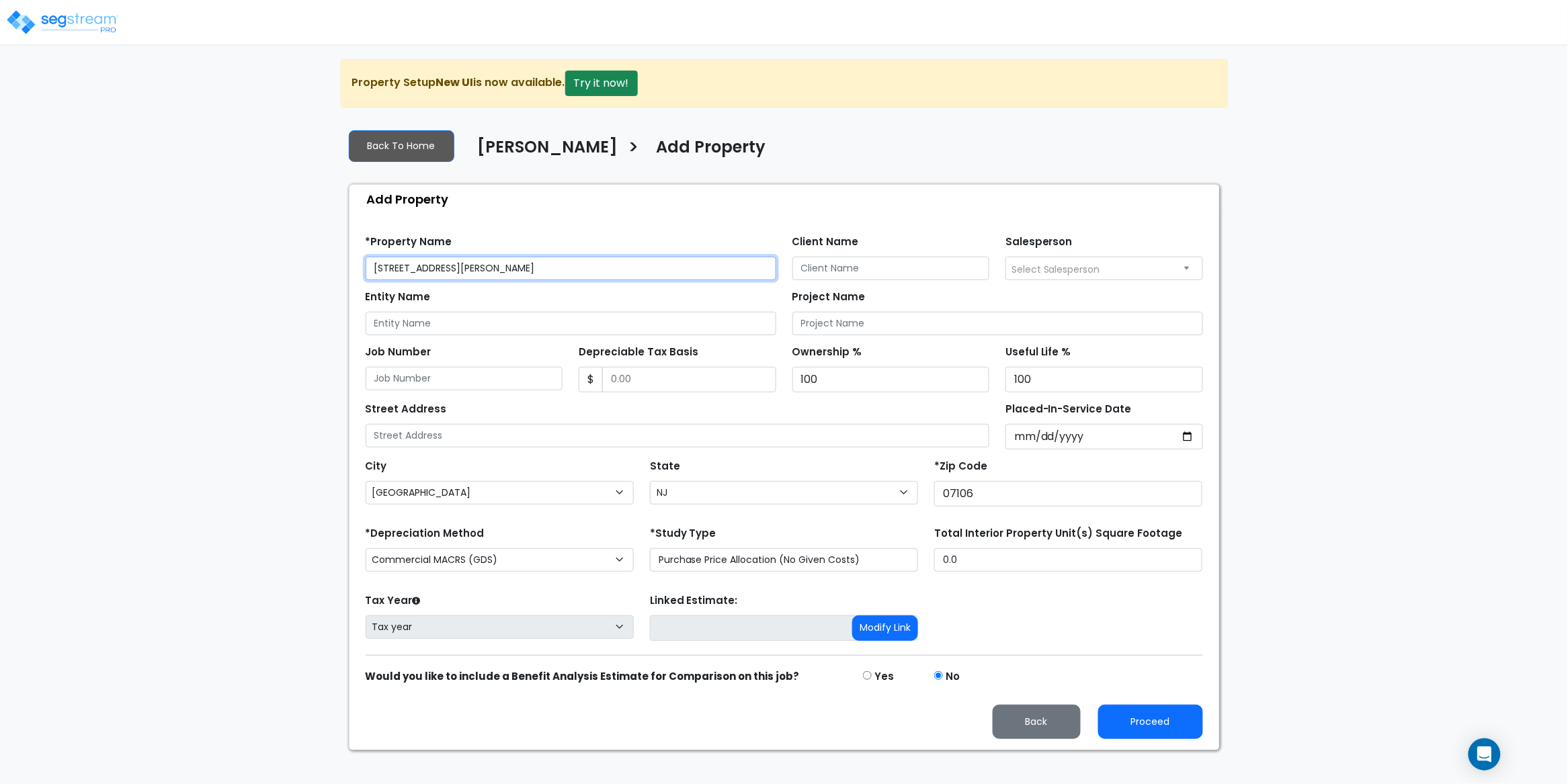
drag, startPoint x: 566, startPoint y: 269, endPoint x: 347, endPoint y: 264, distance: 219.1
click at [349, 264] on div "Add Property Find these errors below in the Property Setup: *Property Name 71 N…" at bounding box center [784, 467] width 871 height 566
click at [433, 431] on input "text" at bounding box center [678, 435] width 624 height 23
paste input "[STREET_ADDRESS][PERSON_NAME]"
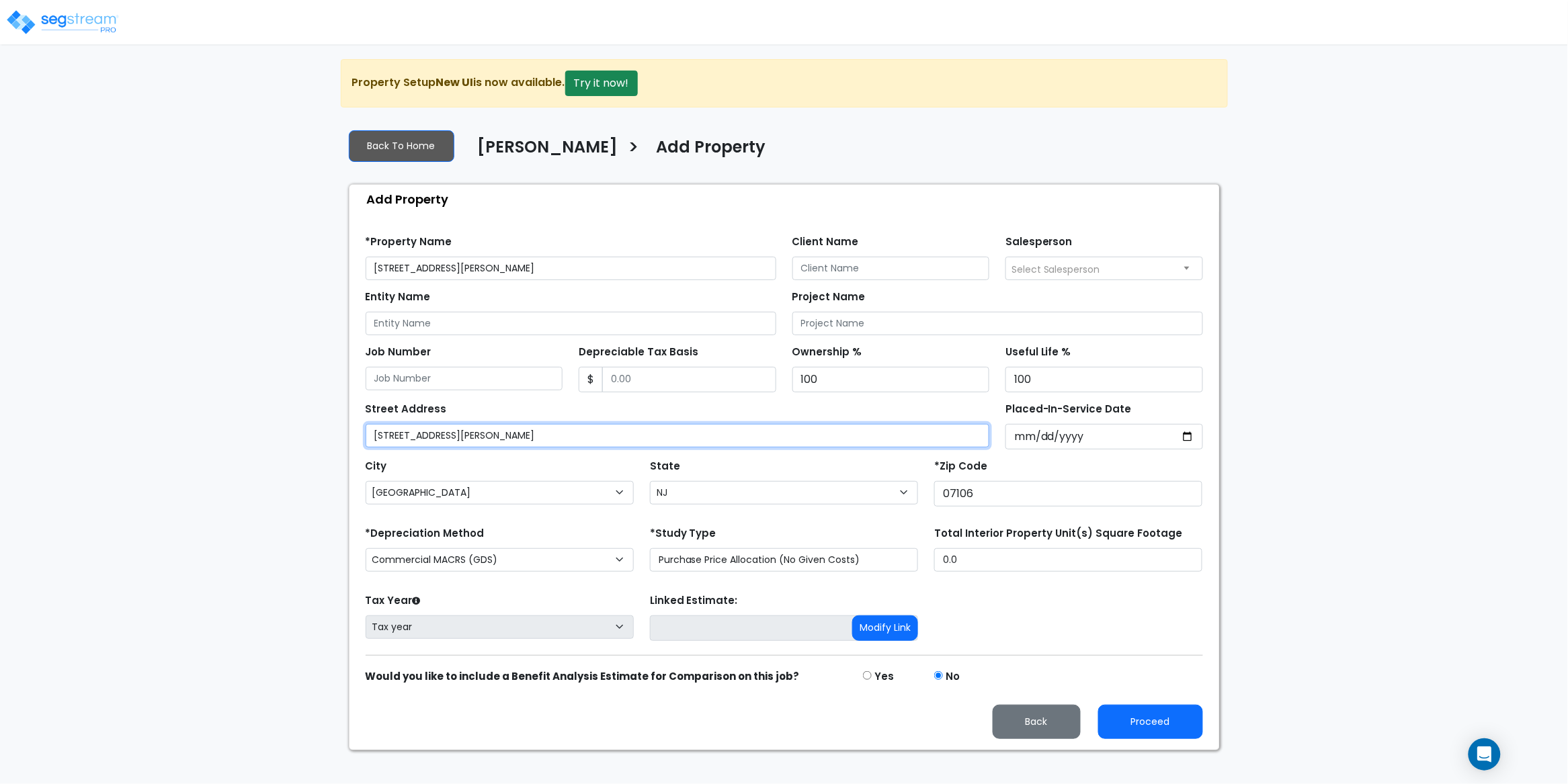
click at [542, 435] on input "[STREET_ADDRESS][PERSON_NAME]" at bounding box center [678, 435] width 624 height 23
drag, startPoint x: 493, startPoint y: 429, endPoint x: 445, endPoint y: 434, distance: 48.3
click at [445, 434] on input "[STREET_ADDRESS][PERSON_NAME]" at bounding box center [678, 435] width 624 height 23
type input "[STREET_ADDRESS][PERSON_NAME]"
click at [475, 271] on input "[STREET_ADDRESS][PERSON_NAME]" at bounding box center [571, 268] width 411 height 23
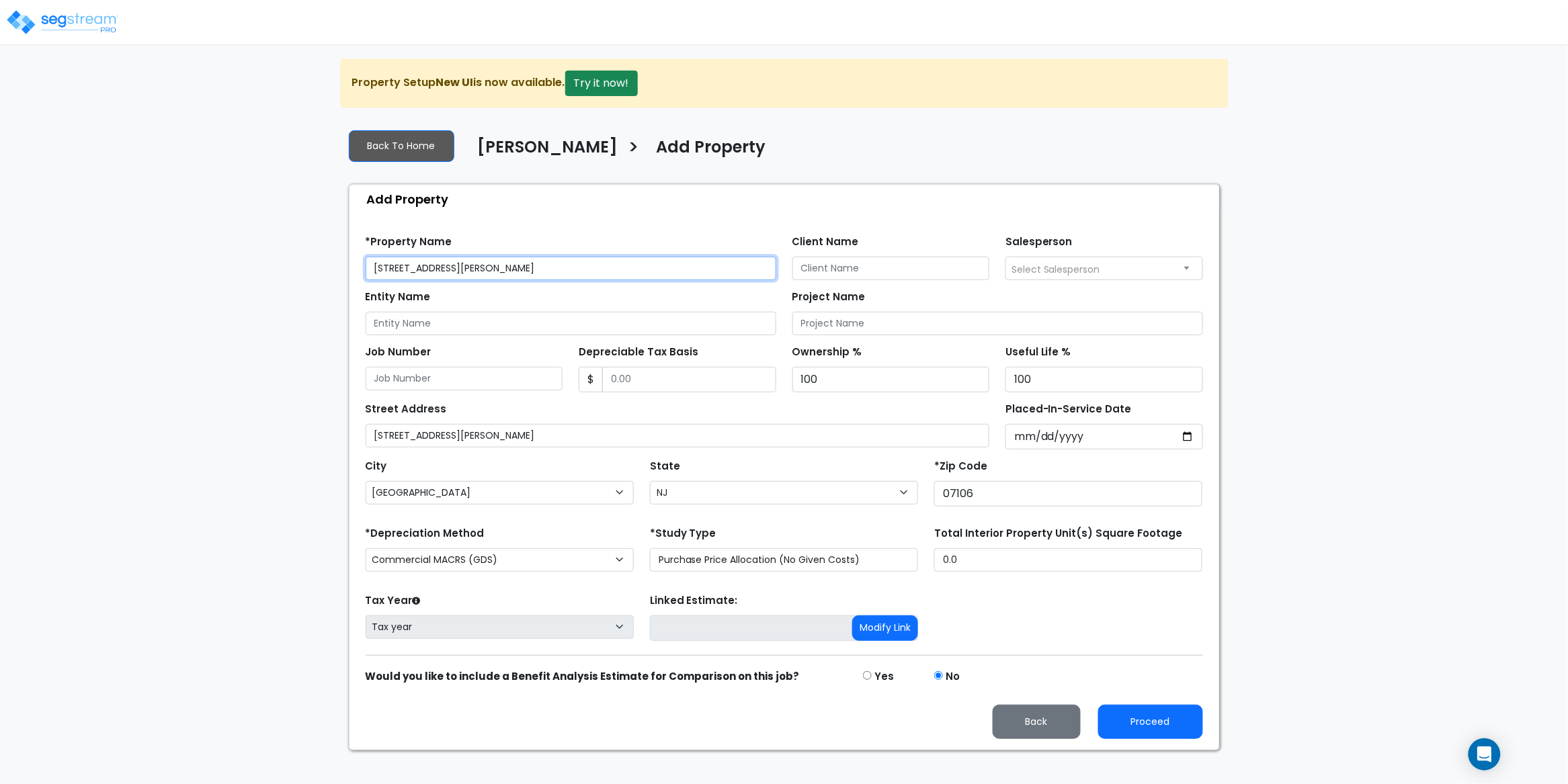
drag, startPoint x: 533, startPoint y: 272, endPoint x: 445, endPoint y: 272, distance: 88.0
click at [445, 272] on input "[STREET_ADDRESS][PERSON_NAME]" at bounding box center [571, 268] width 411 height 23
type input "[STREET_ADDRESS][PERSON_NAME]"
click at [836, 274] on input "Client Name" at bounding box center [891, 268] width 198 height 23
paste input "[PERSON_NAME]"
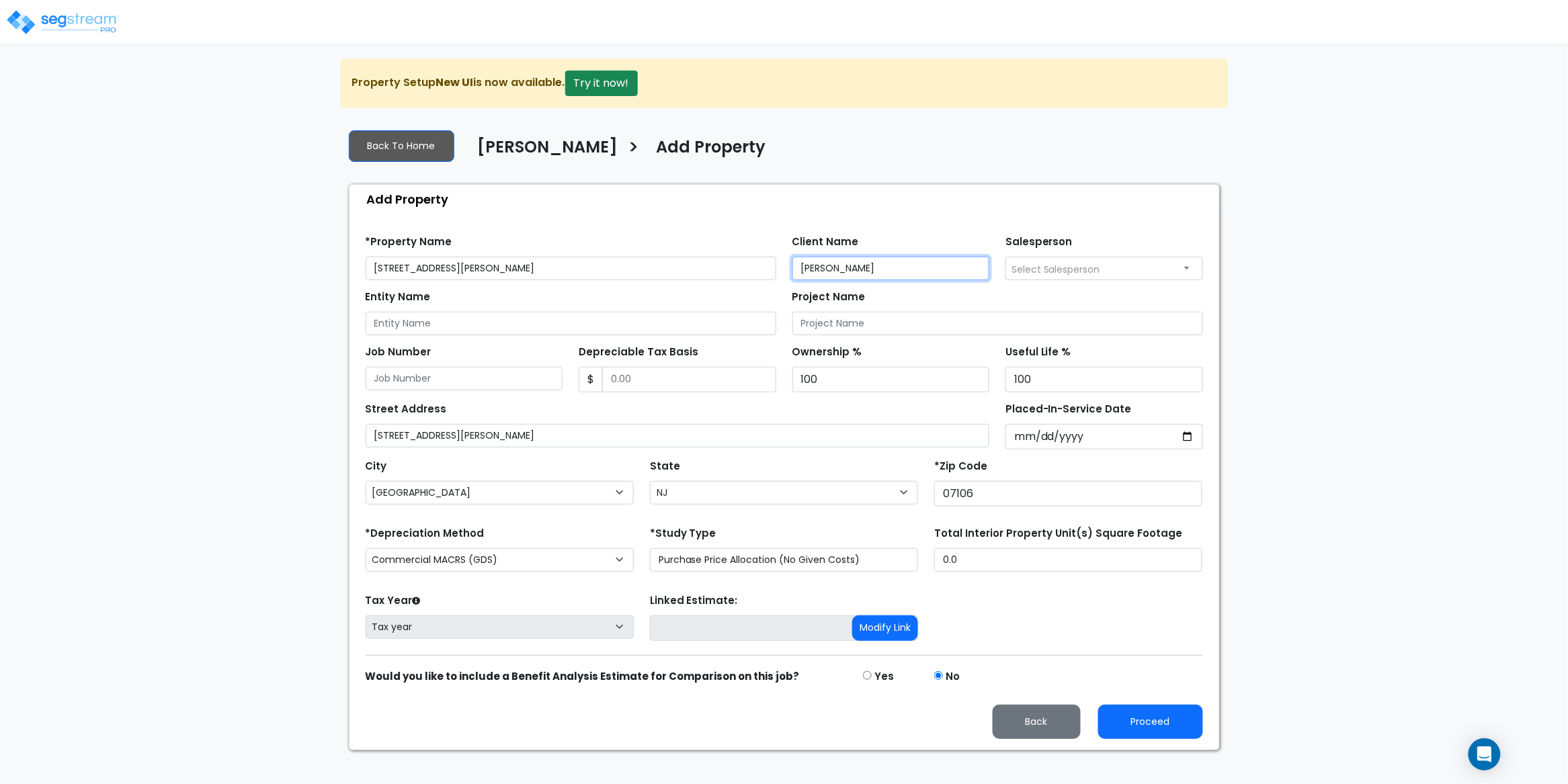
type input "[PERSON_NAME]"
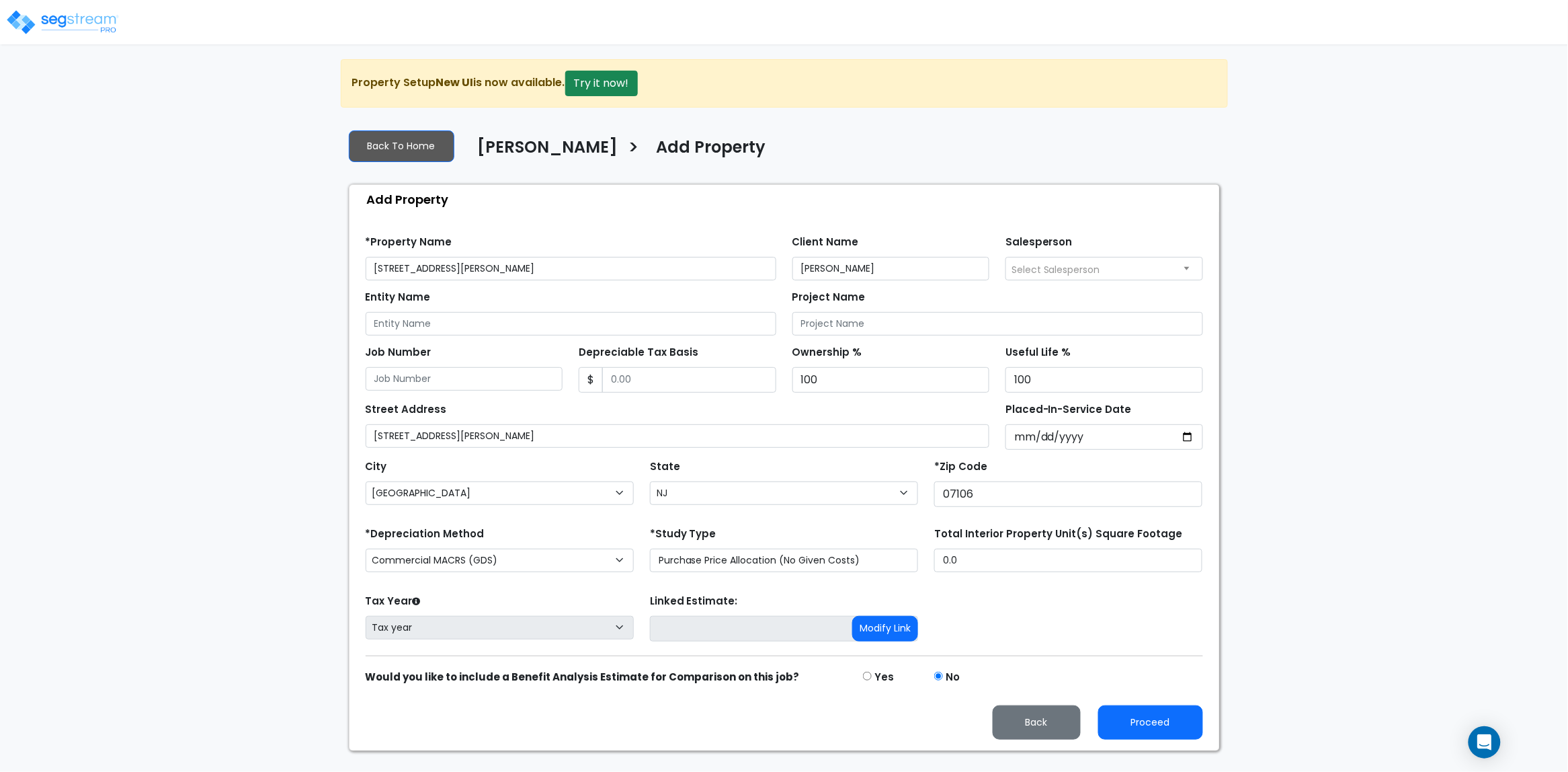
click at [1101, 266] on span "Select Salesperson" at bounding box center [1104, 268] width 196 height 21
select select "157"
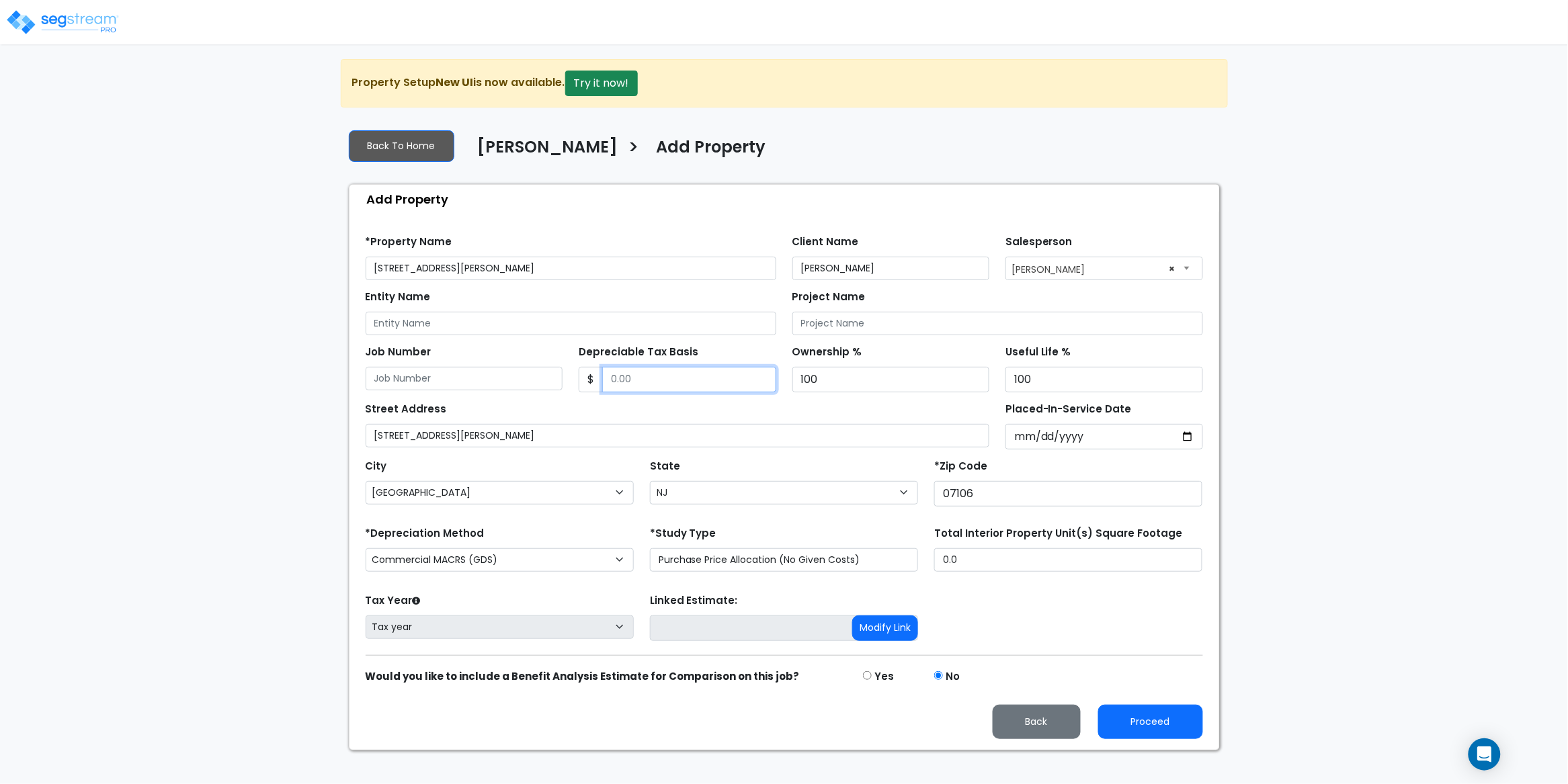
click at [614, 372] on input "Depreciable Tax Basis" at bounding box center [689, 379] width 174 height 26
type input "503,243"
click at [657, 409] on div "Street Address 71 N Munn Ave," at bounding box center [678, 423] width 624 height 48
click at [663, 412] on div "Street Address 71 N Munn Ave," at bounding box center [678, 423] width 624 height 48
click at [1027, 436] on input "Placed-In-Service Date" at bounding box center [1104, 436] width 198 height 26
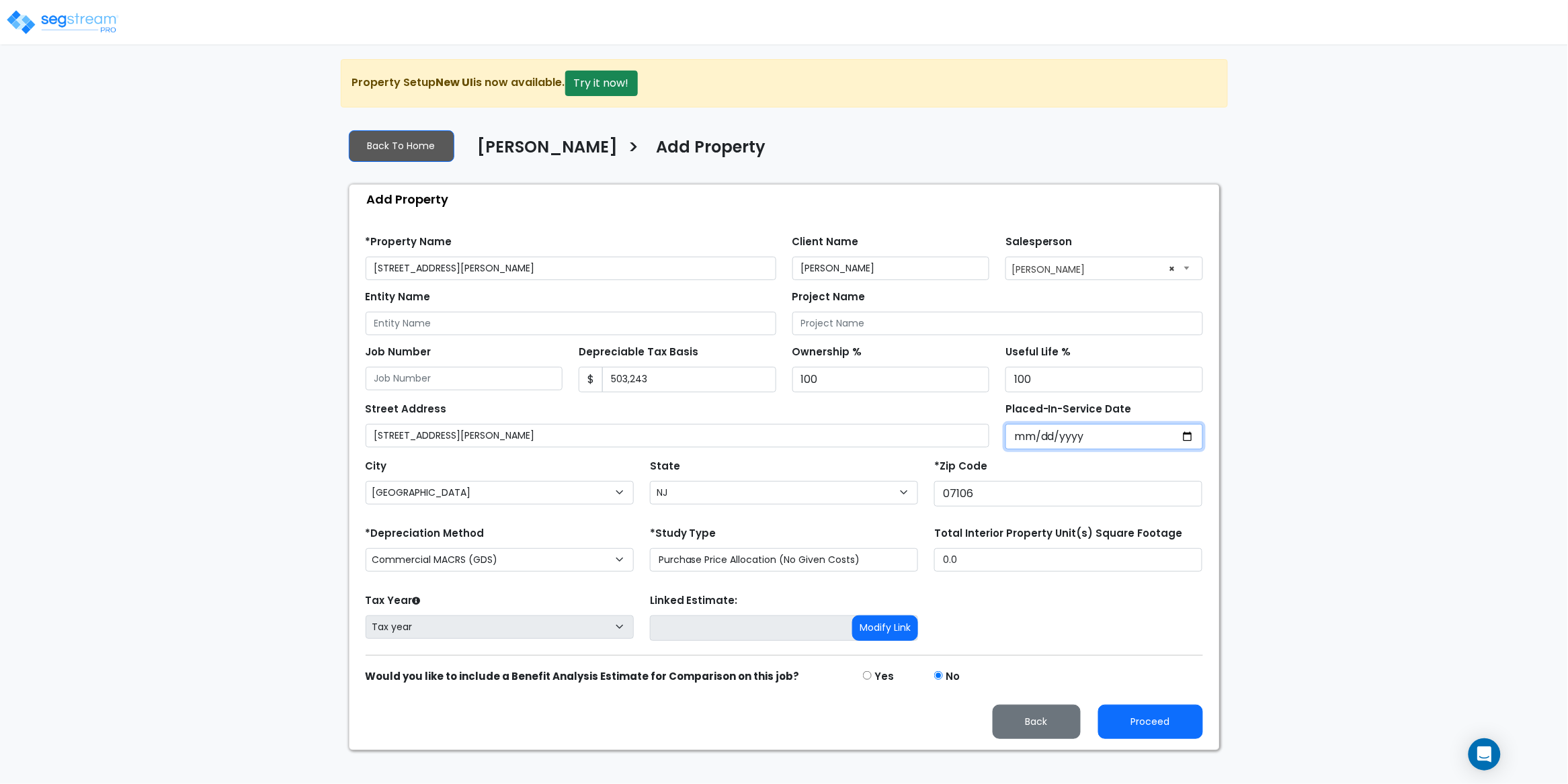
type input "0002-09-05"
select select "2"
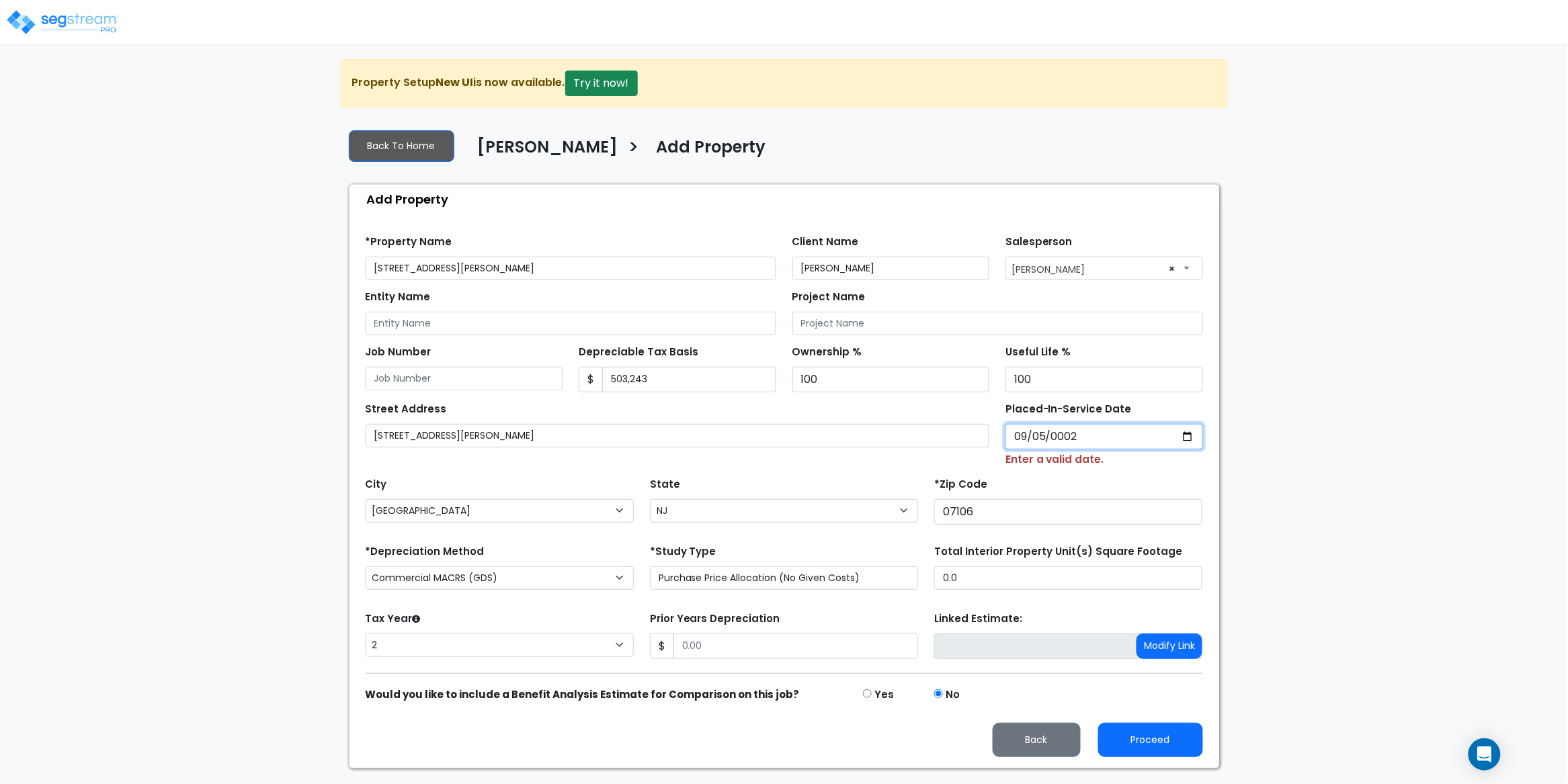
type input "0020-09-05"
select select "20"
type input "0202-09-05"
select select "202"
type input "2024-09-05"
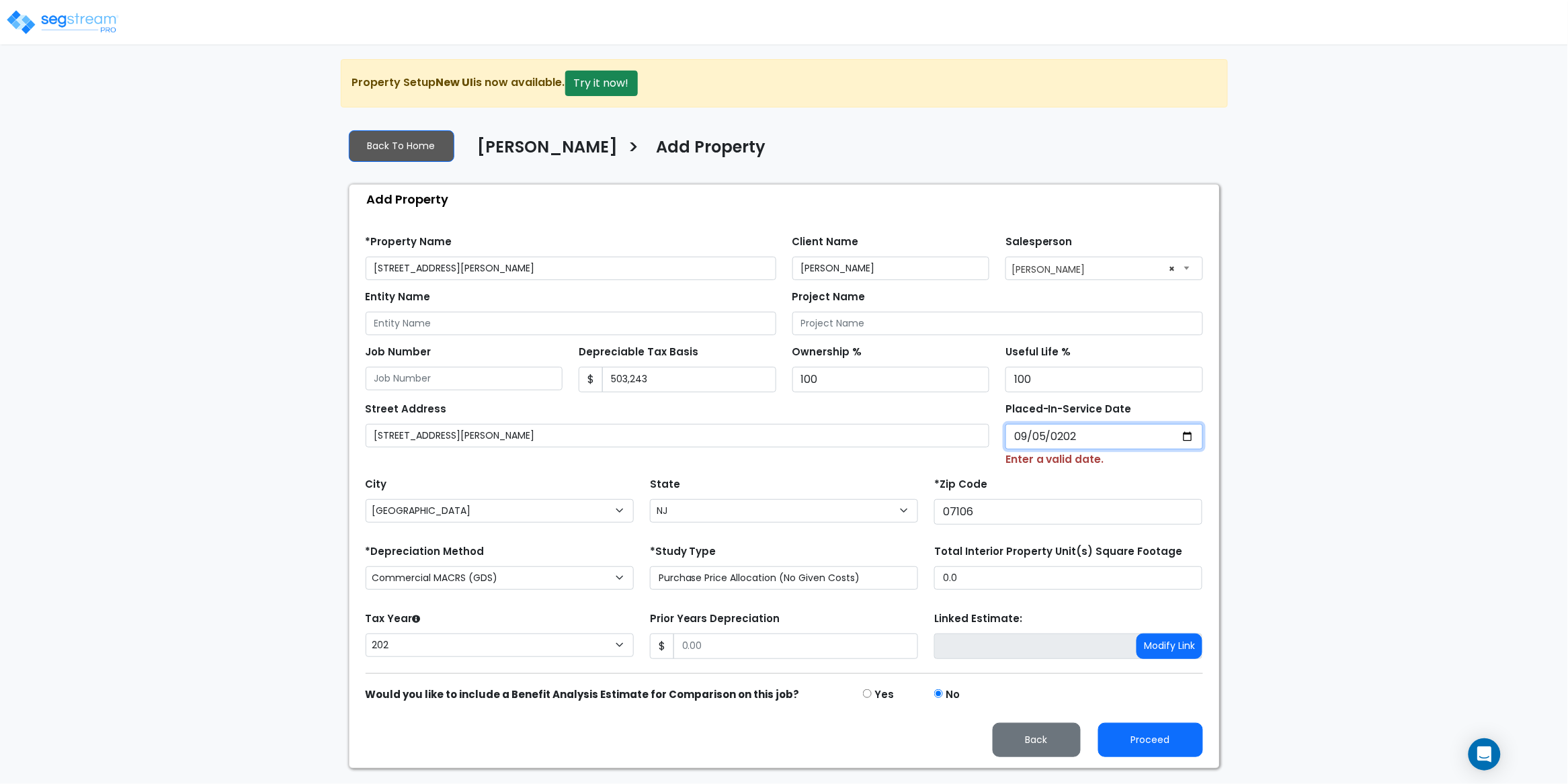
select select "2024"
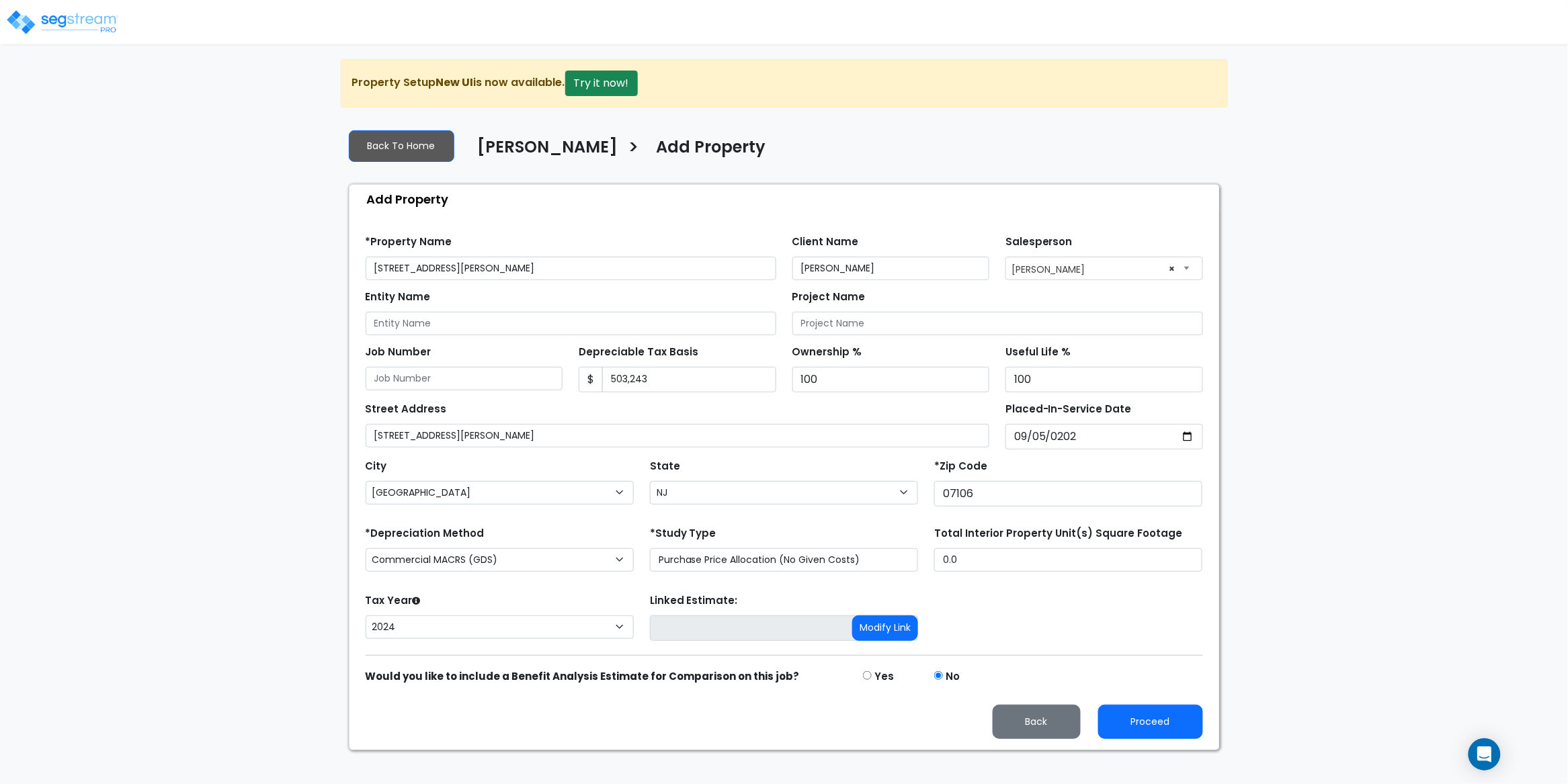
click at [1088, 471] on div "*Zip Code 07106" at bounding box center [1068, 481] width 268 height 50
click at [571, 566] on select "Commercial MACRS (GDS) Residential Rental MACRS (GDS) Commercial MACRS (GDS) QIP" at bounding box center [500, 560] width 268 height 23
select select "RRM(_29"
click at [252, 557] on div "We are Building your Property. So please grab a coffee and let us do the heavy …" at bounding box center [784, 404] width 1568 height 691
click at [1165, 721] on button "Proceed" at bounding box center [1150, 721] width 105 height 34
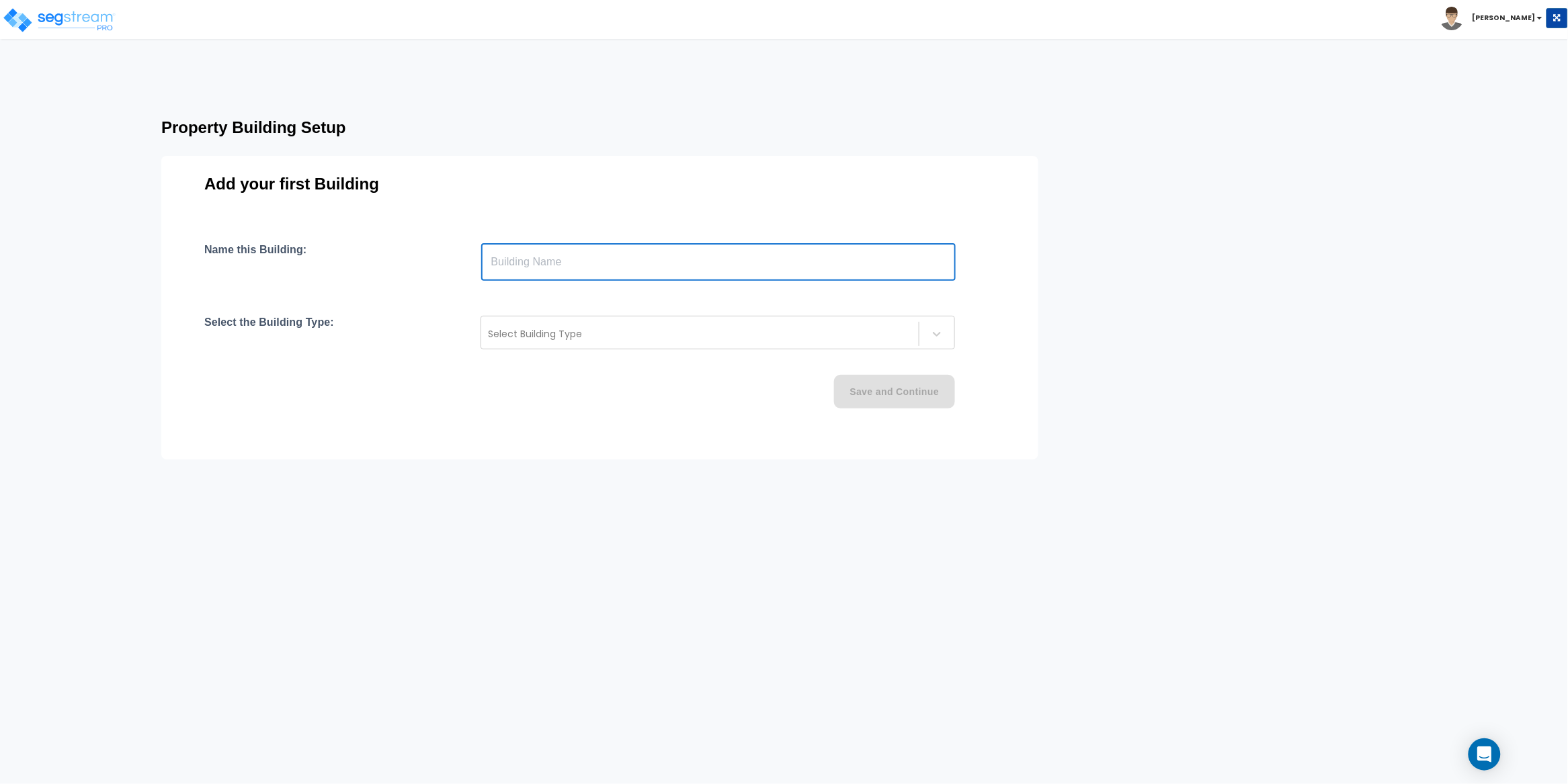
click at [496, 278] on input "text" at bounding box center [718, 262] width 474 height 38
paste input "text"
type input "[PERSON_NAME]"
drag, startPoint x: 585, startPoint y: 262, endPoint x: 429, endPoint y: 260, distance: 156.0
click at [429, 260] on div "Name this Building: [PERSON_NAME] ​" at bounding box center [599, 262] width 791 height 38
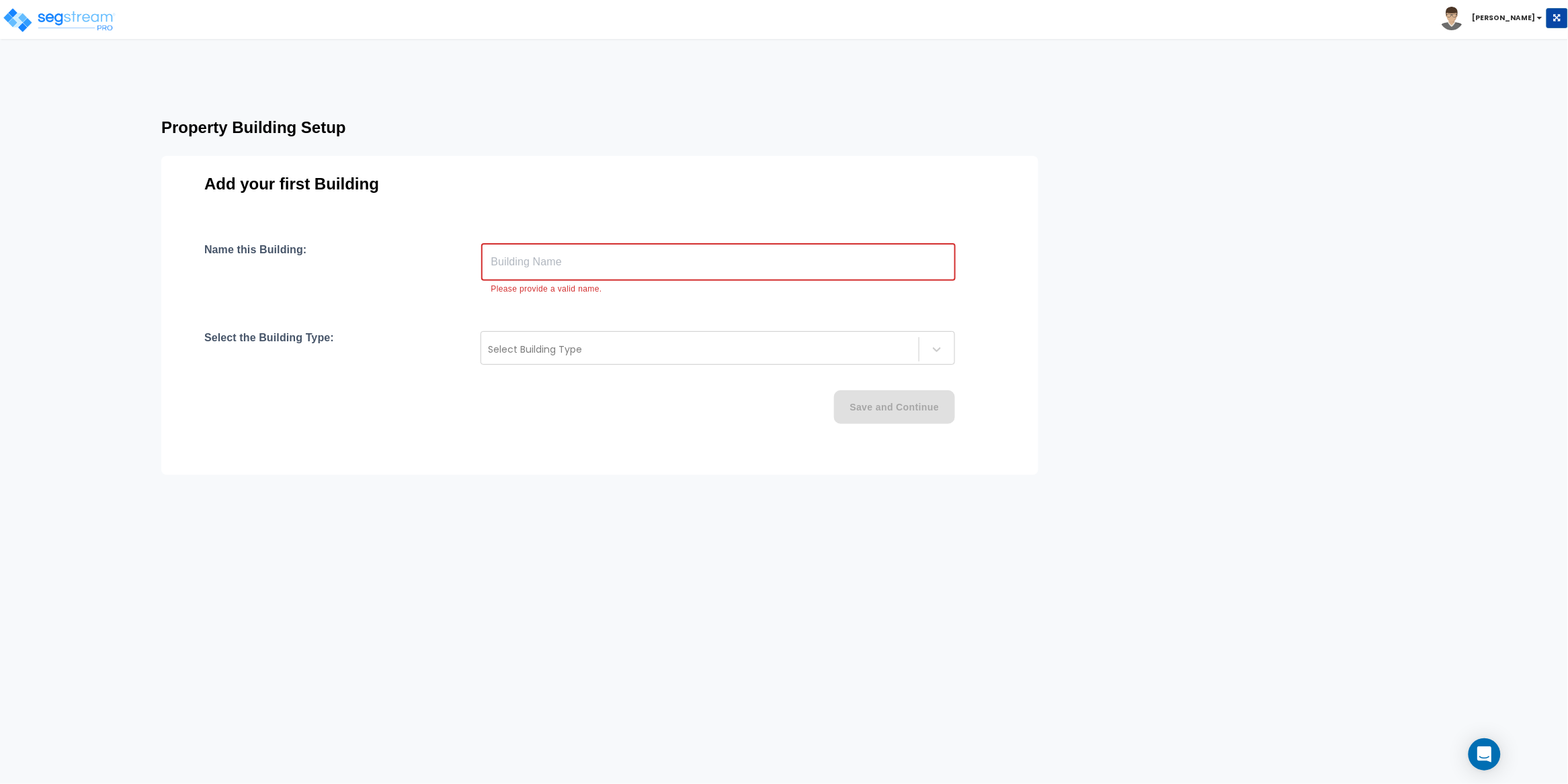
paste input "[STREET_ADDRESS][PERSON_NAME]"
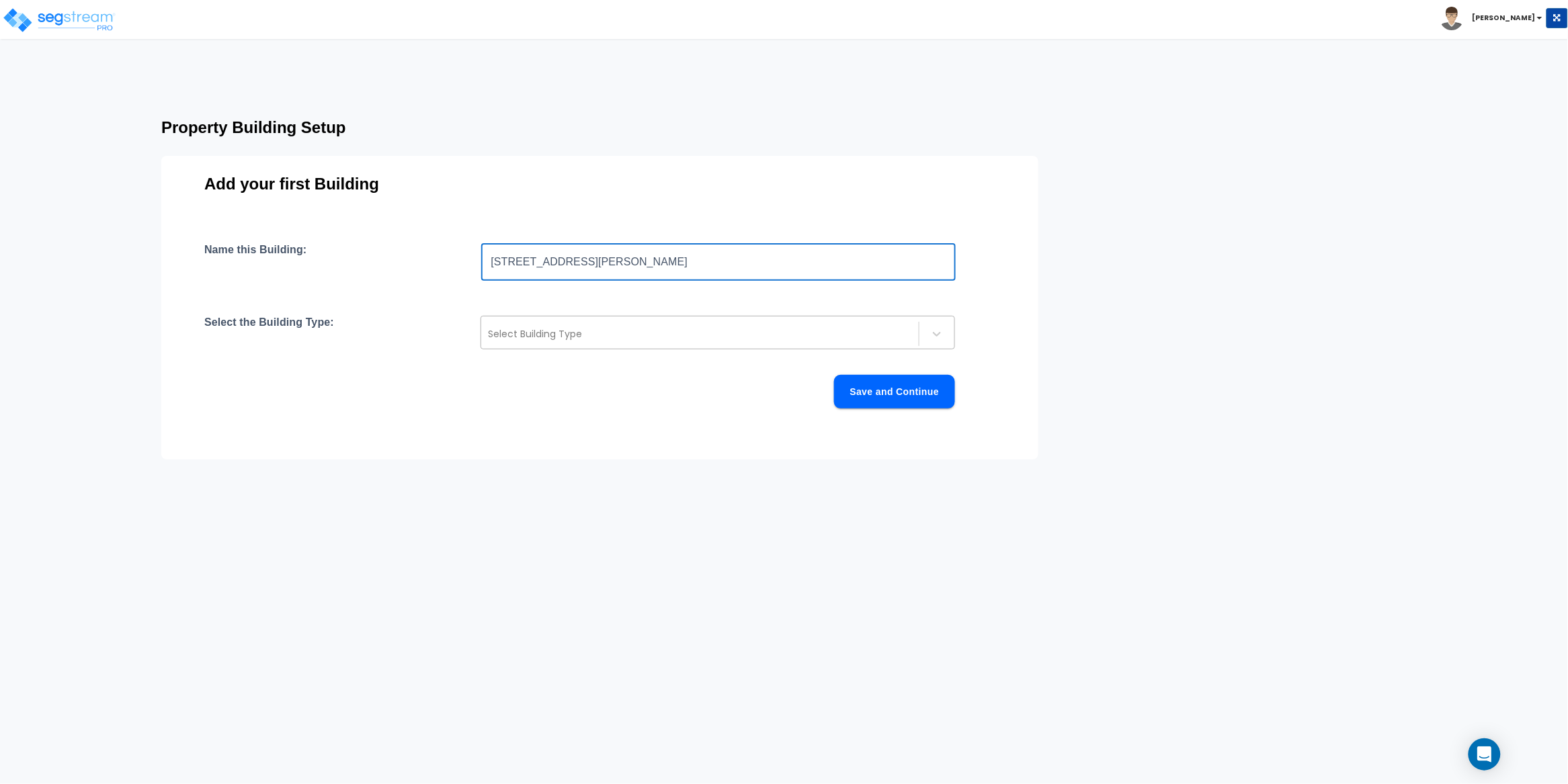
type input "[STREET_ADDRESS][PERSON_NAME]"
click at [521, 333] on div at bounding box center [699, 333] width 424 height 16
click at [698, 253] on input "[STREET_ADDRESS][PERSON_NAME]" at bounding box center [718, 262] width 474 height 38
click at [547, 333] on div at bounding box center [699, 333] width 424 height 16
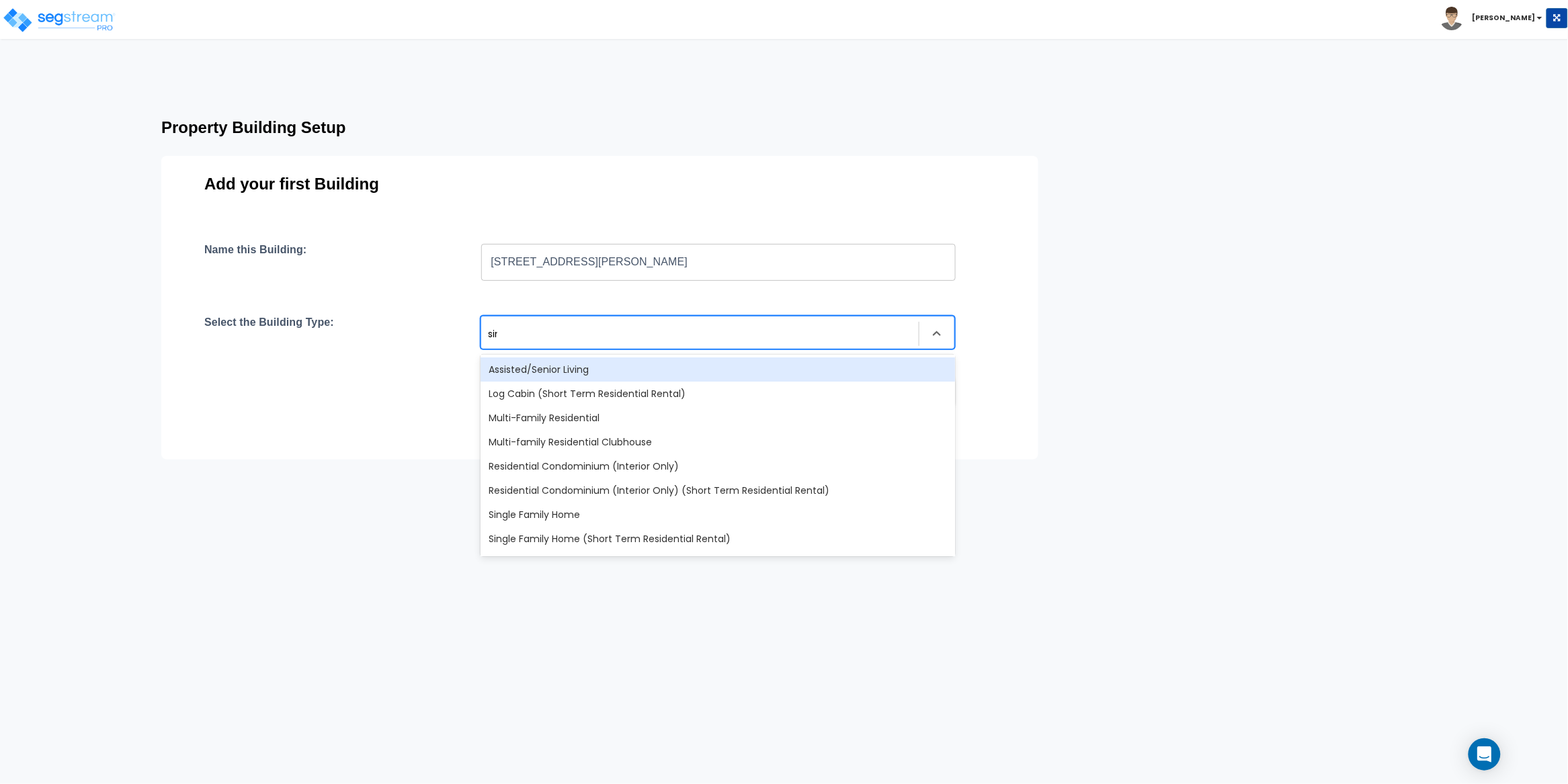
type input "sing"
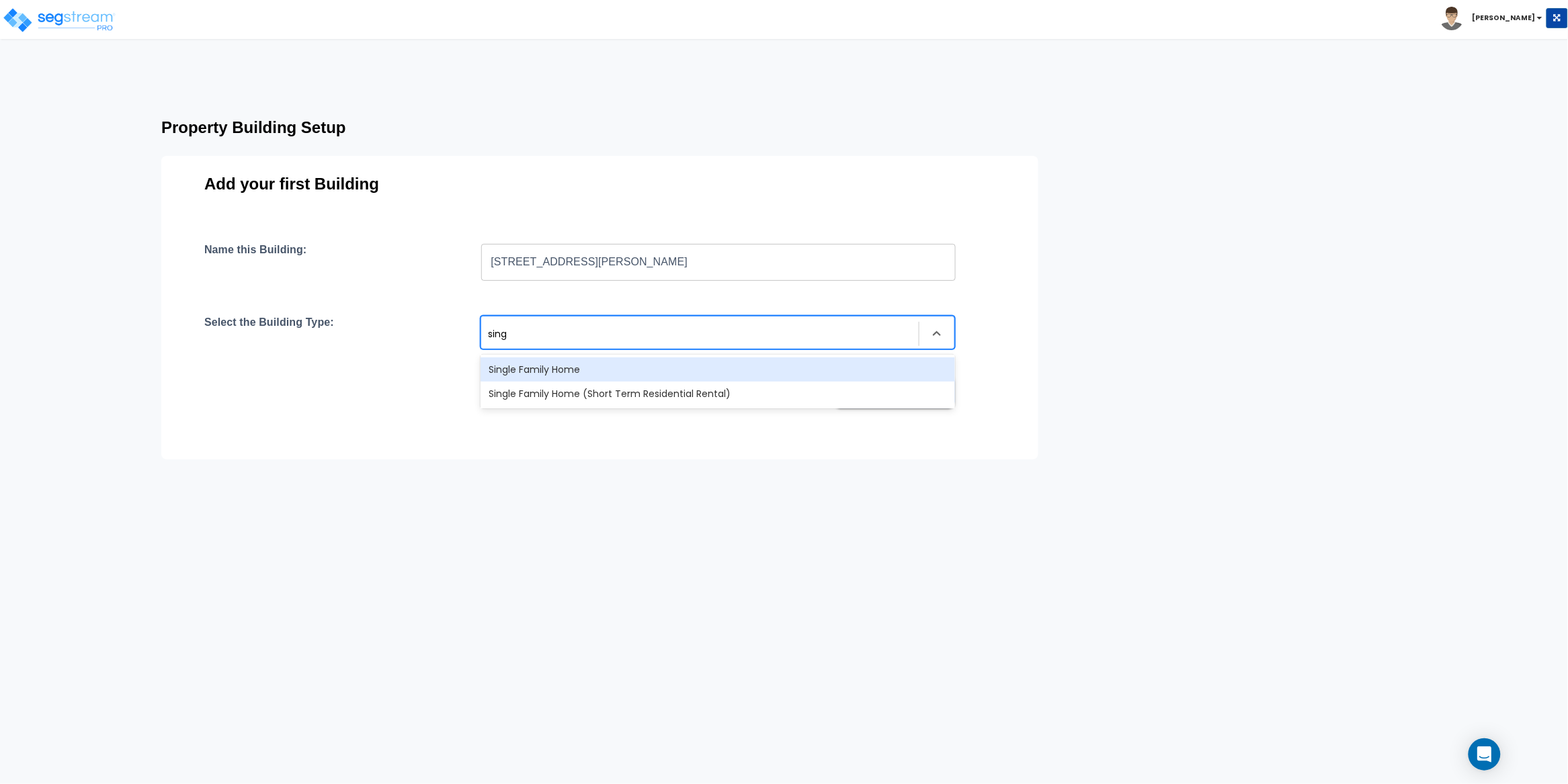
click at [606, 374] on div "Single Family Home" at bounding box center [717, 369] width 474 height 24
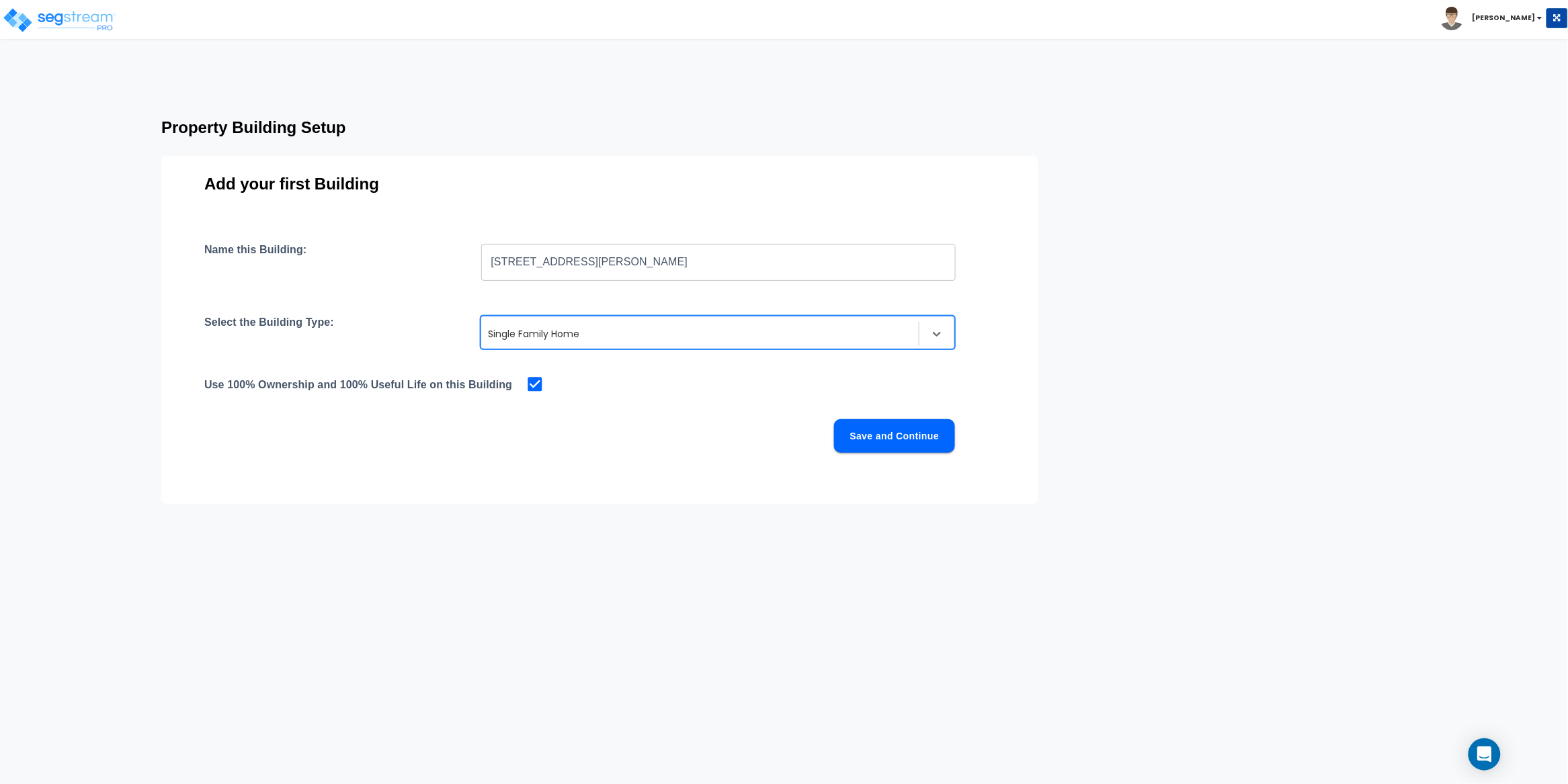
click at [674, 412] on div "Name this Building: [STREET_ADDRESS][PERSON_NAME] ​ Select the Building Type: o…" at bounding box center [599, 364] width 791 height 241
click at [893, 442] on button "Save and Continue" at bounding box center [894, 436] width 121 height 34
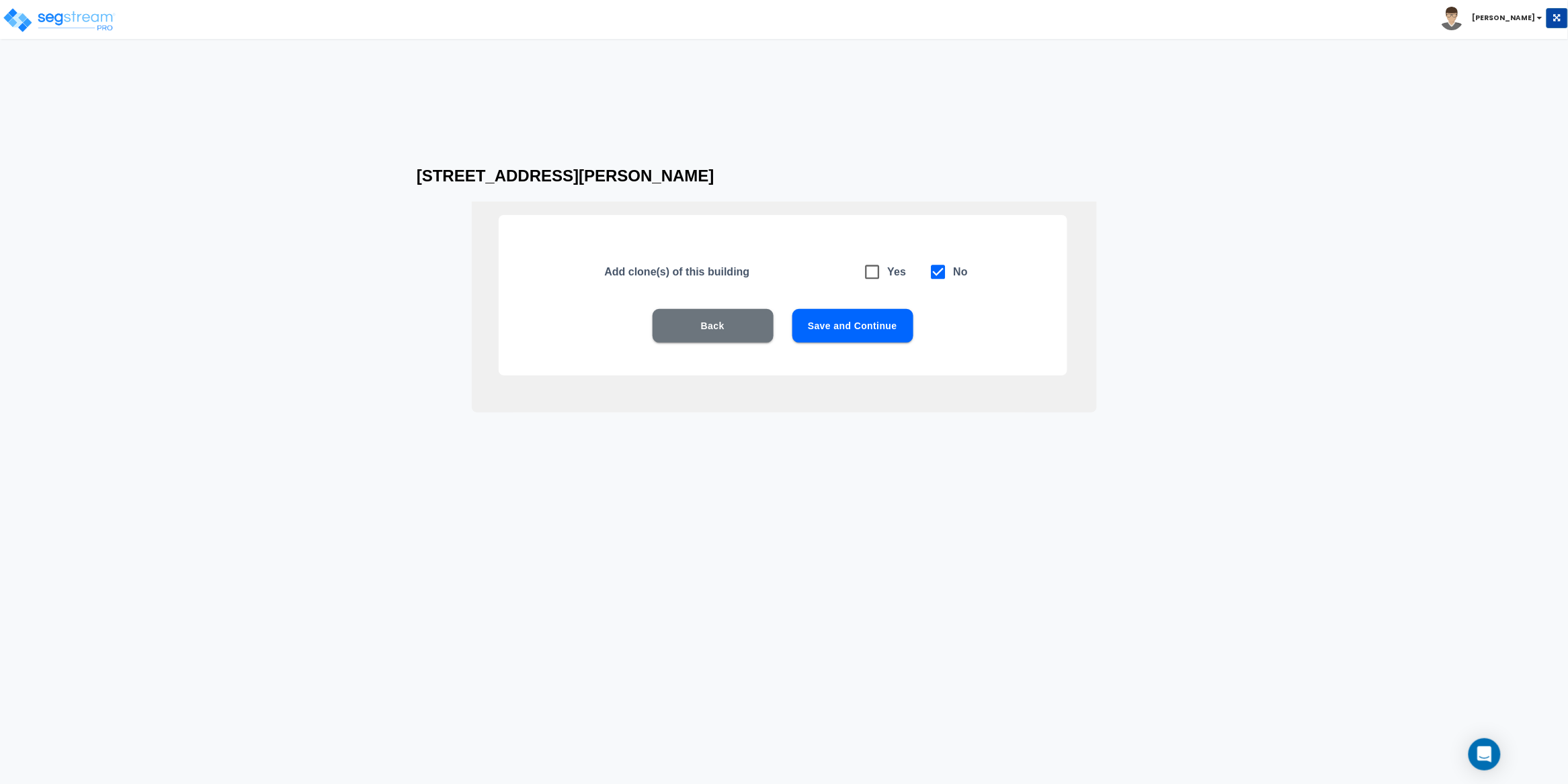
click at [859, 320] on button "Save and Continue" at bounding box center [852, 326] width 121 height 34
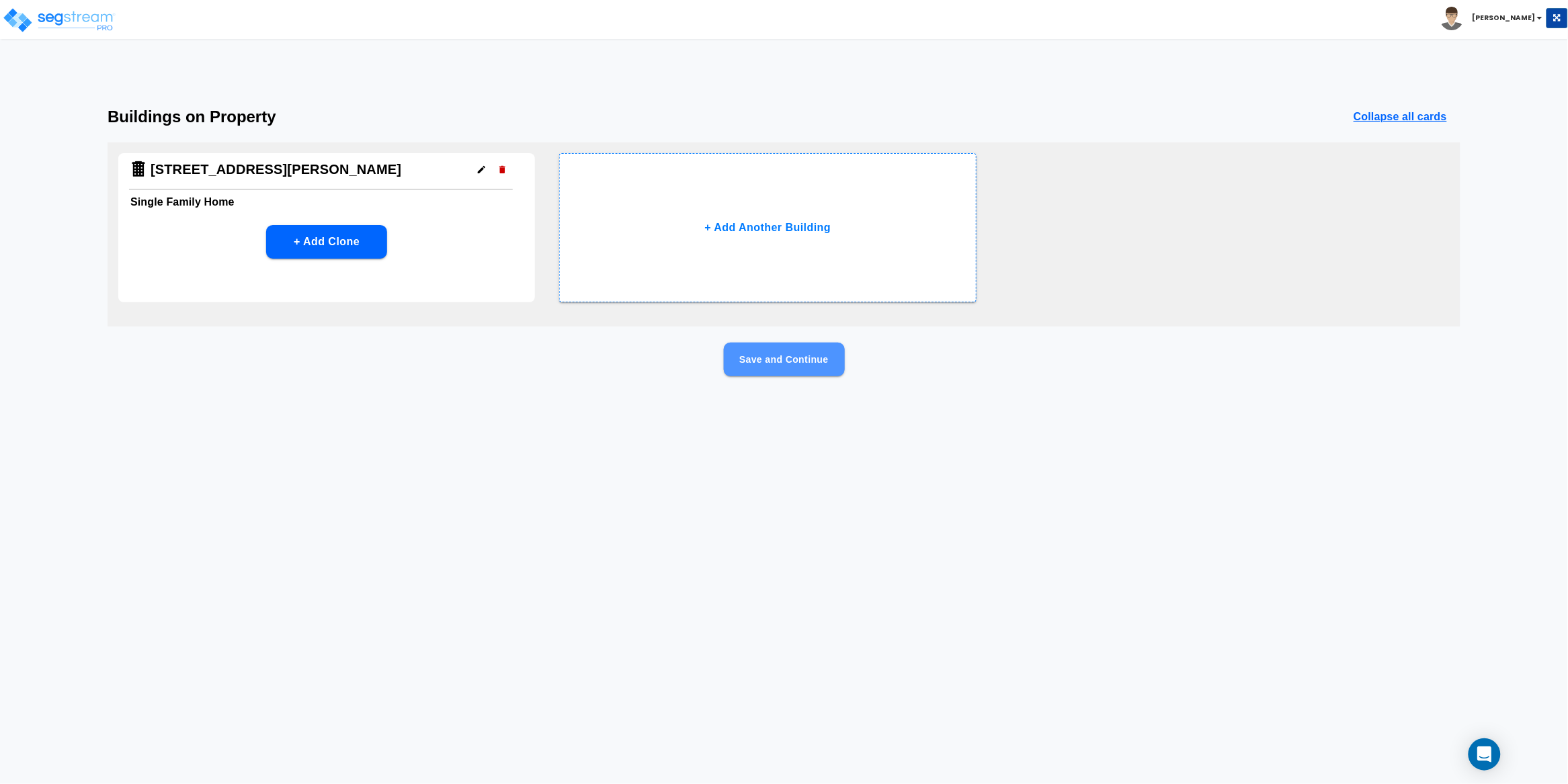
click at [809, 361] on button "Save and Continue" at bounding box center [784, 359] width 121 height 34
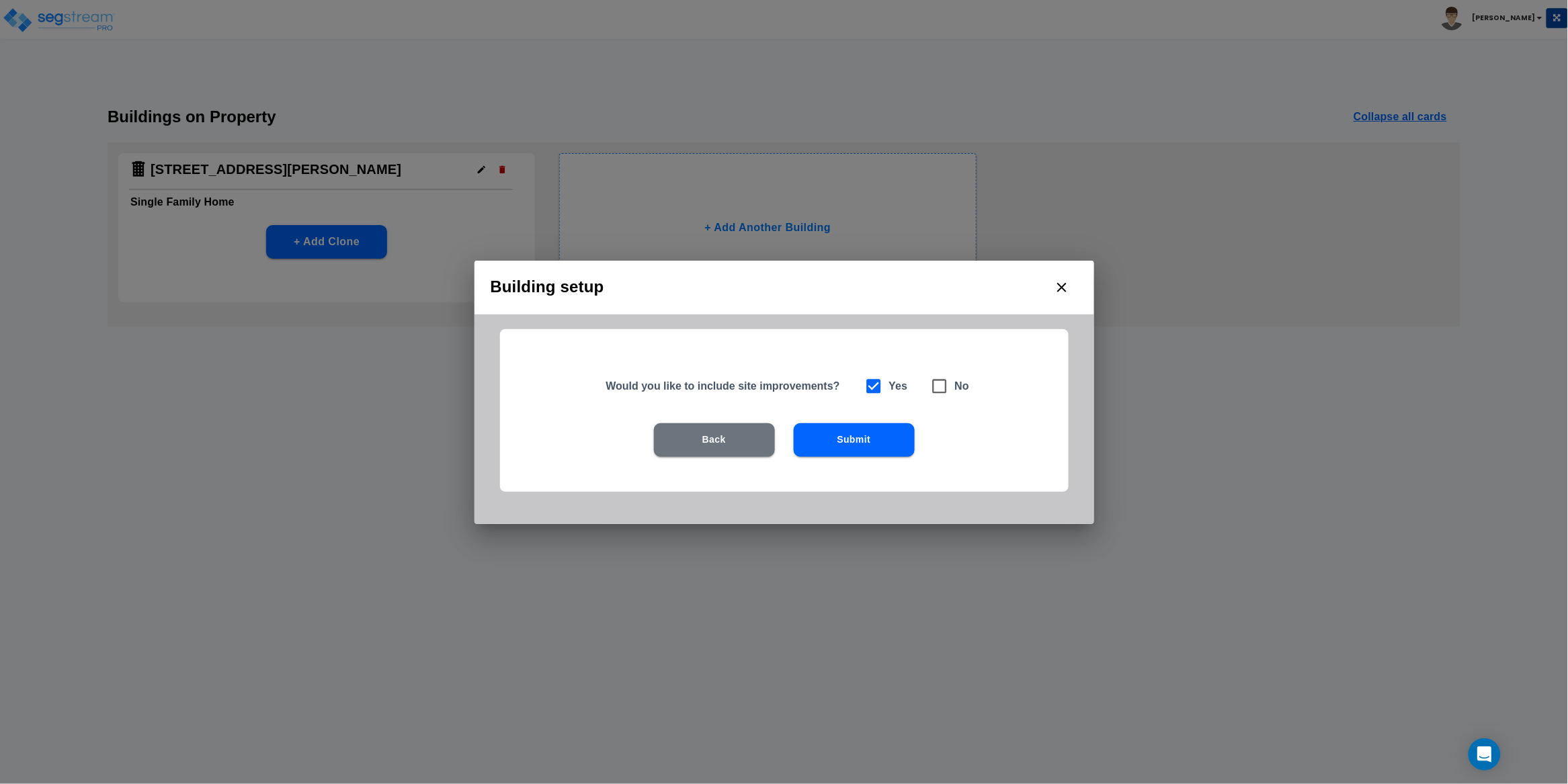
click at [867, 446] on button "Submit" at bounding box center [853, 440] width 121 height 34
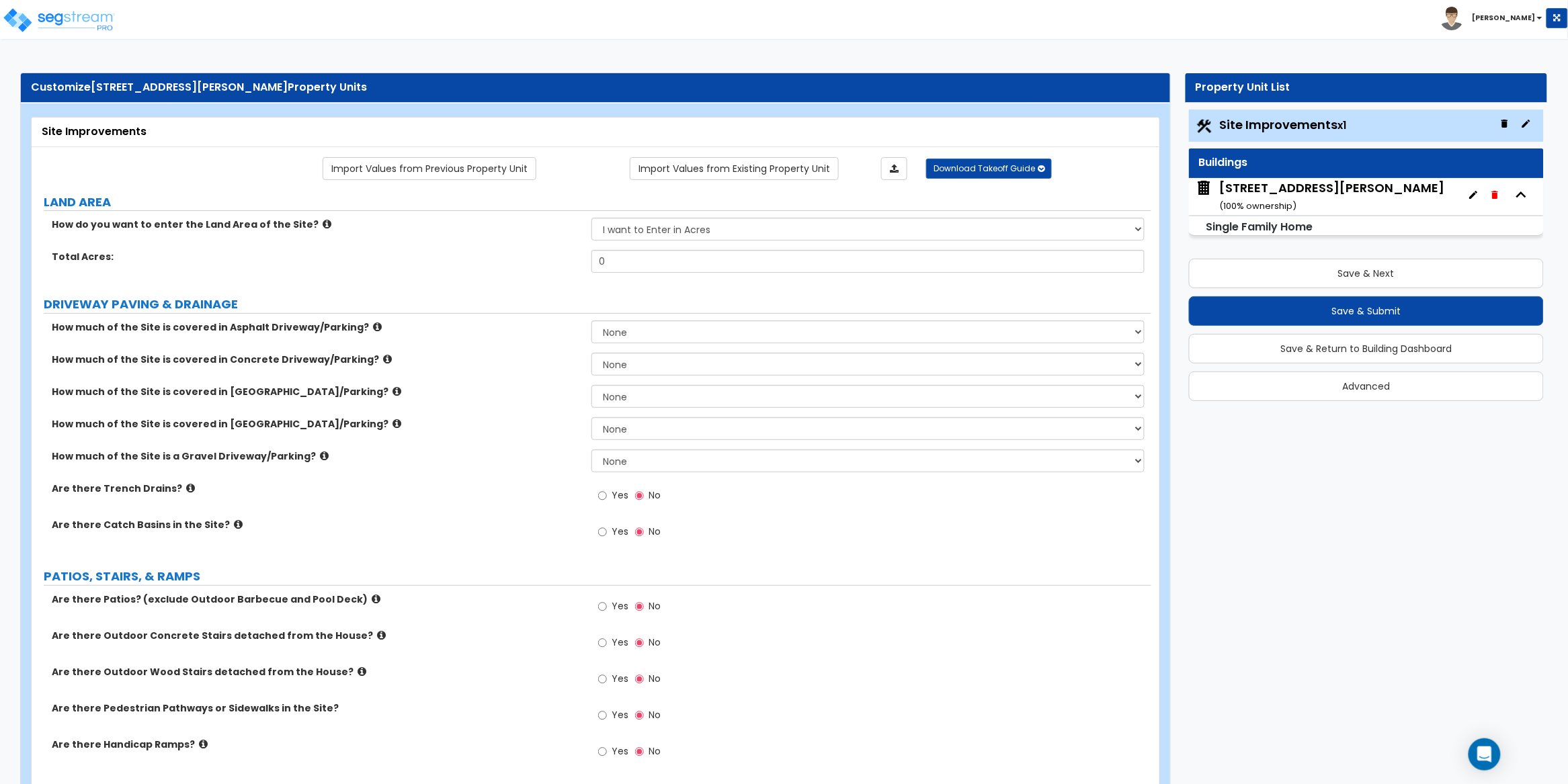
click at [1389, 311] on button "Save & Submit" at bounding box center [1366, 310] width 355 height 30
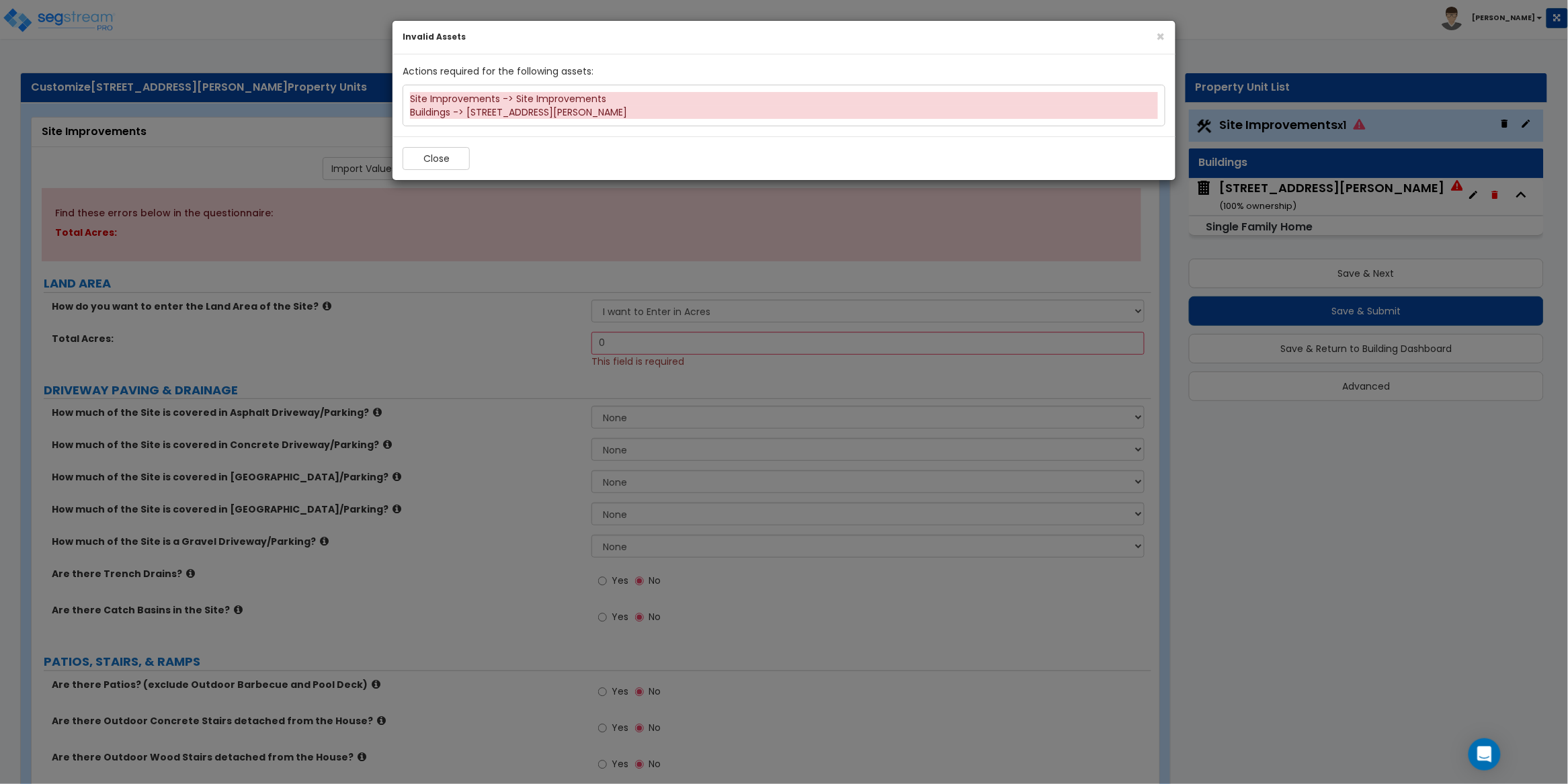
click at [1390, 501] on div "× Invalid Assets Actions required for the following assets: Site Improvements -…" at bounding box center [784, 392] width 1568 height 784
click at [452, 164] on button "Close" at bounding box center [436, 159] width 67 height 23
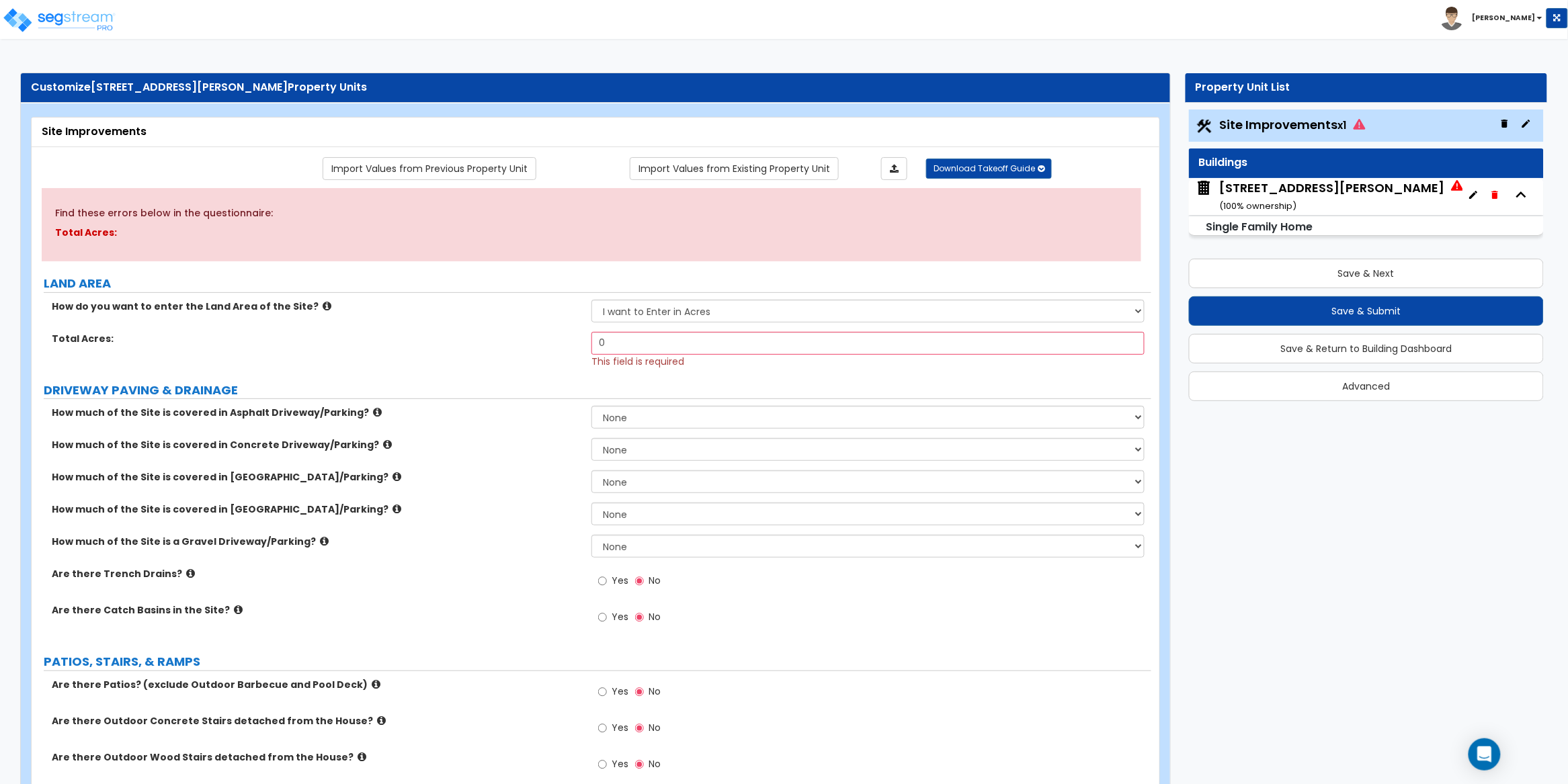
click at [1375, 278] on button "Save & Next" at bounding box center [1366, 273] width 355 height 30
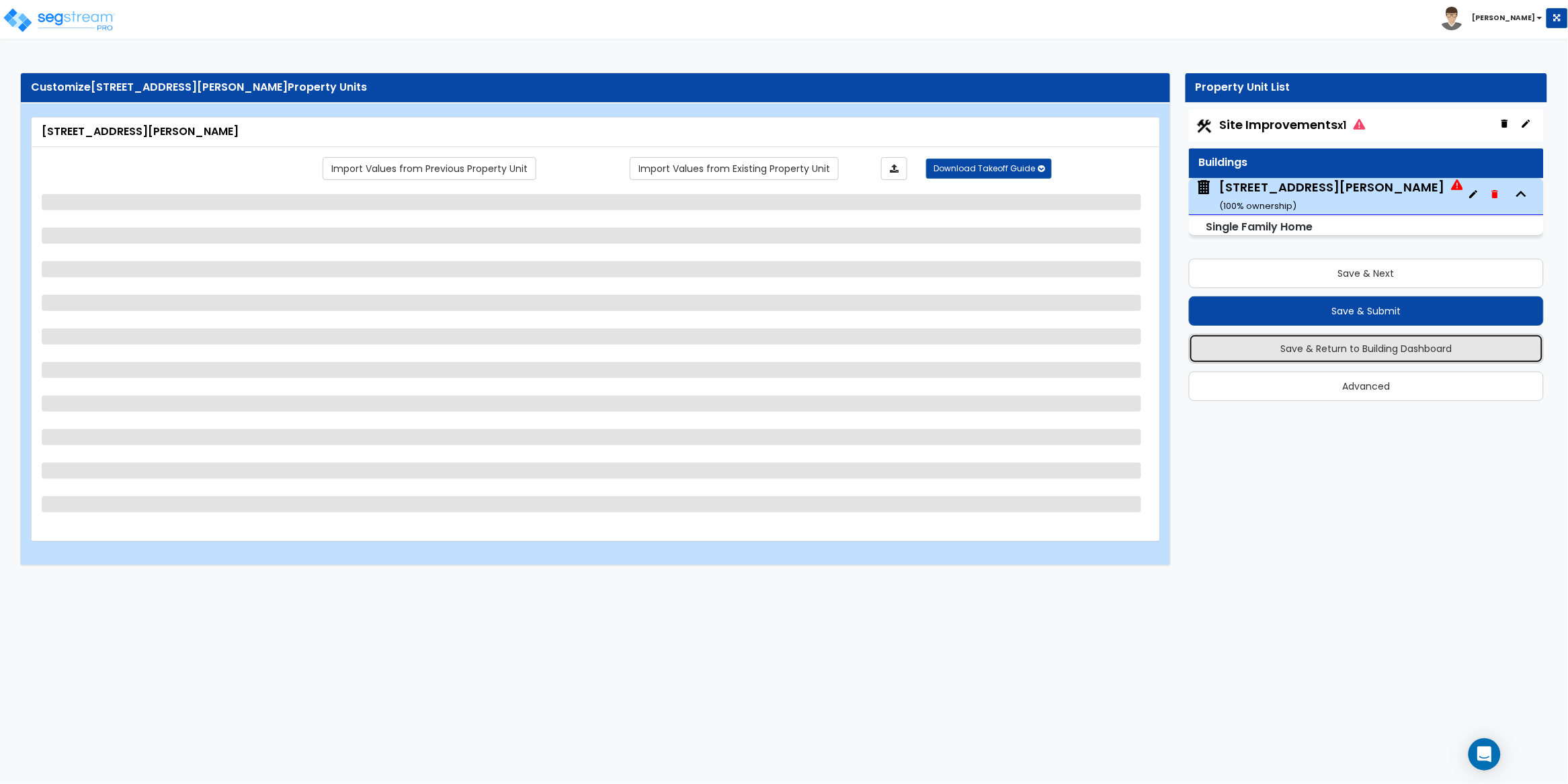
click at [1400, 355] on button "Save & Return to Building Dashboard" at bounding box center [1366, 348] width 355 height 30
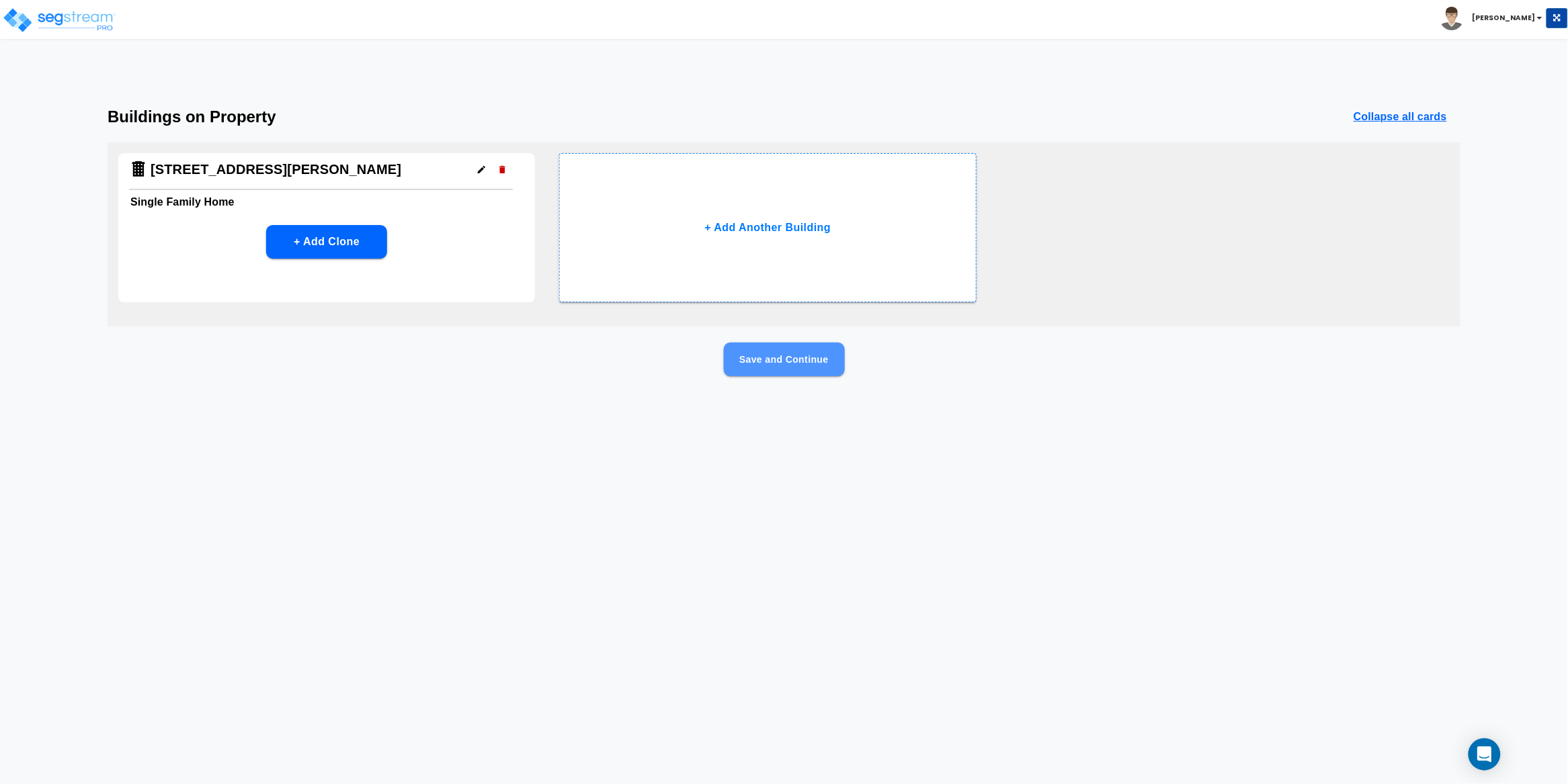
click at [791, 358] on button "Save and Continue" at bounding box center [784, 359] width 121 height 34
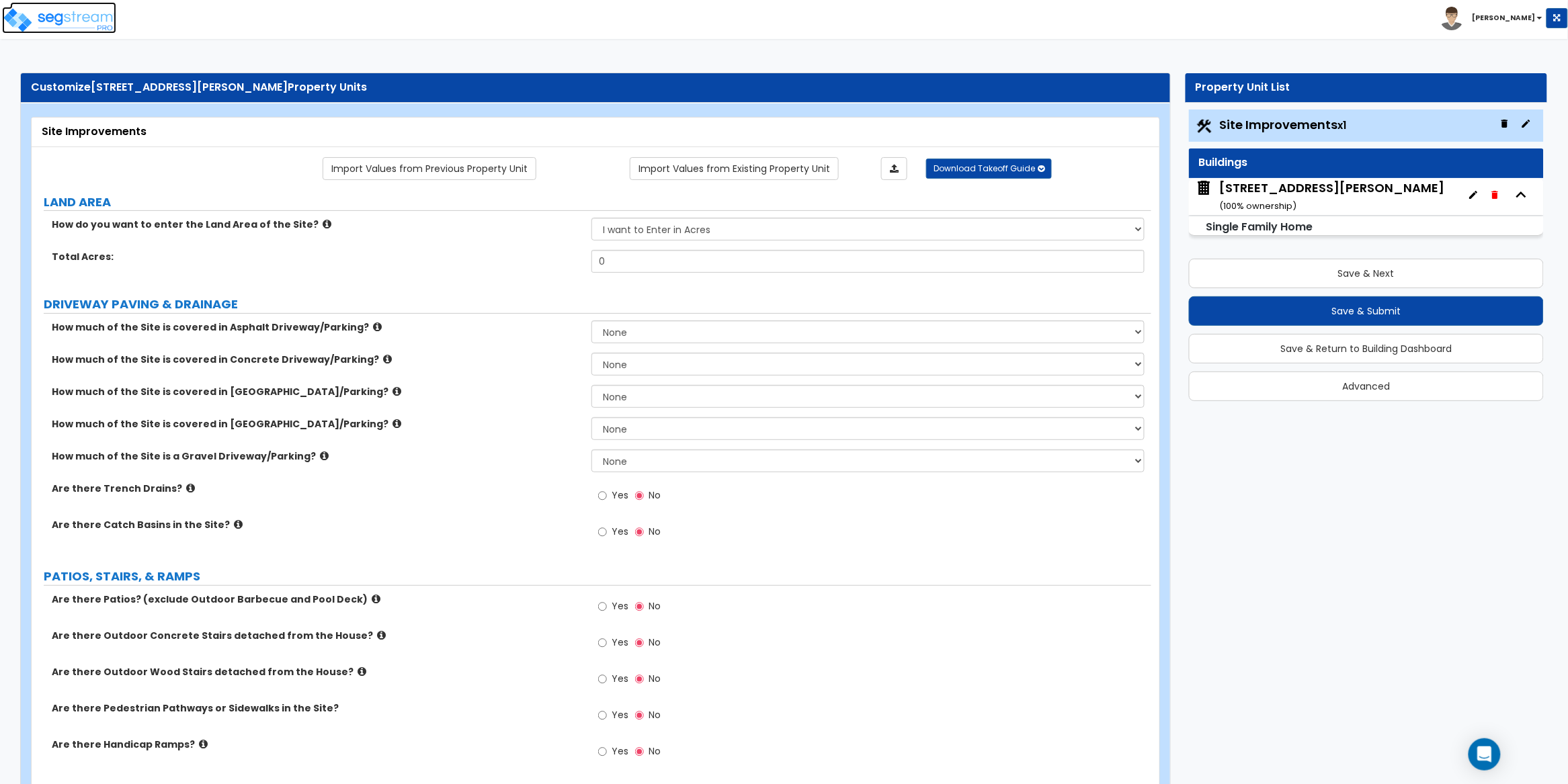
click at [98, 15] on img at bounding box center [59, 21] width 114 height 27
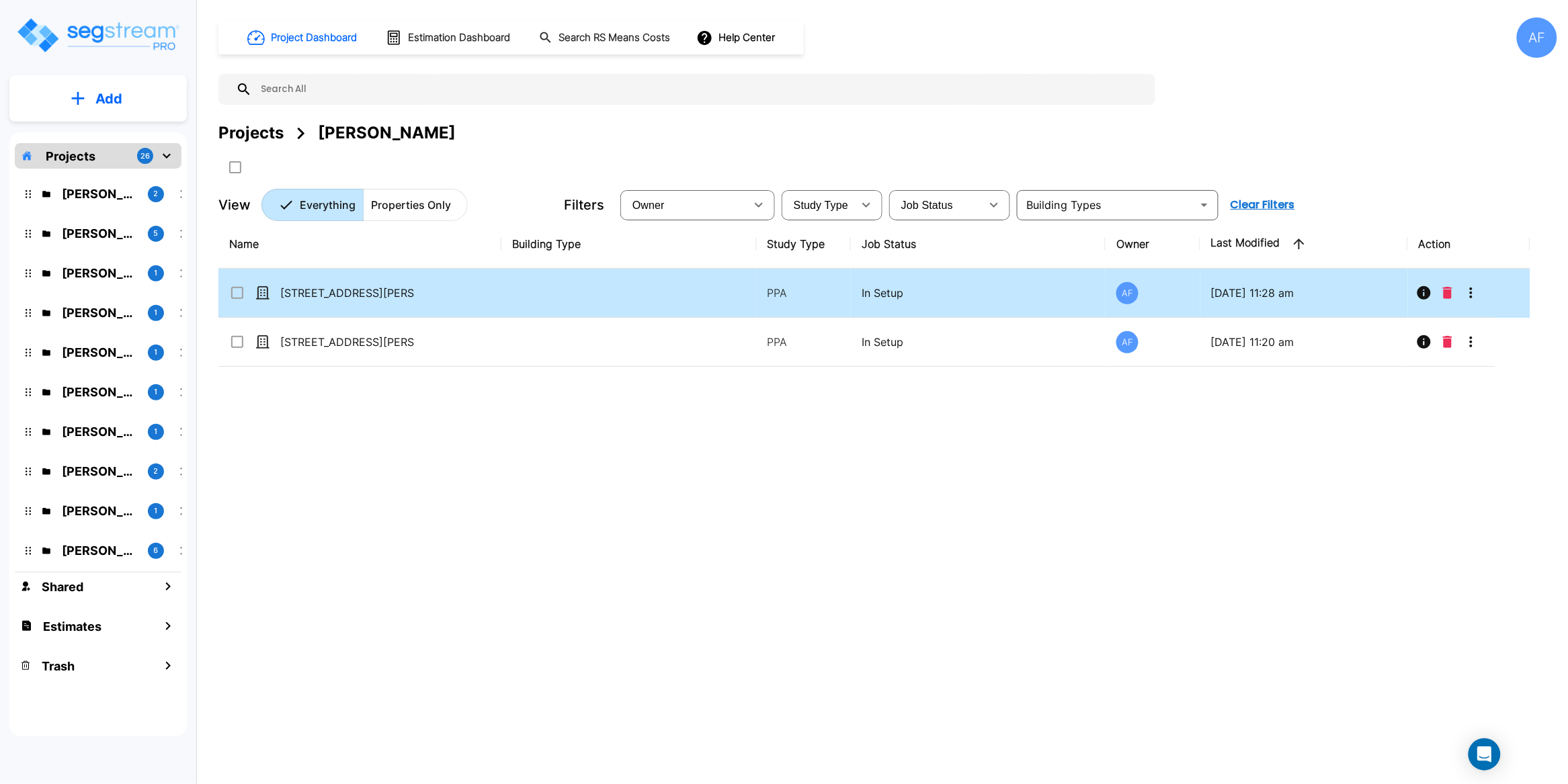
click at [617, 293] on td at bounding box center [628, 293] width 255 height 49
checkbox input "true"
click at [1475, 296] on icon "More-Options" at bounding box center [1471, 293] width 16 height 16
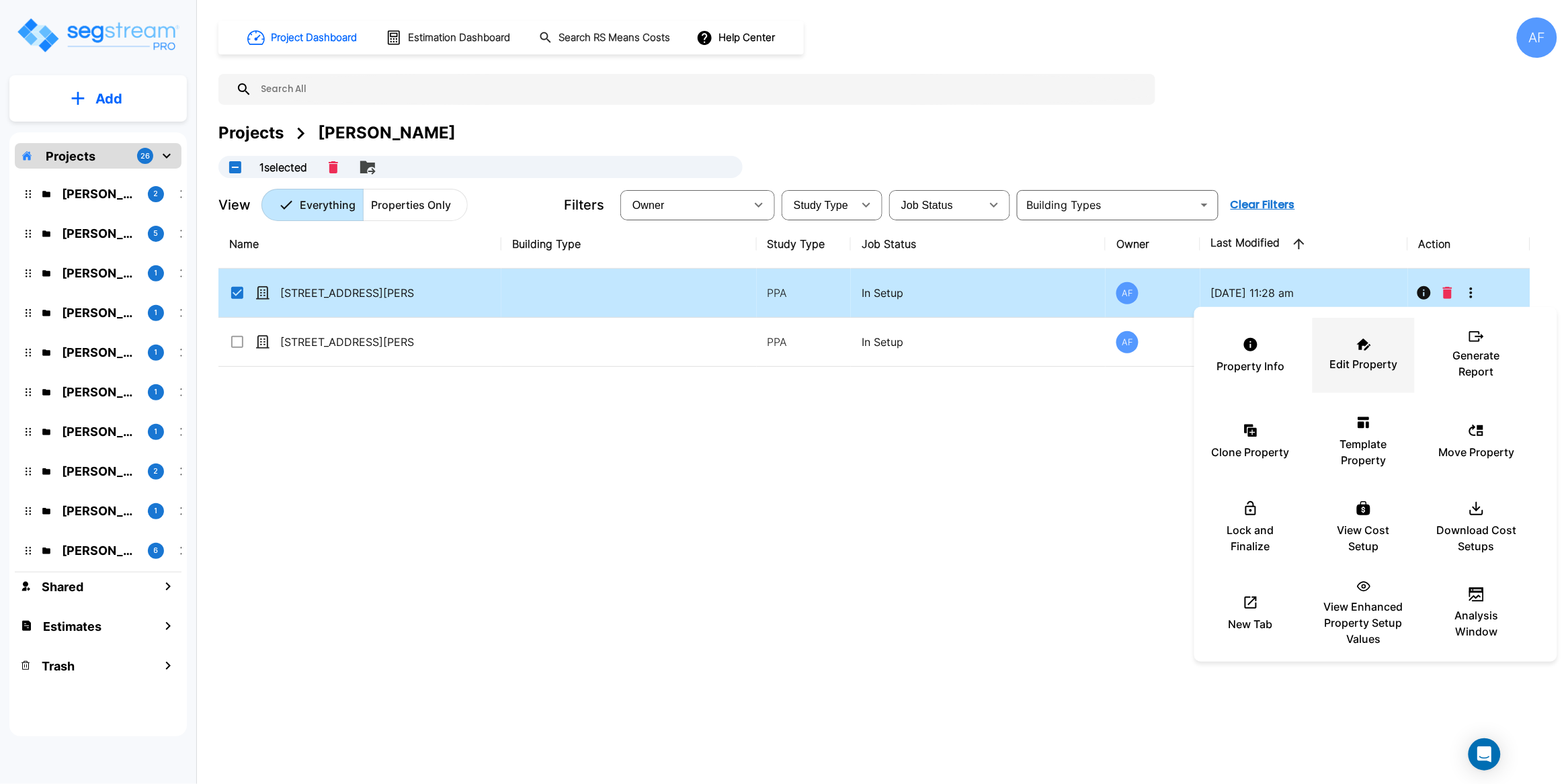
click at [1367, 348] on icon at bounding box center [1364, 345] width 14 height 13
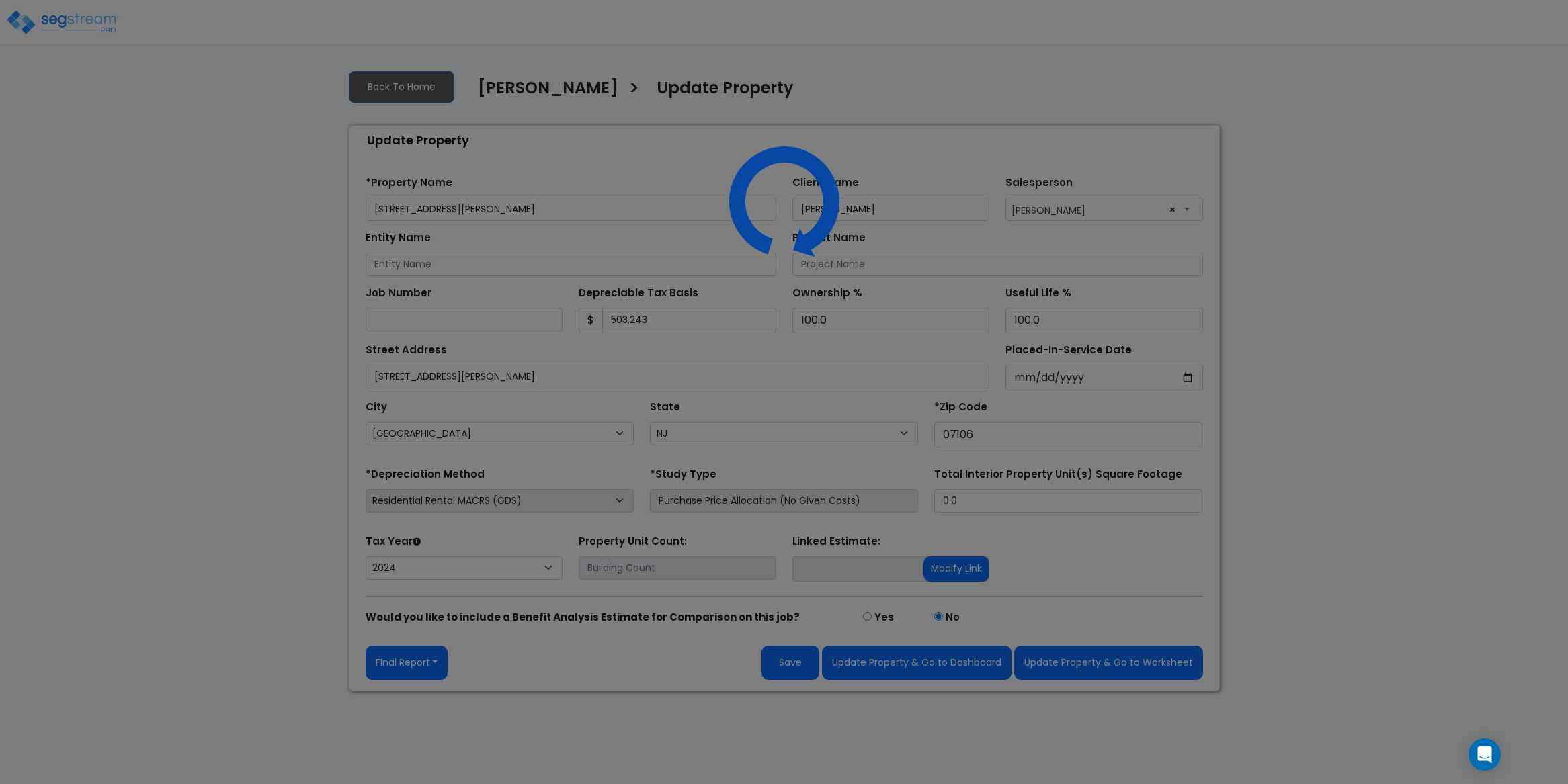
select select "NJ"
select select "2024"
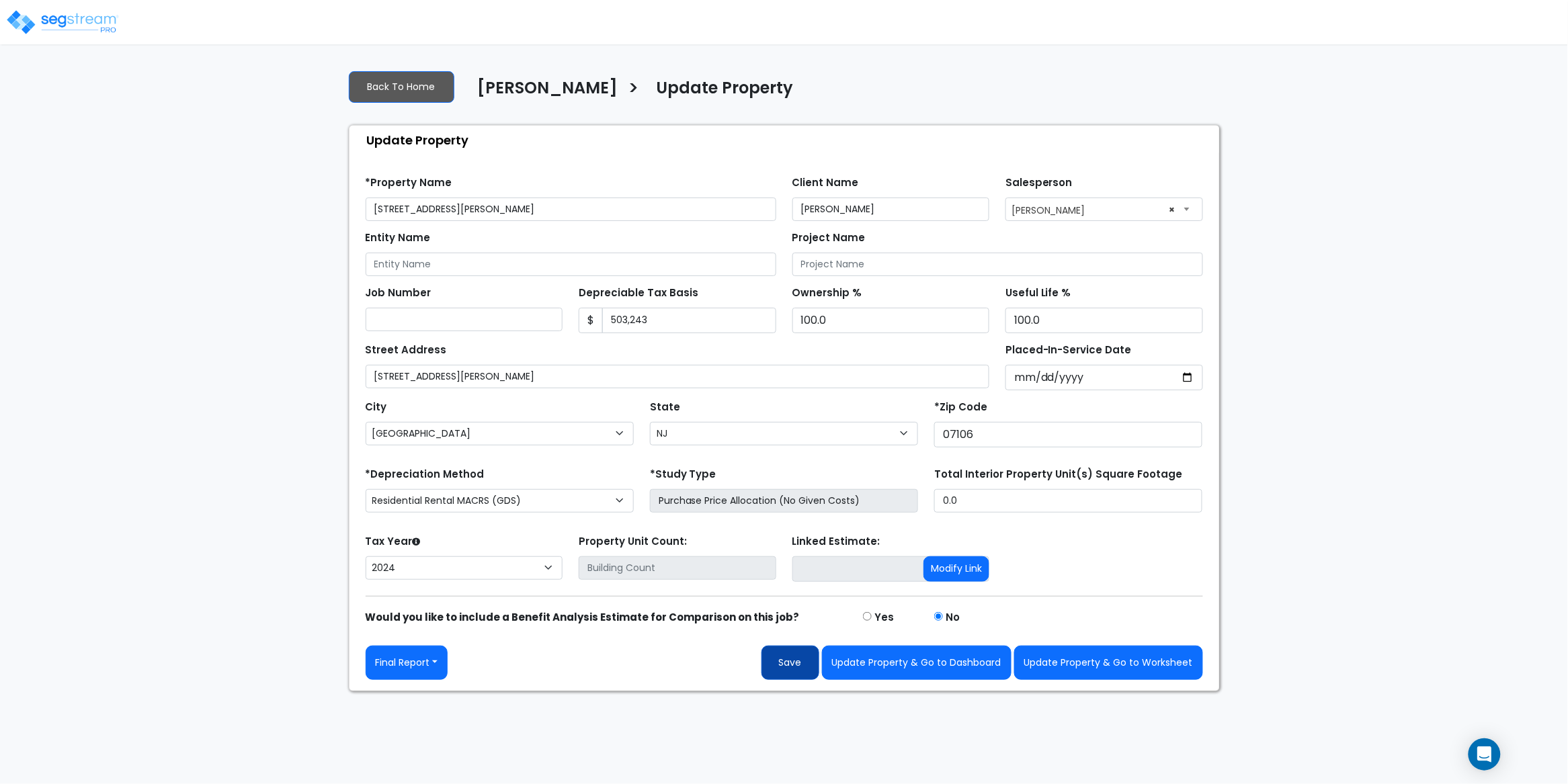
type input "[STREET_ADDRESS][PERSON_NAME]"
click at [797, 669] on button "Save" at bounding box center [790, 662] width 58 height 34
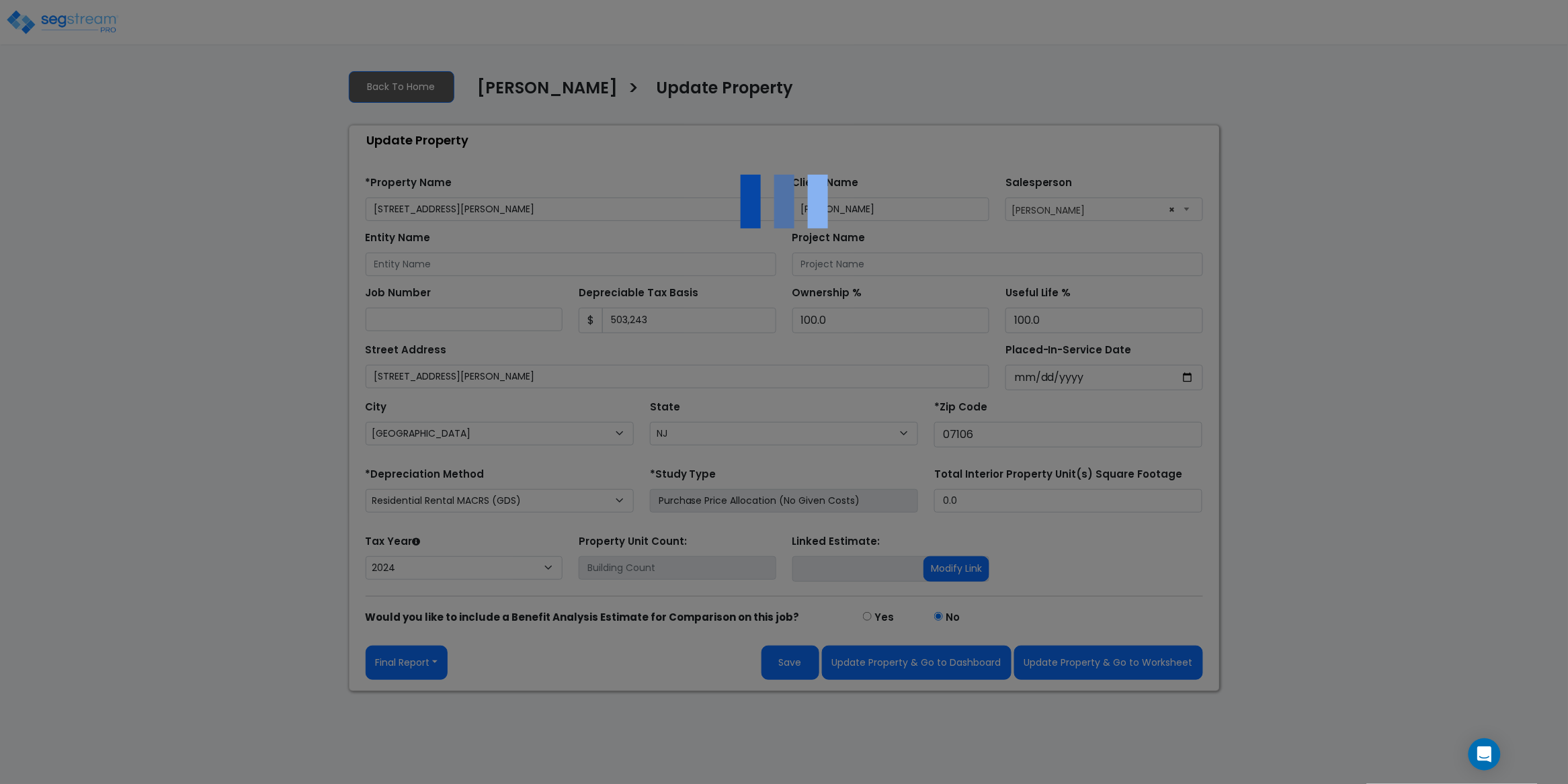
click at [157, 207] on div at bounding box center [784, 392] width 1568 height 784
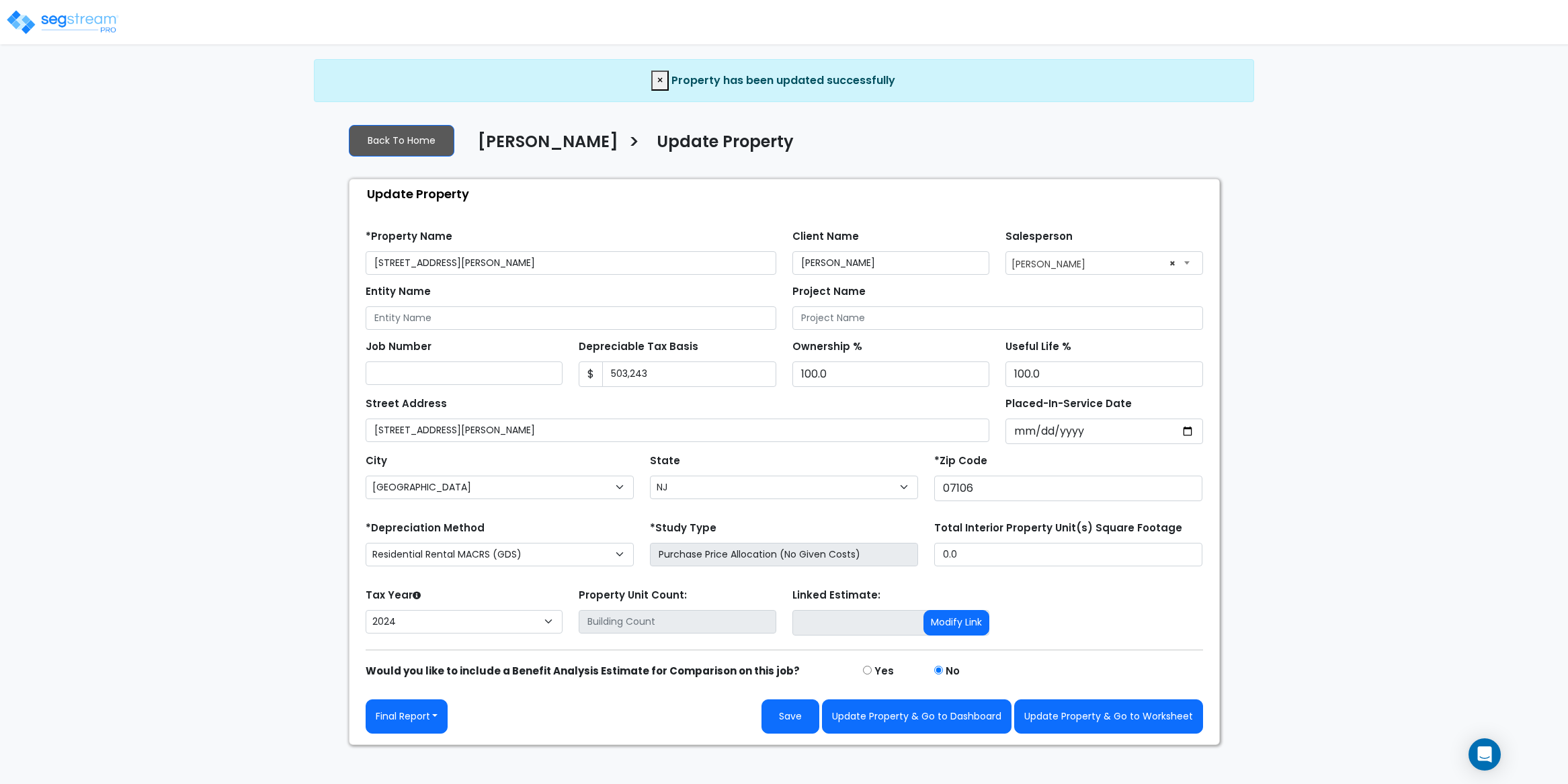
select select "NJ"
select select "2024"
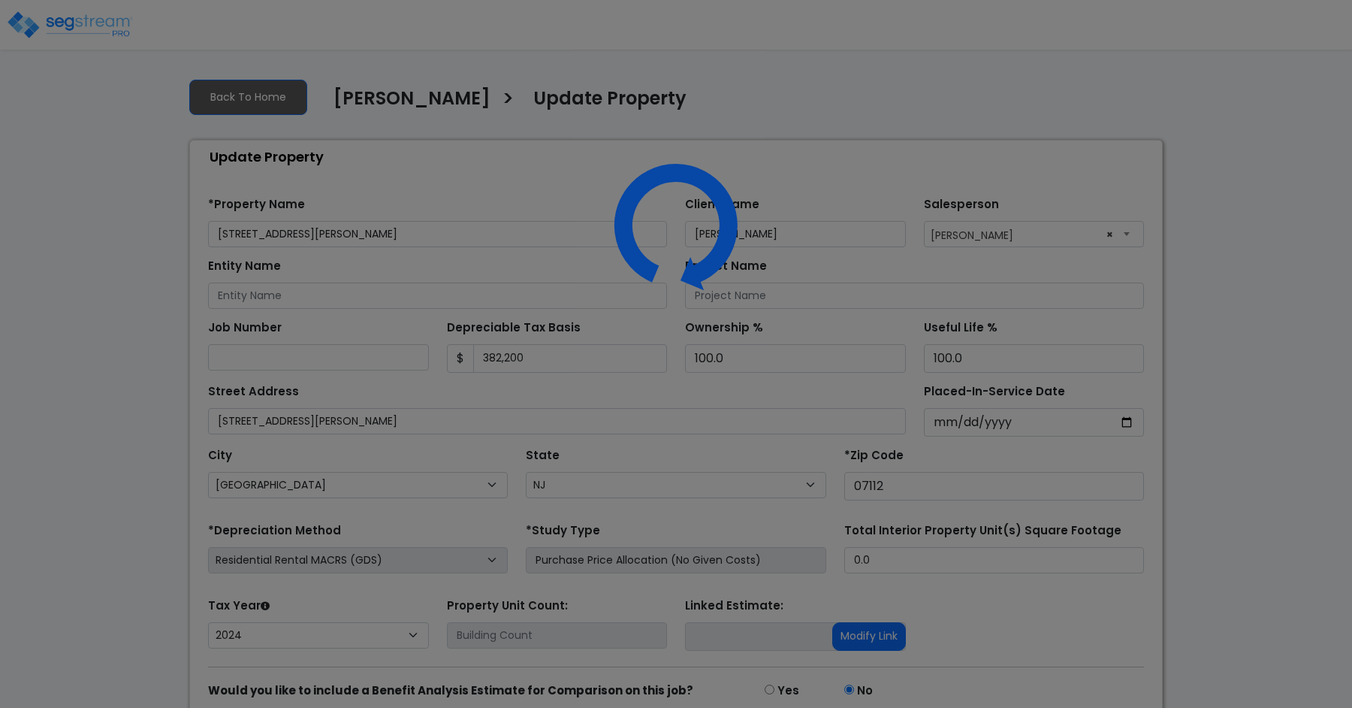
select select "NJ"
select select "2024"
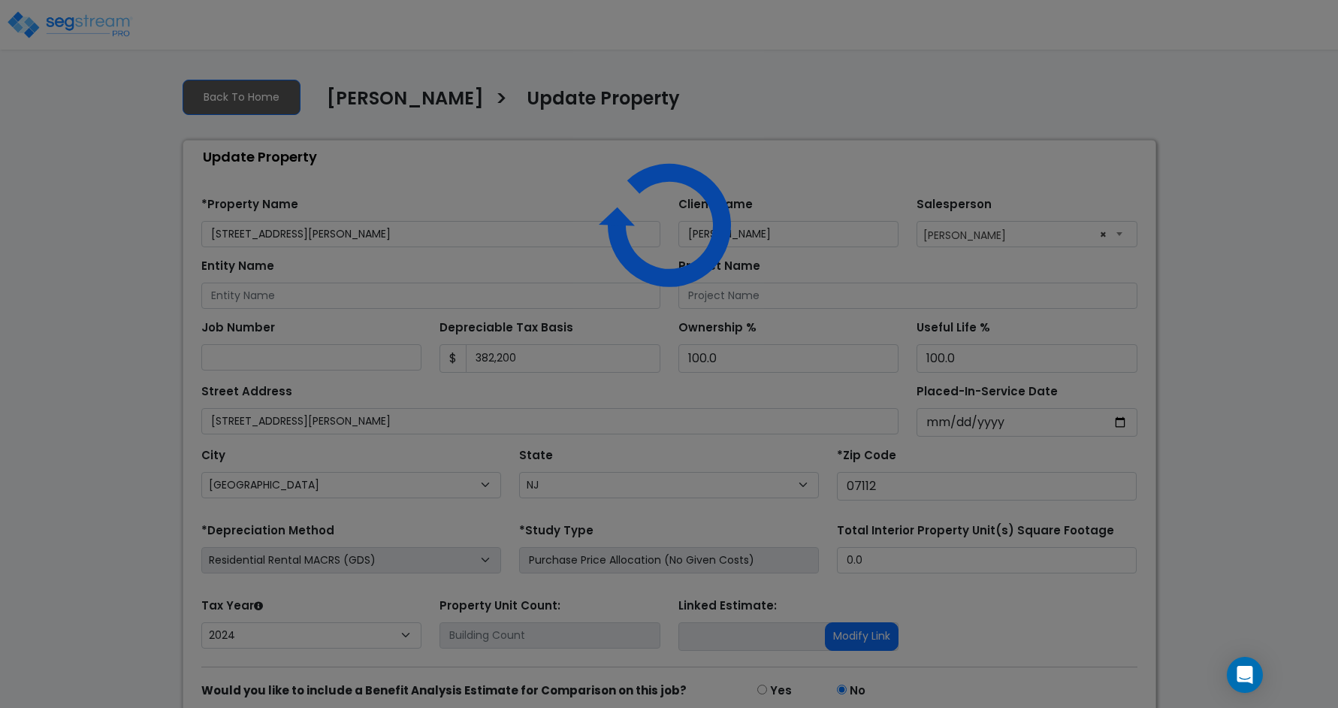
select select "NJ"
select select "2024"
select select "NJ"
select select "2024"
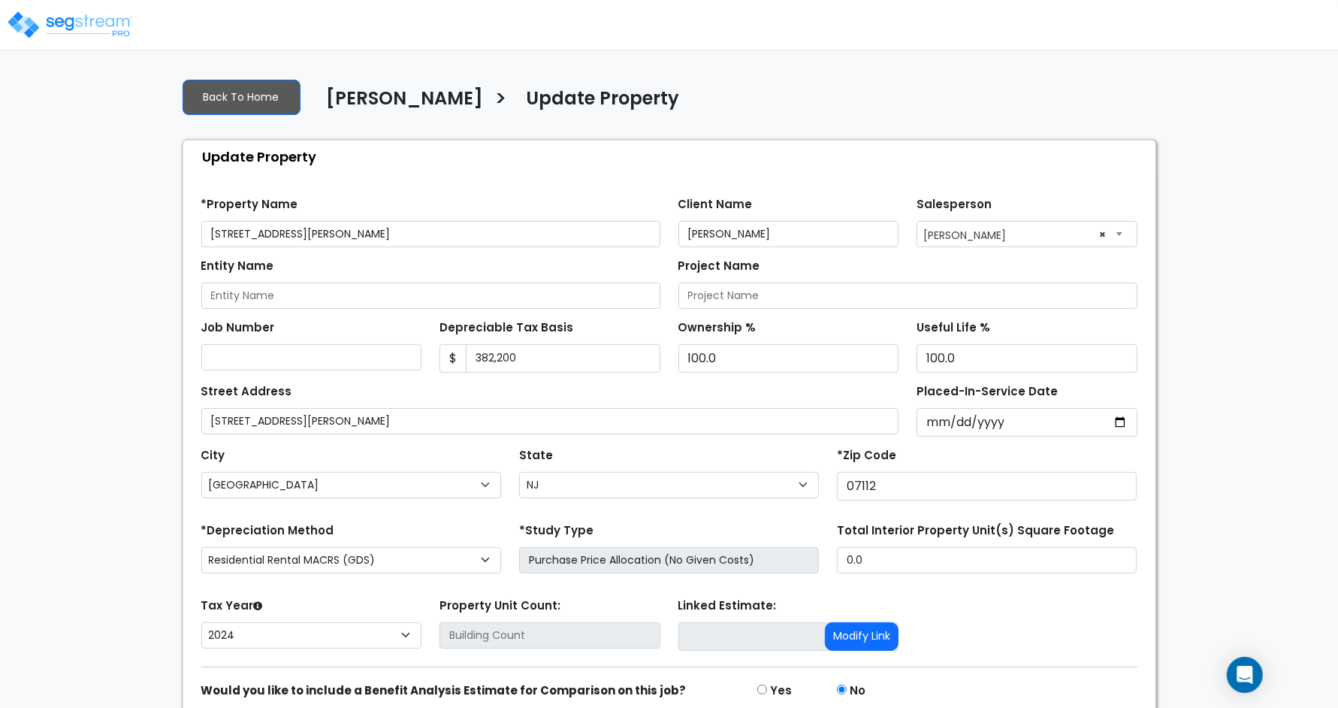
click at [627, 35] on div at bounding box center [669, 28] width 1338 height 44
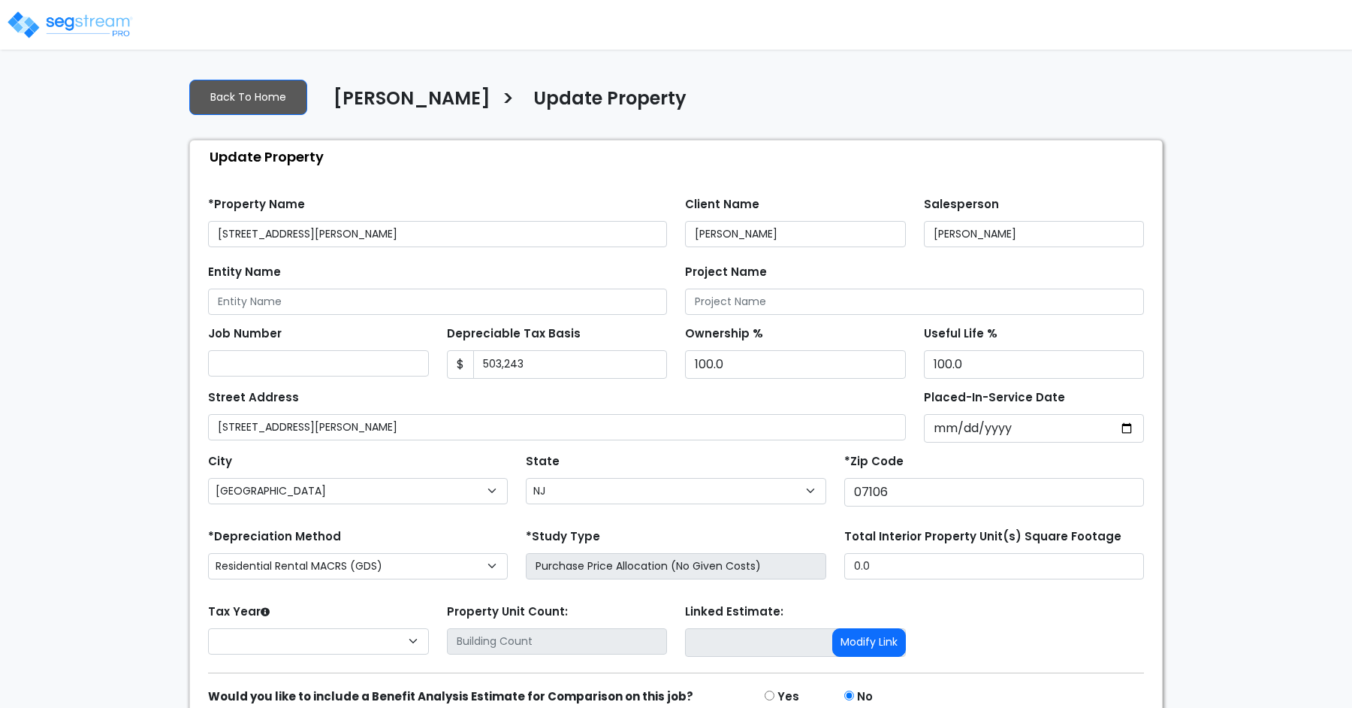
select select "NJ"
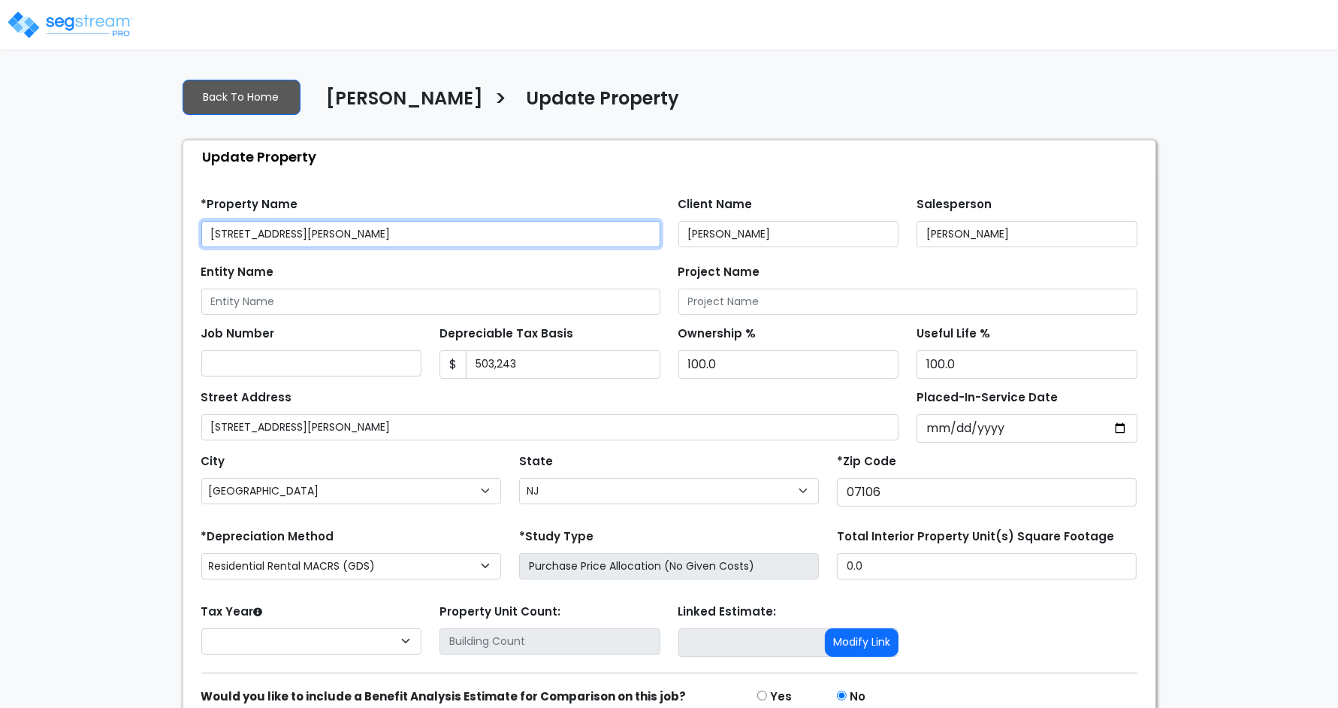
select select "2024"
